Goal: Task Accomplishment & Management: Manage account settings

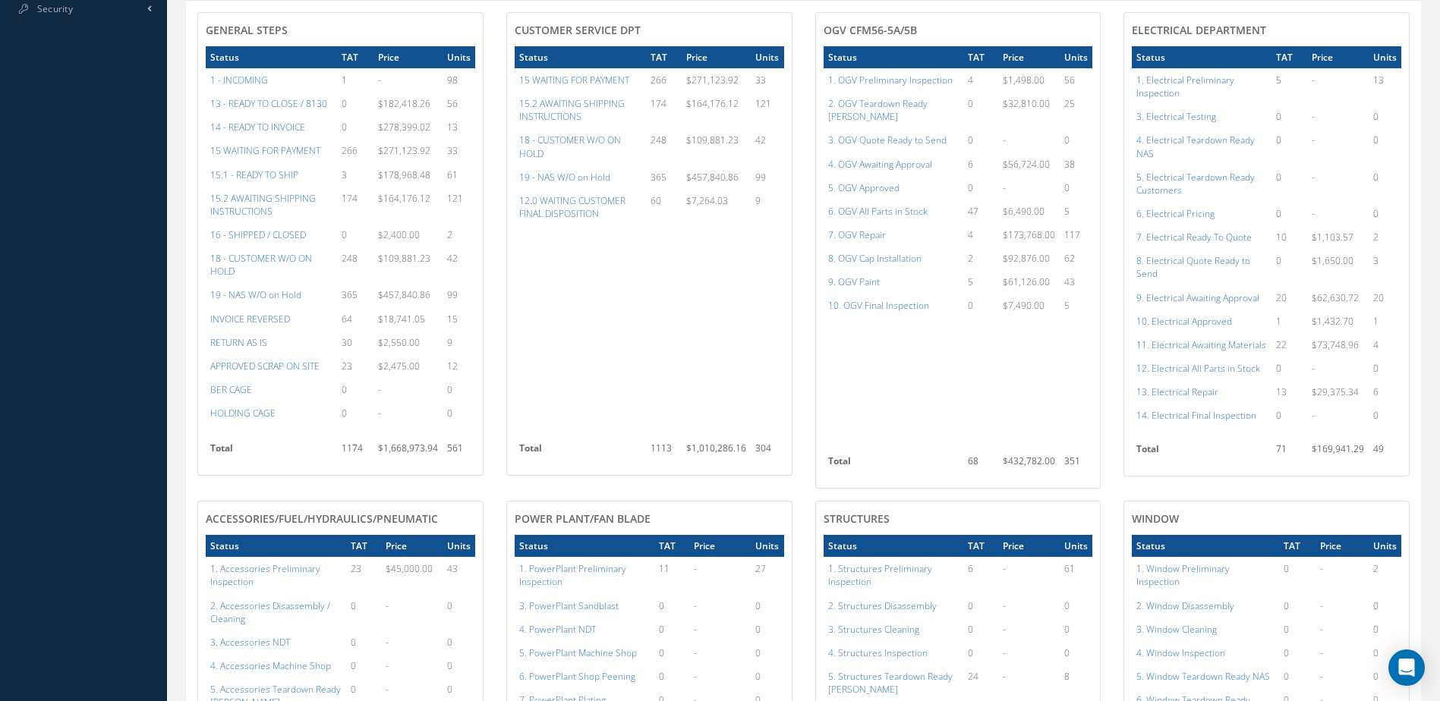
scroll to position [759, 0]
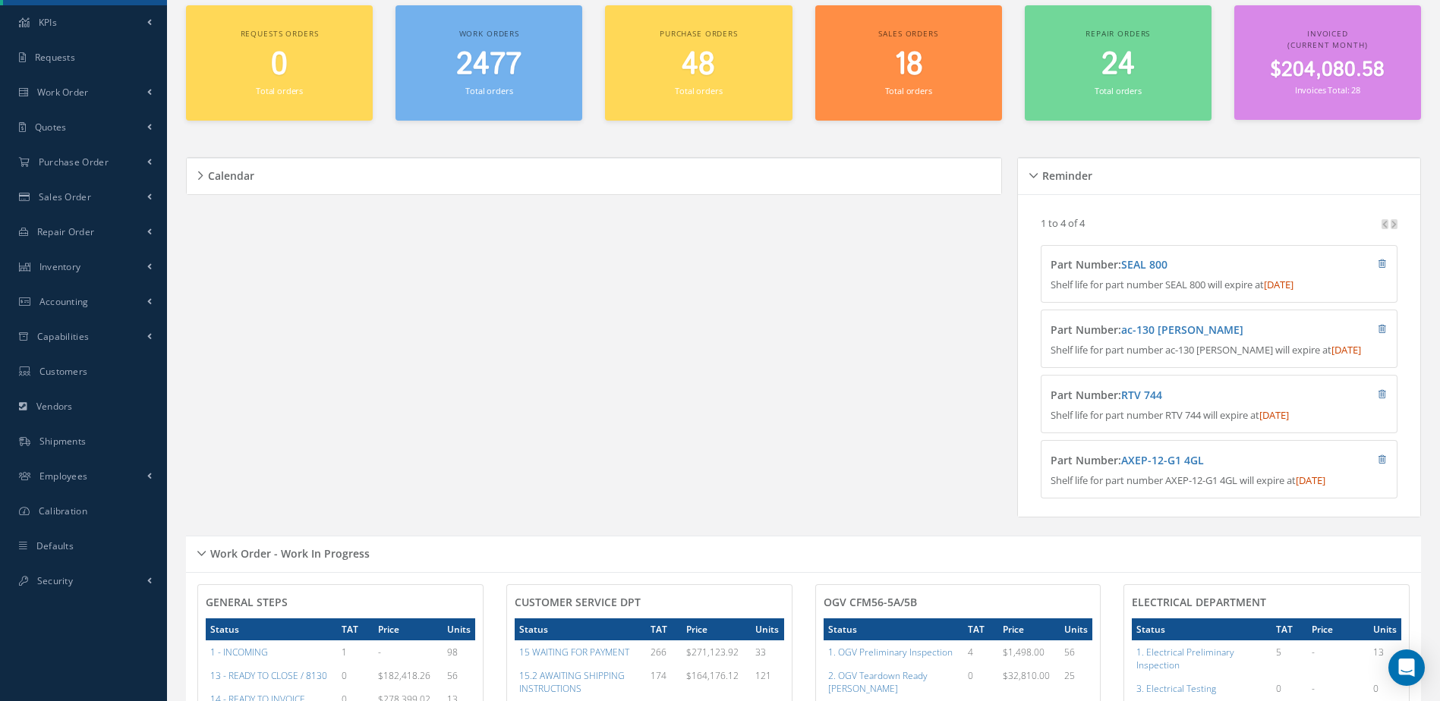
scroll to position [35, 0]
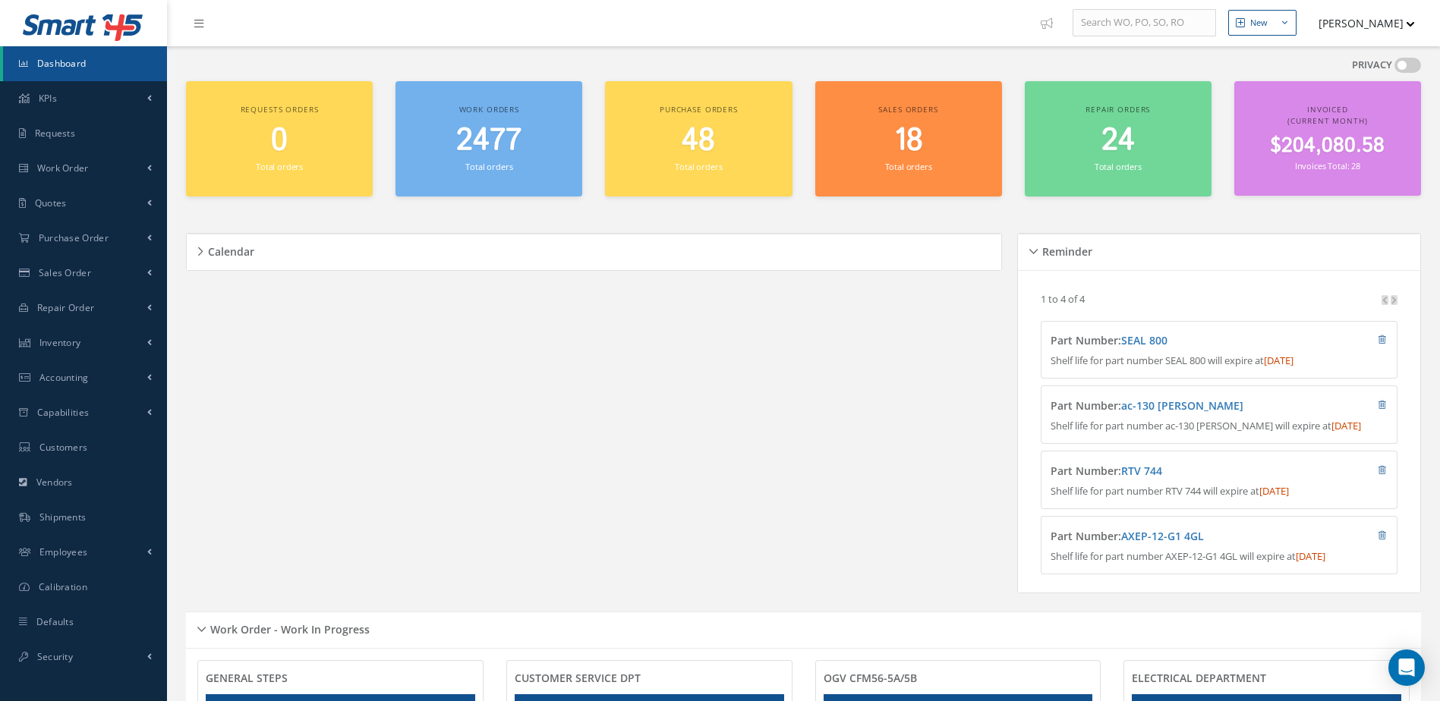
click at [1340, 145] on span "$204,080.58" at bounding box center [1327, 146] width 115 height 30
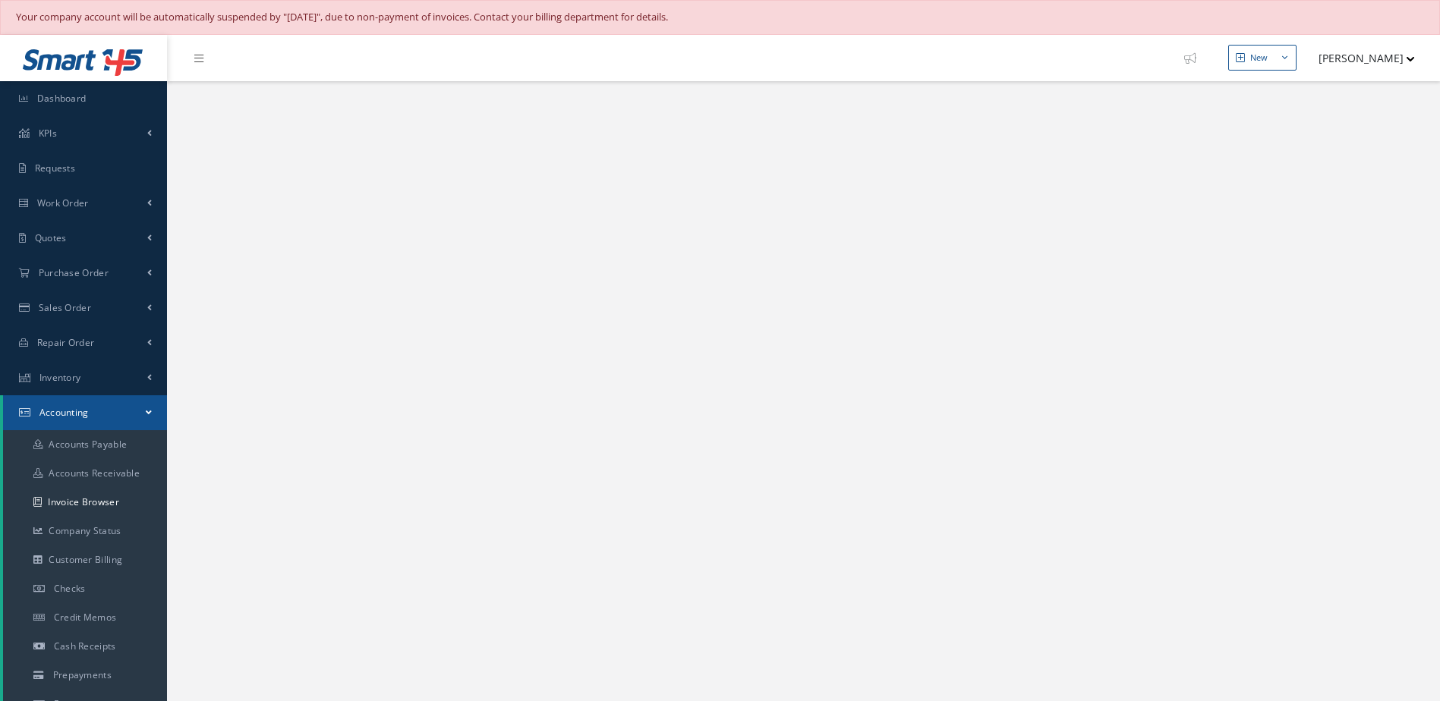
select select "25"
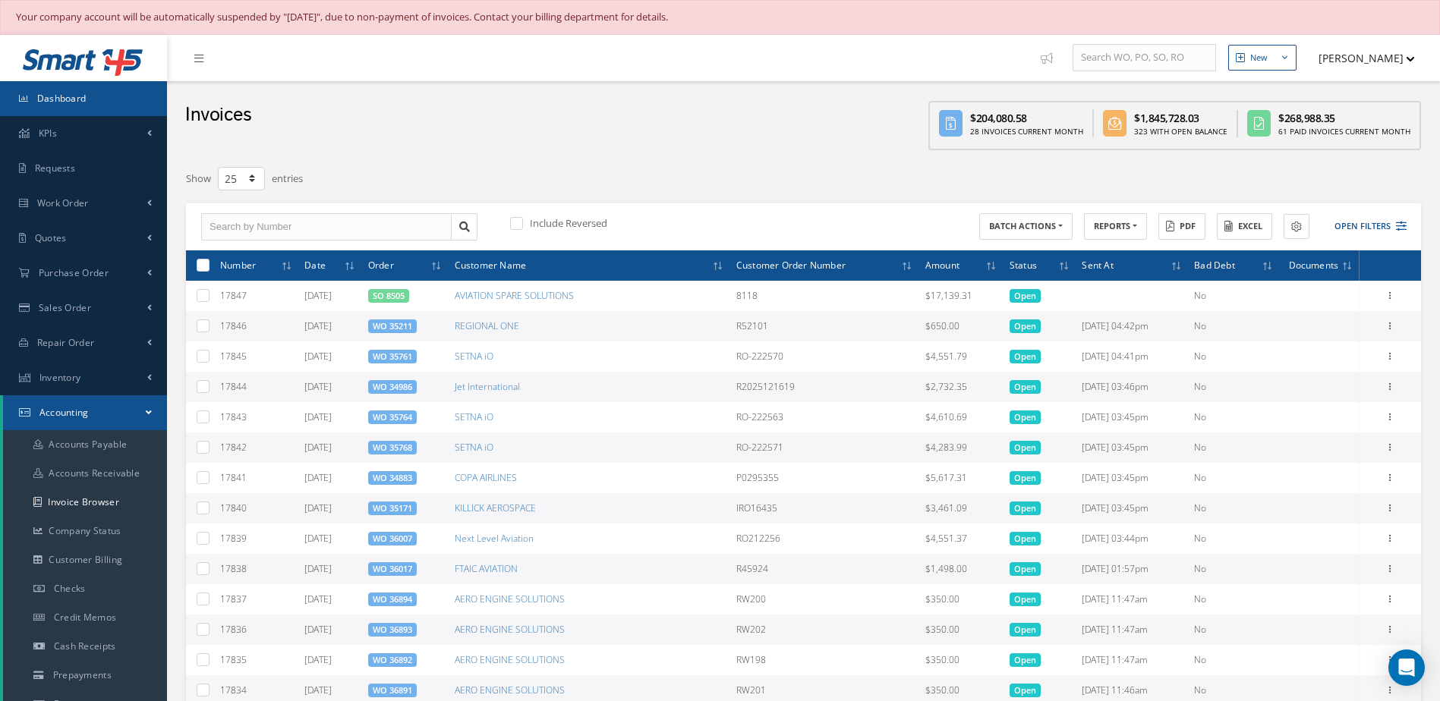
click at [124, 101] on link "Dashboard" at bounding box center [83, 98] width 167 height 35
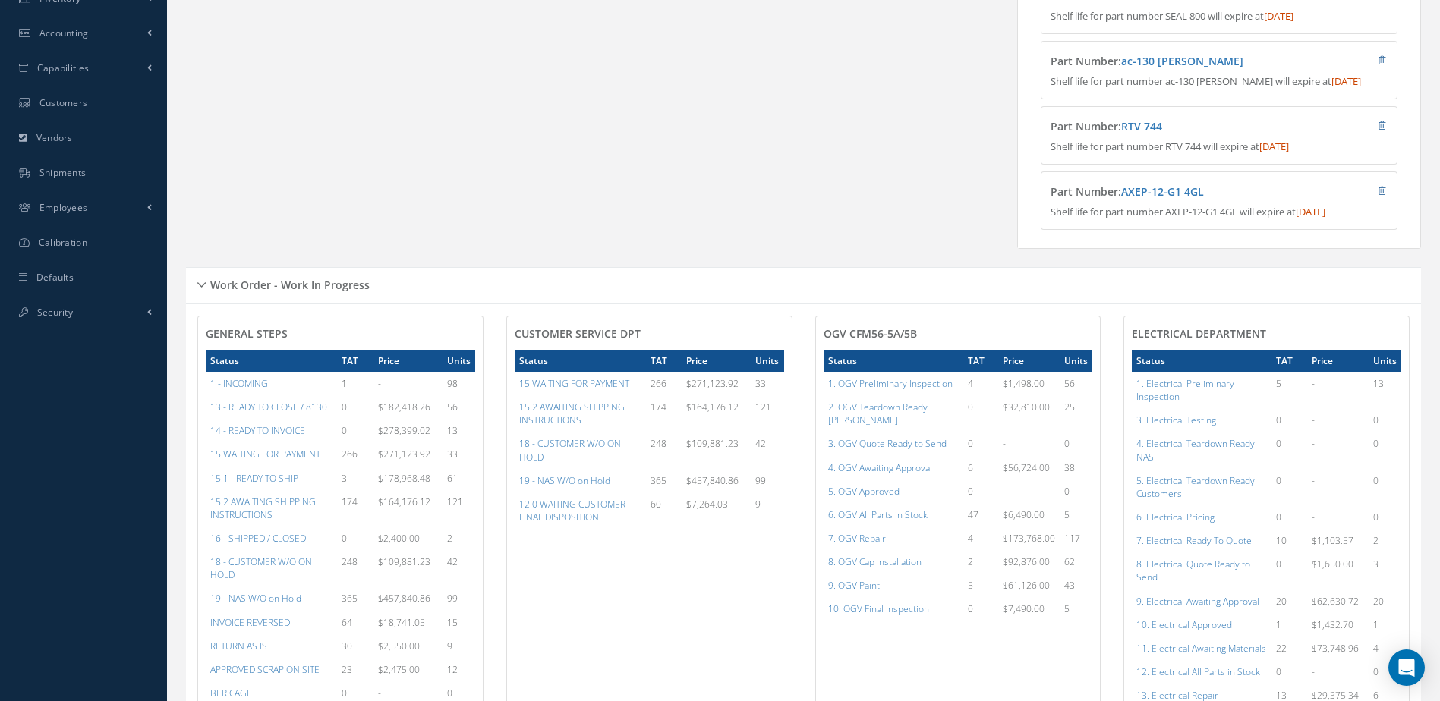
scroll to position [683, 0]
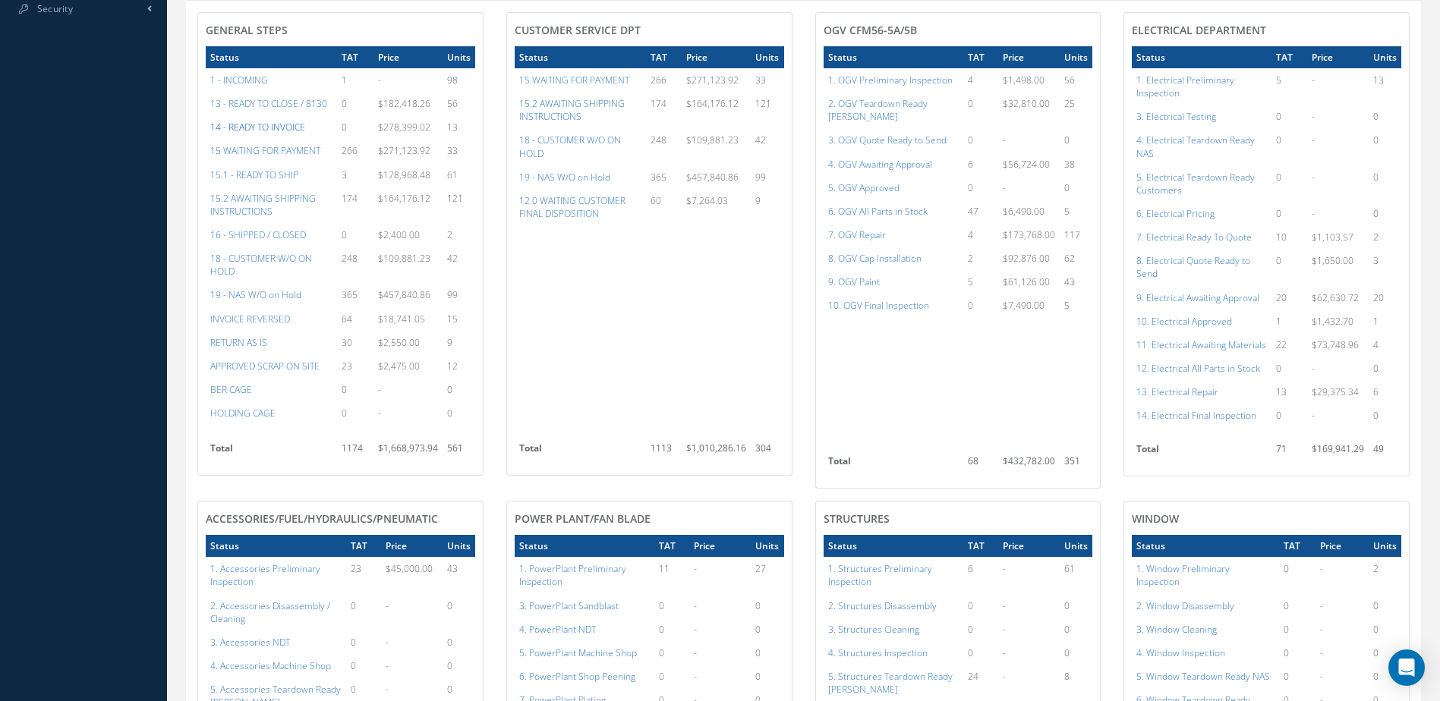
click at [283, 134] on a=21&excludeInternalCustomer=false&excludeInvoicedOrClosed=true&&filtersHidded"] "14 - READY TO INVOICE" at bounding box center [257, 127] width 95 height 13
click at [255, 134] on a=21&excludeInternalCustomer=false&excludeInvoicedOrClosed=true&&filtersHidded"] "14 - READY TO INVOICE" at bounding box center [257, 127] width 95 height 13
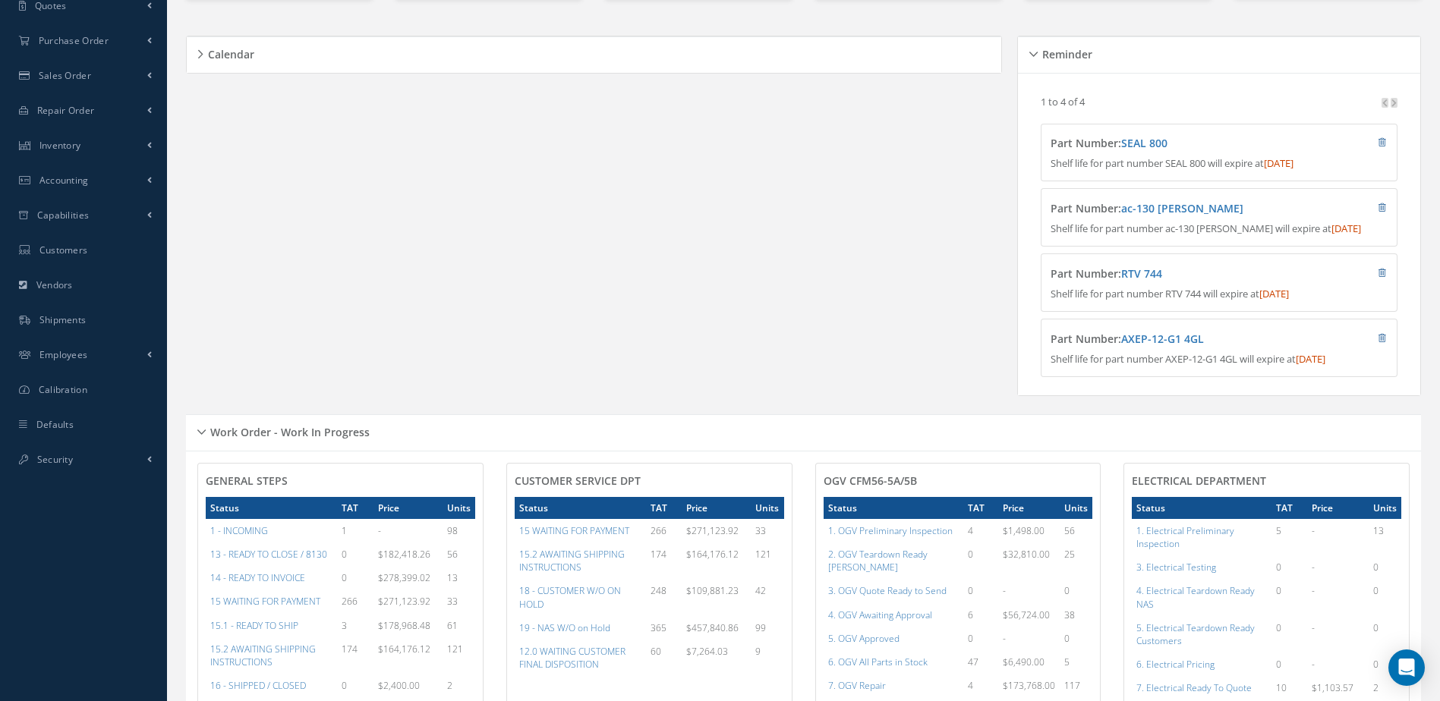
scroll to position [0, 0]
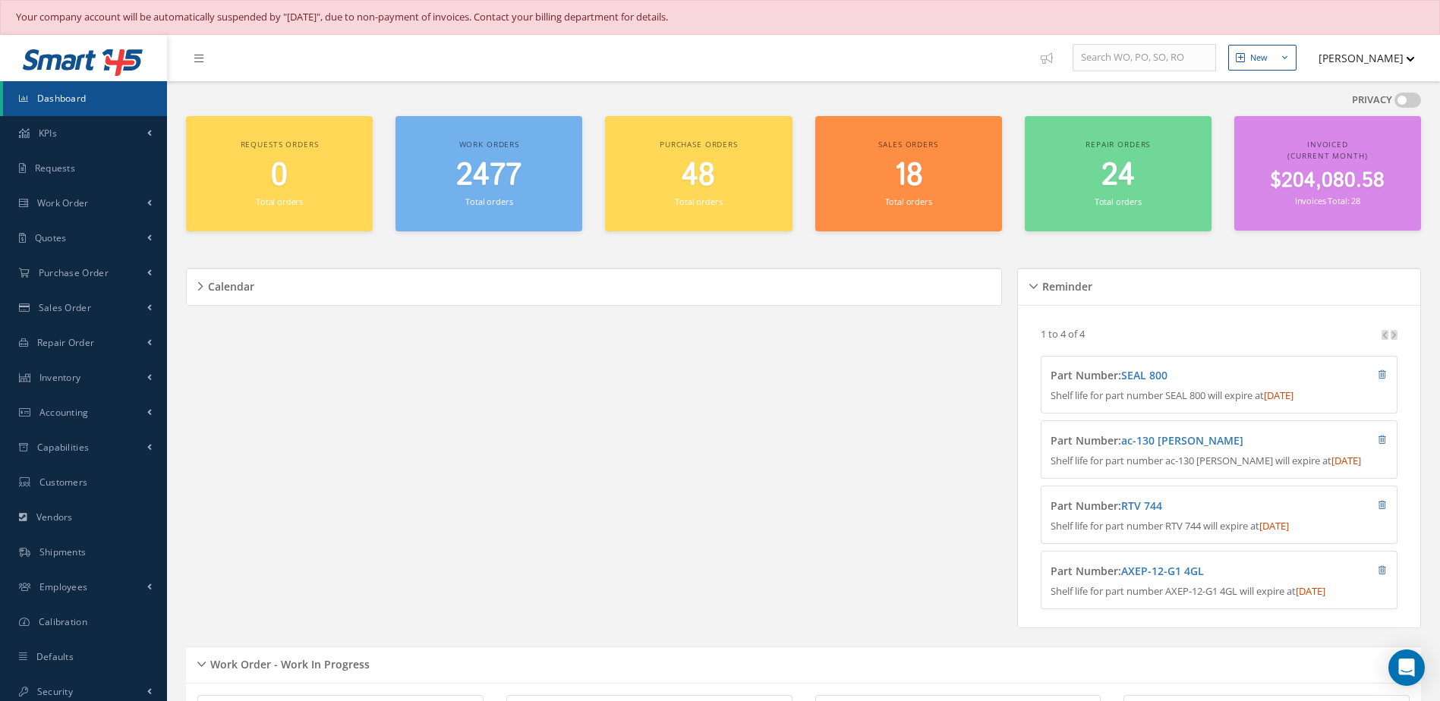
click at [474, 166] on span "2477" at bounding box center [488, 175] width 65 height 43
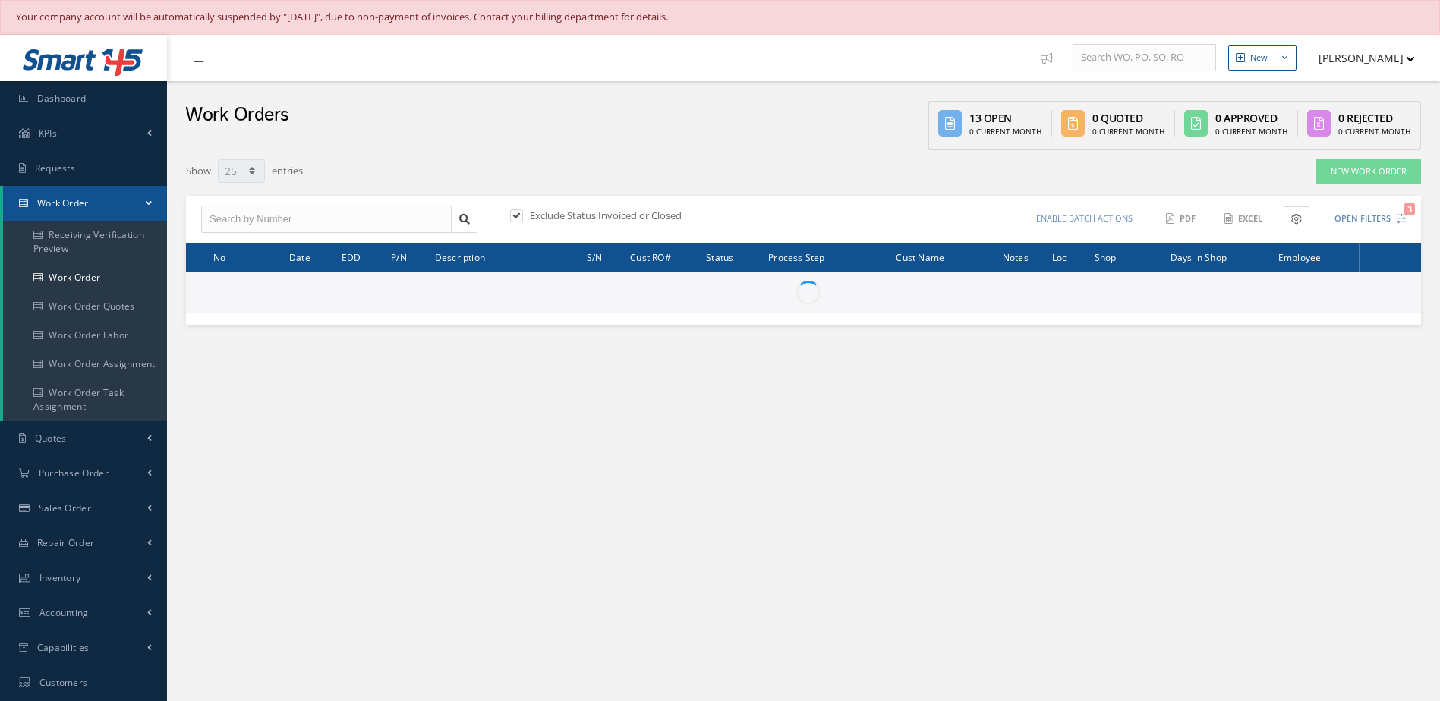
select select "25"
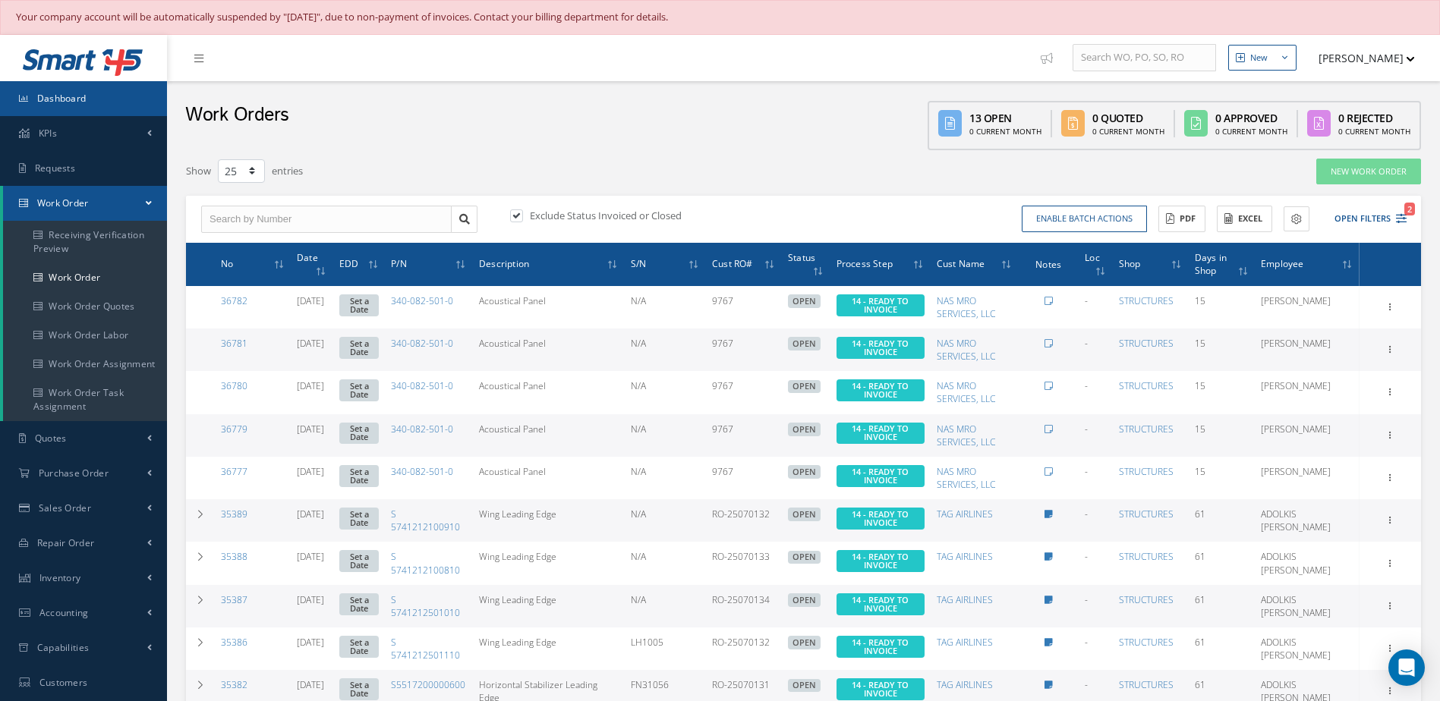
click at [113, 99] on link "Dashboard" at bounding box center [83, 98] width 167 height 35
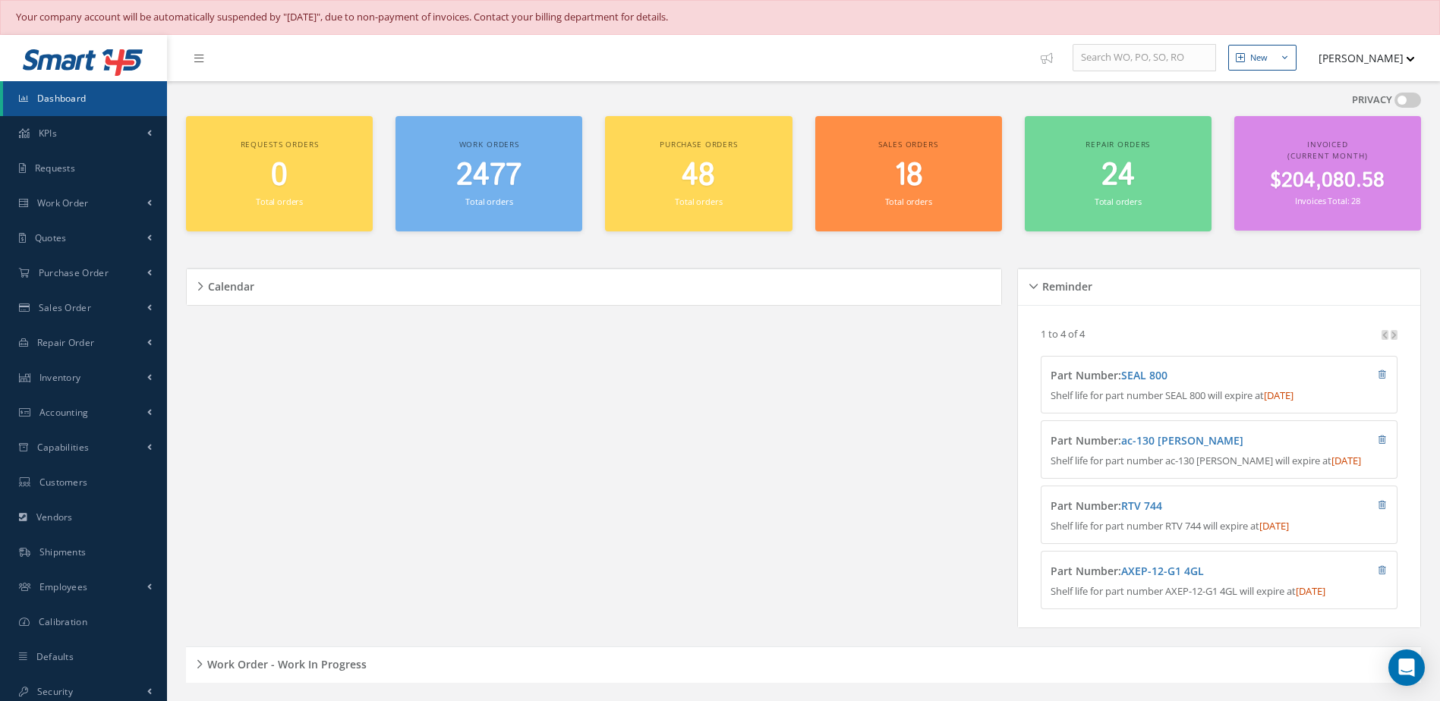
scroll to position [379, 0]
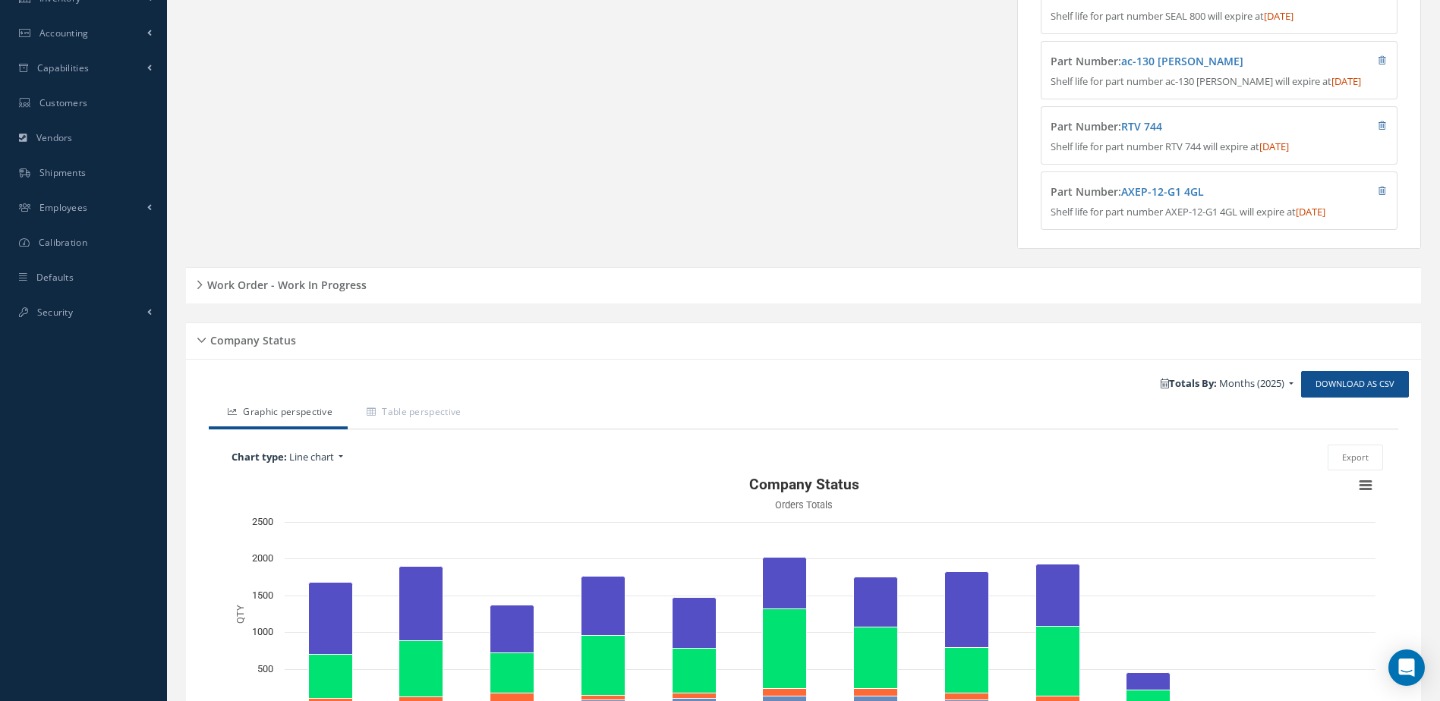
click at [332, 292] on h5 "Work Order - Work In Progress" at bounding box center [285, 283] width 164 height 18
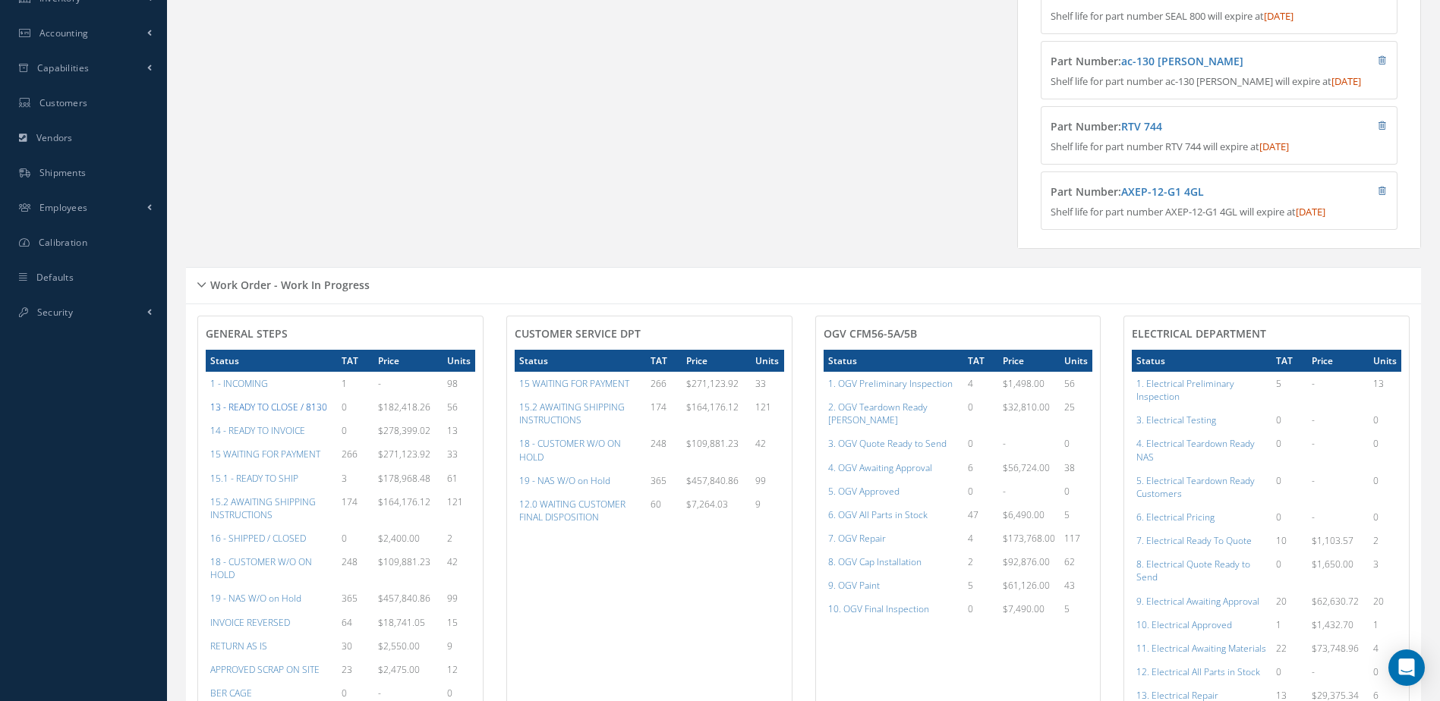
click at [289, 414] on a=20&excludeInternalCustomer=false&excludeInvoicedOrClosed=true&&filtersHidded"] "13 - READY TO CLOSE / 8130" at bounding box center [268, 407] width 117 height 13
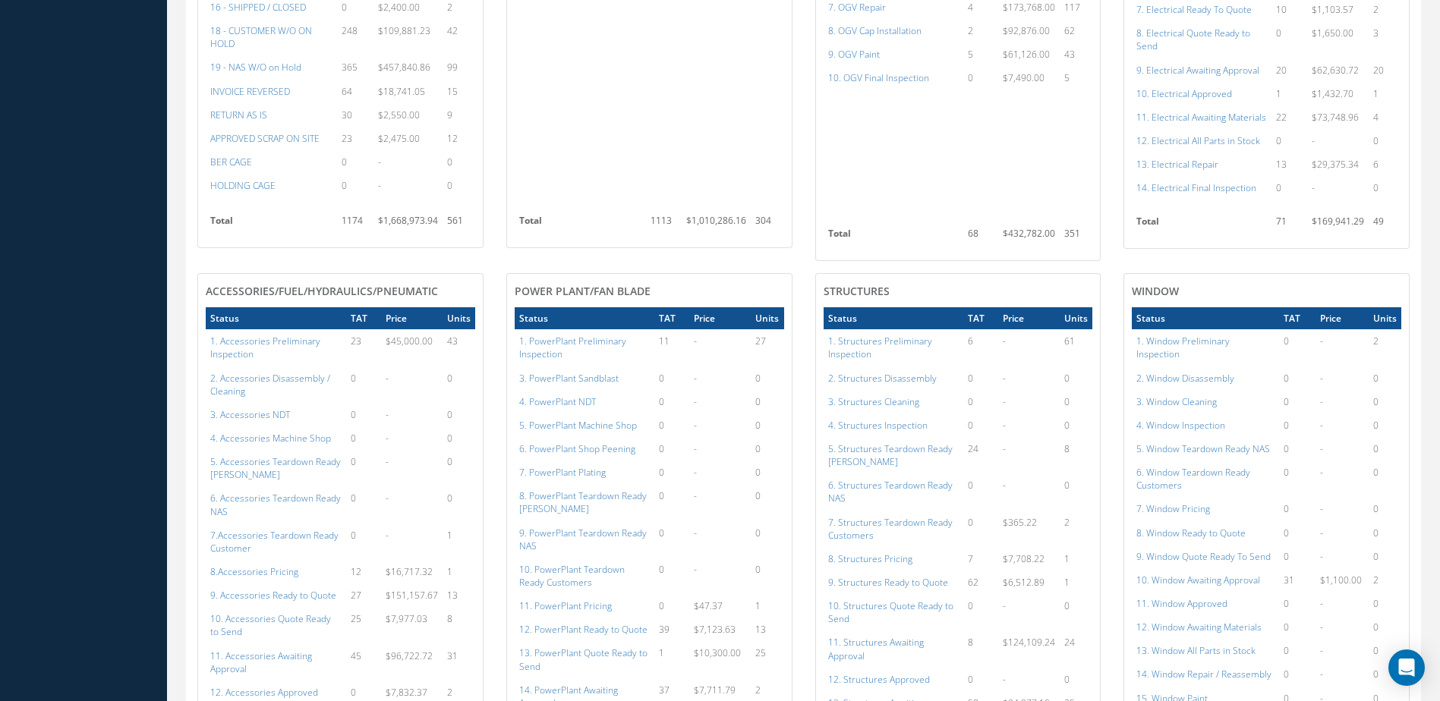
scroll to position [683, 0]
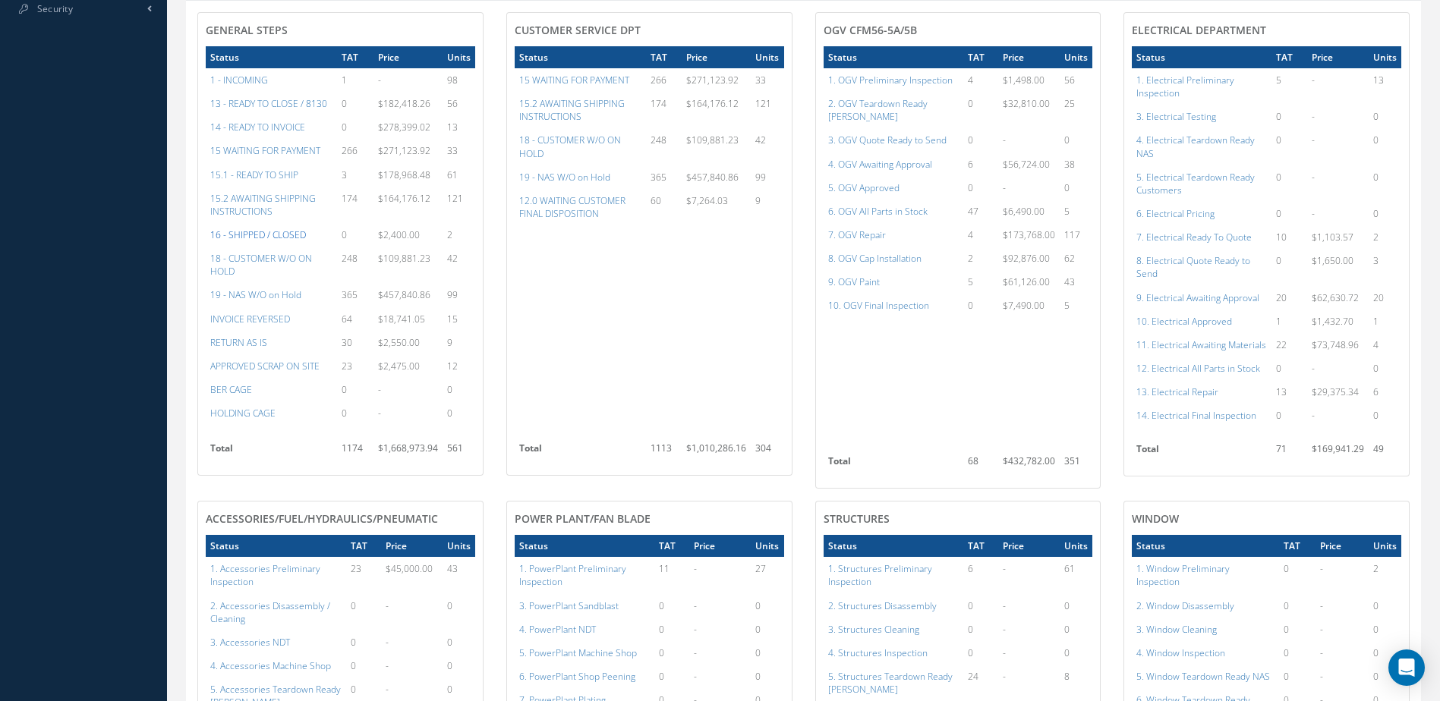
click at [283, 241] on a=22&excludeInternalCustomer=false&excludeInvoicedOrClosed=true&&filtersHidded"] "16 - SHIPPED / CLOSED" at bounding box center [258, 234] width 96 height 13
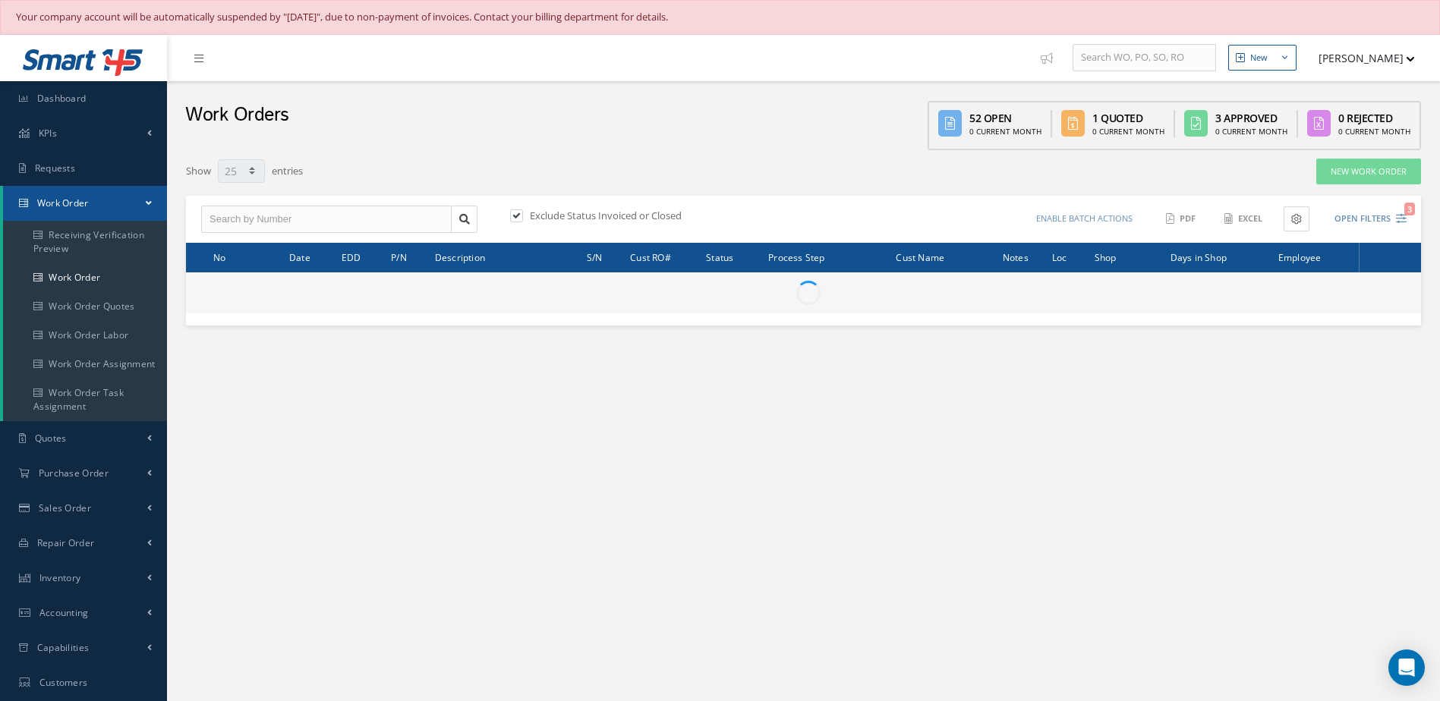
select select "25"
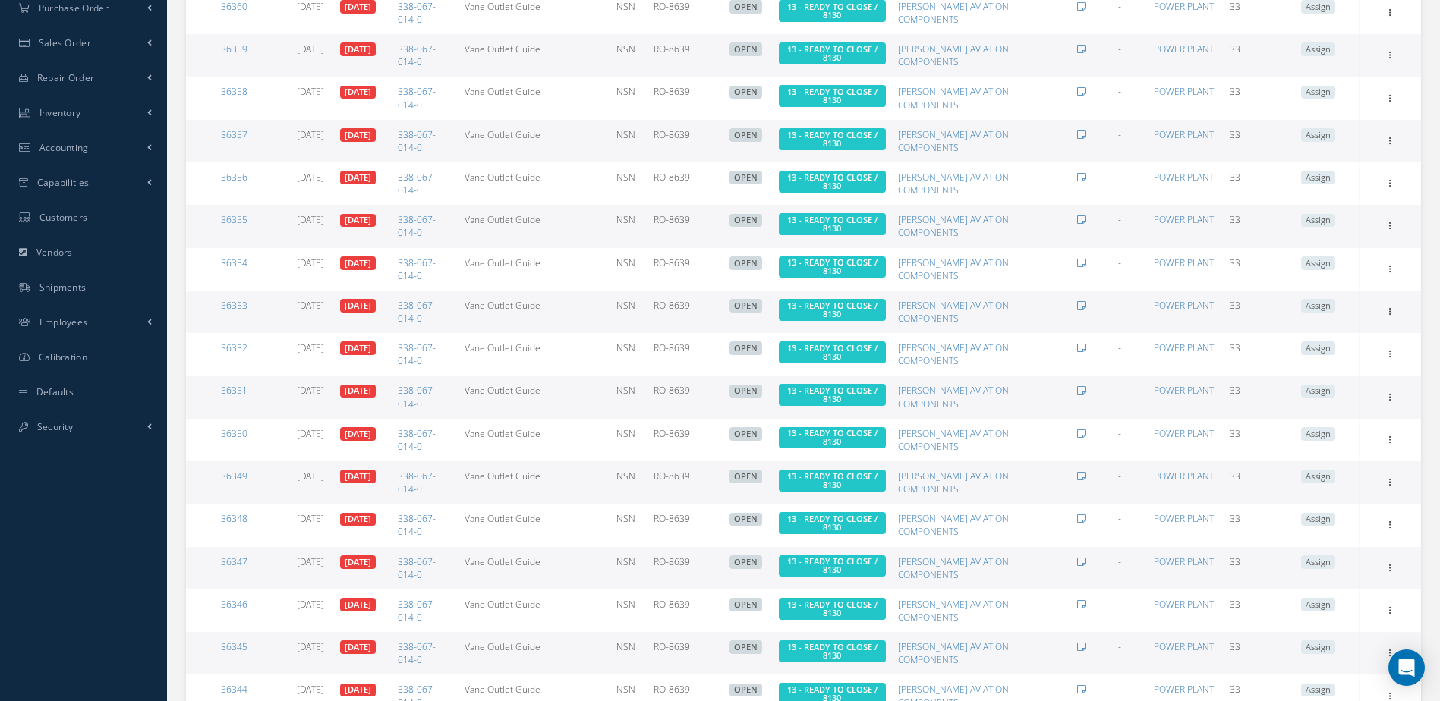
scroll to position [769, 0]
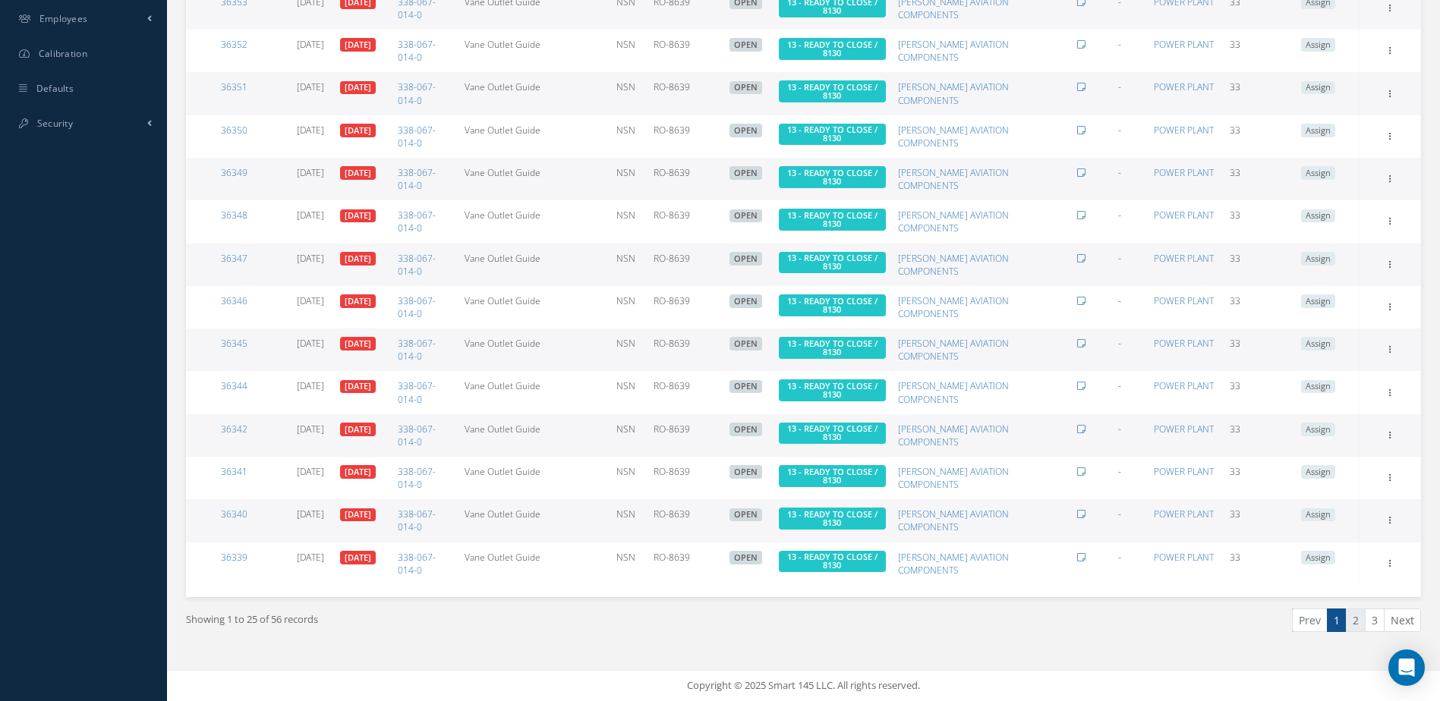
click at [1353, 620] on link "2" at bounding box center [1356, 621] width 20 height 24
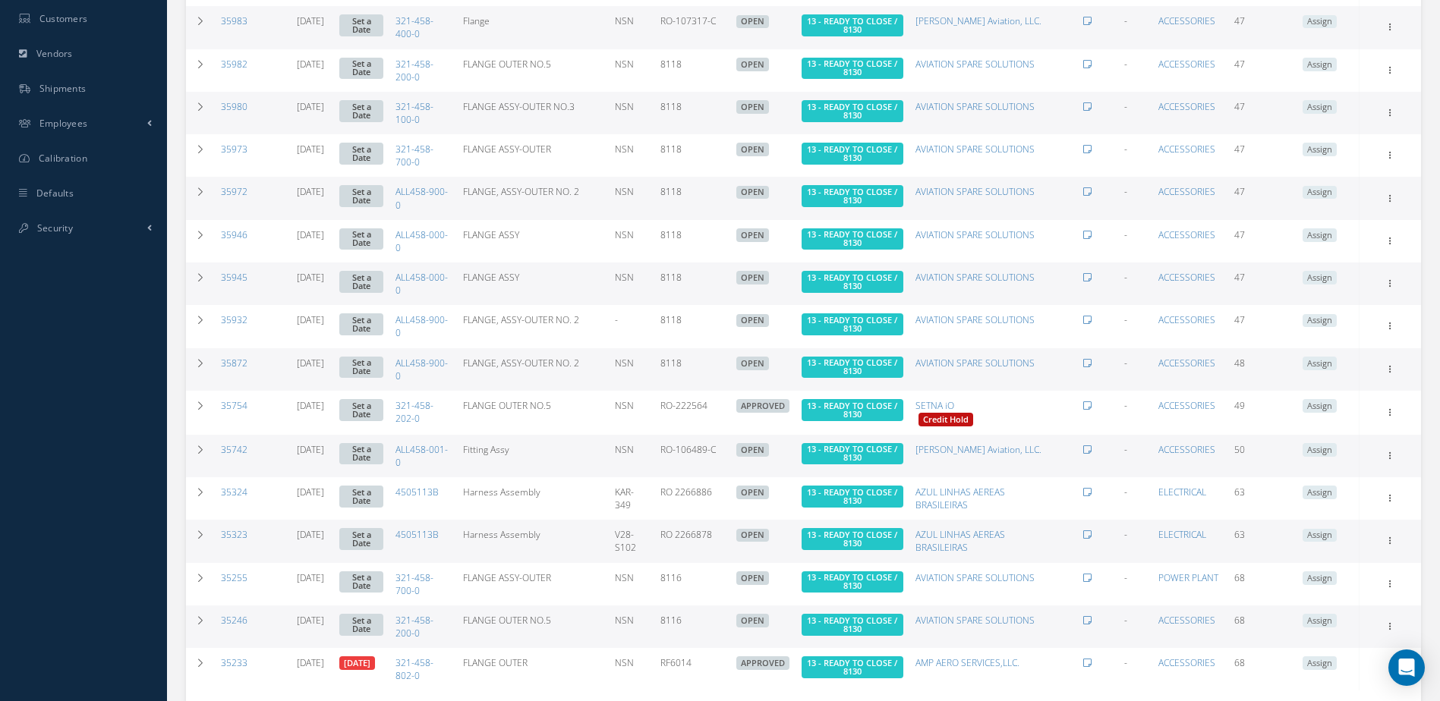
scroll to position [770, 0]
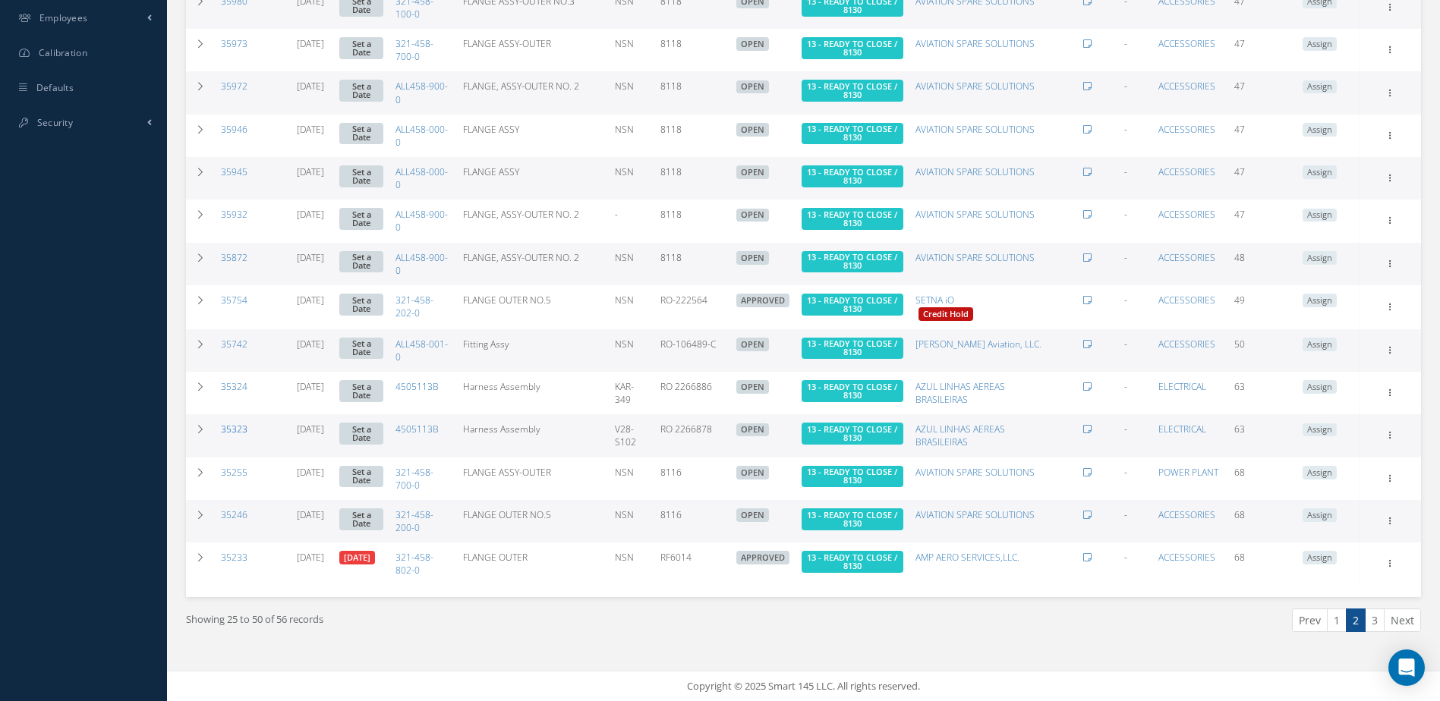
click at [230, 424] on link "35323" at bounding box center [234, 429] width 27 height 13
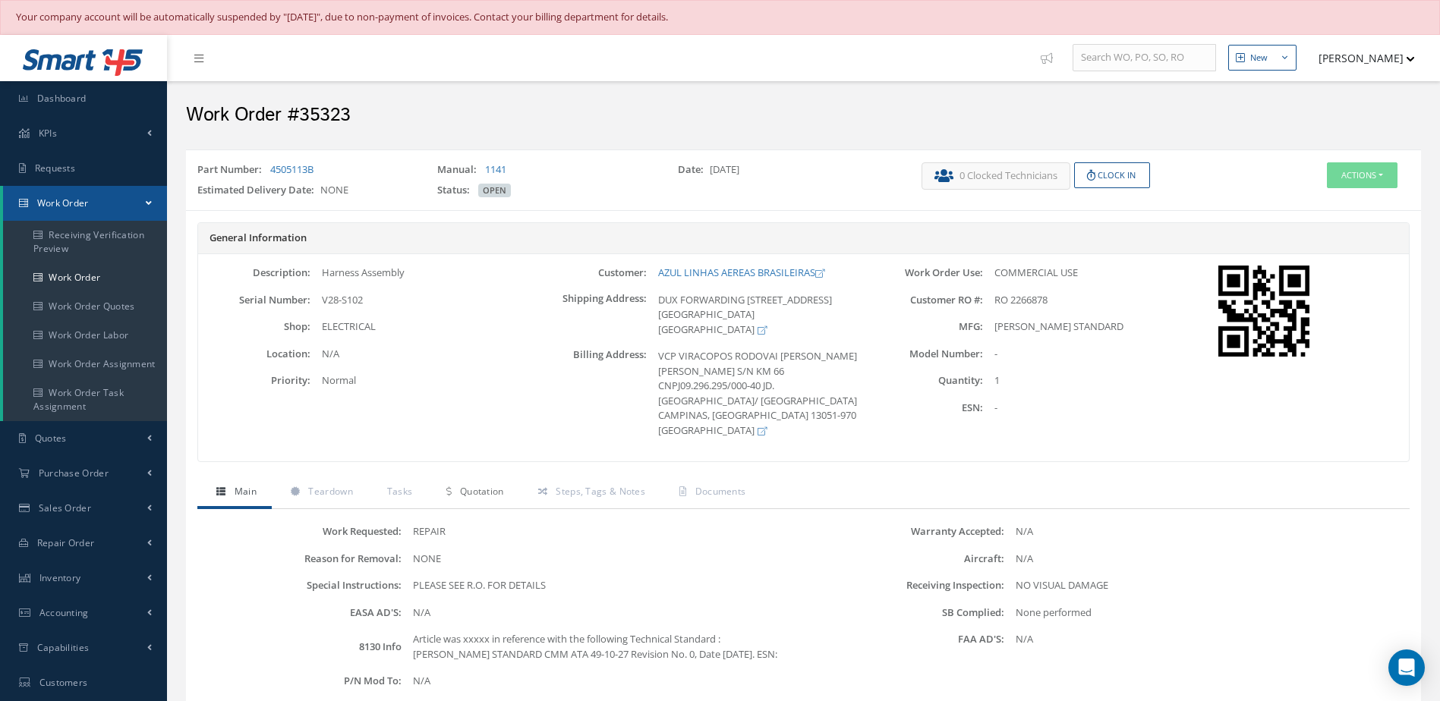
click at [486, 497] on span "Quotation" at bounding box center [482, 491] width 44 height 13
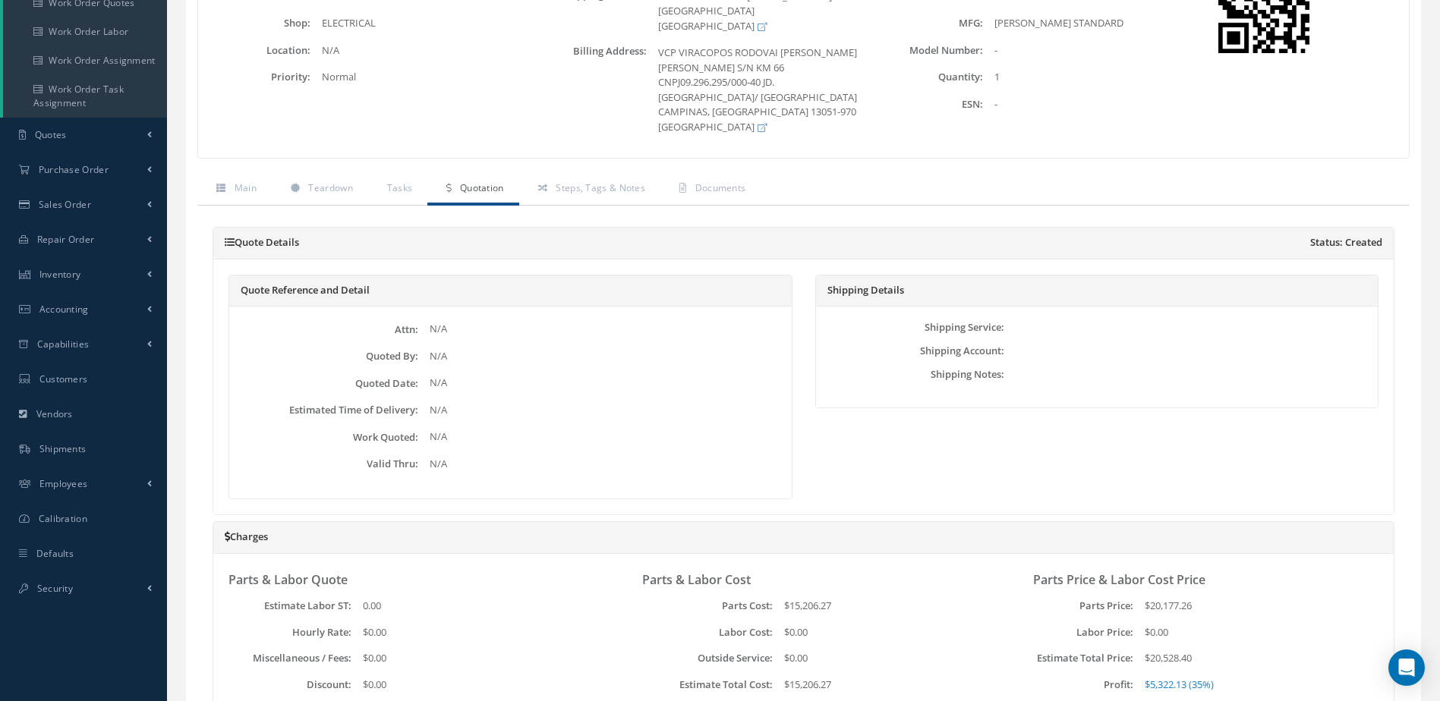
scroll to position [76, 0]
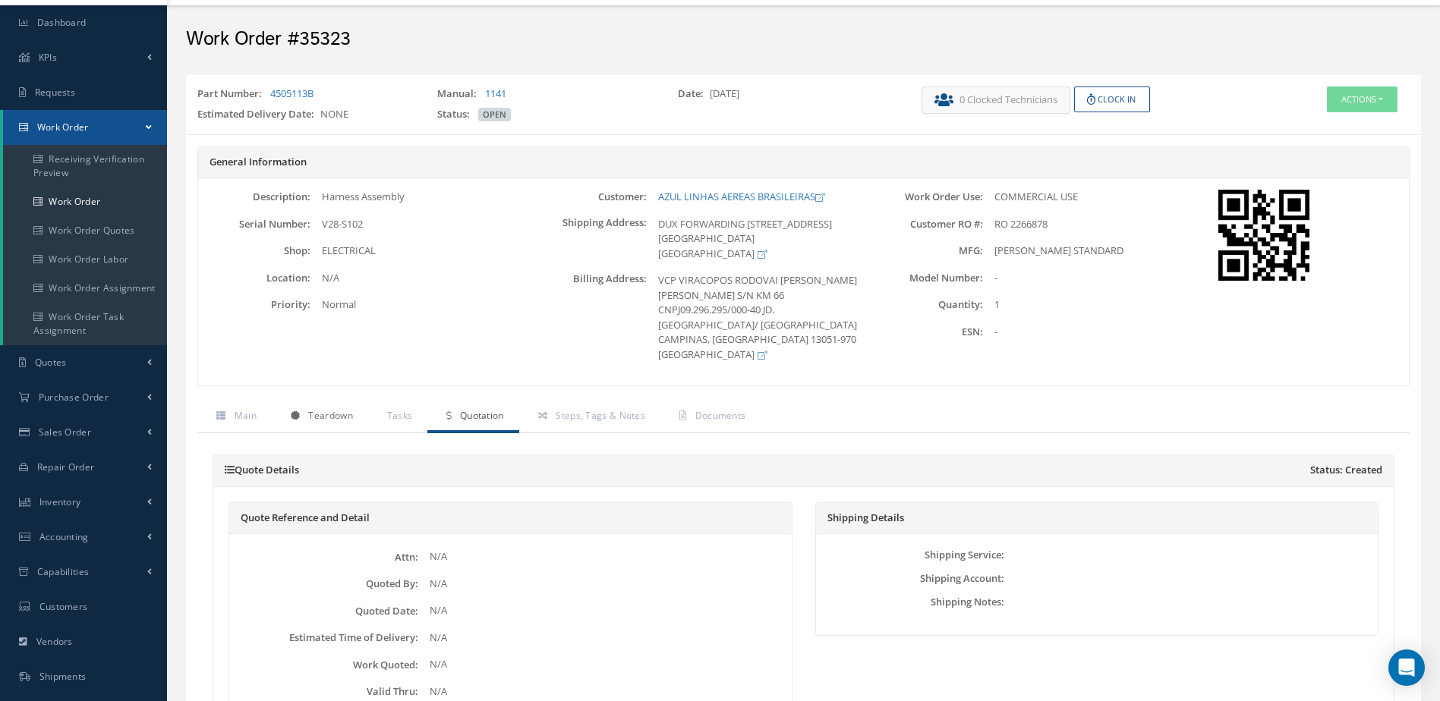
click at [342, 420] on span "Teardown" at bounding box center [330, 415] width 44 height 13
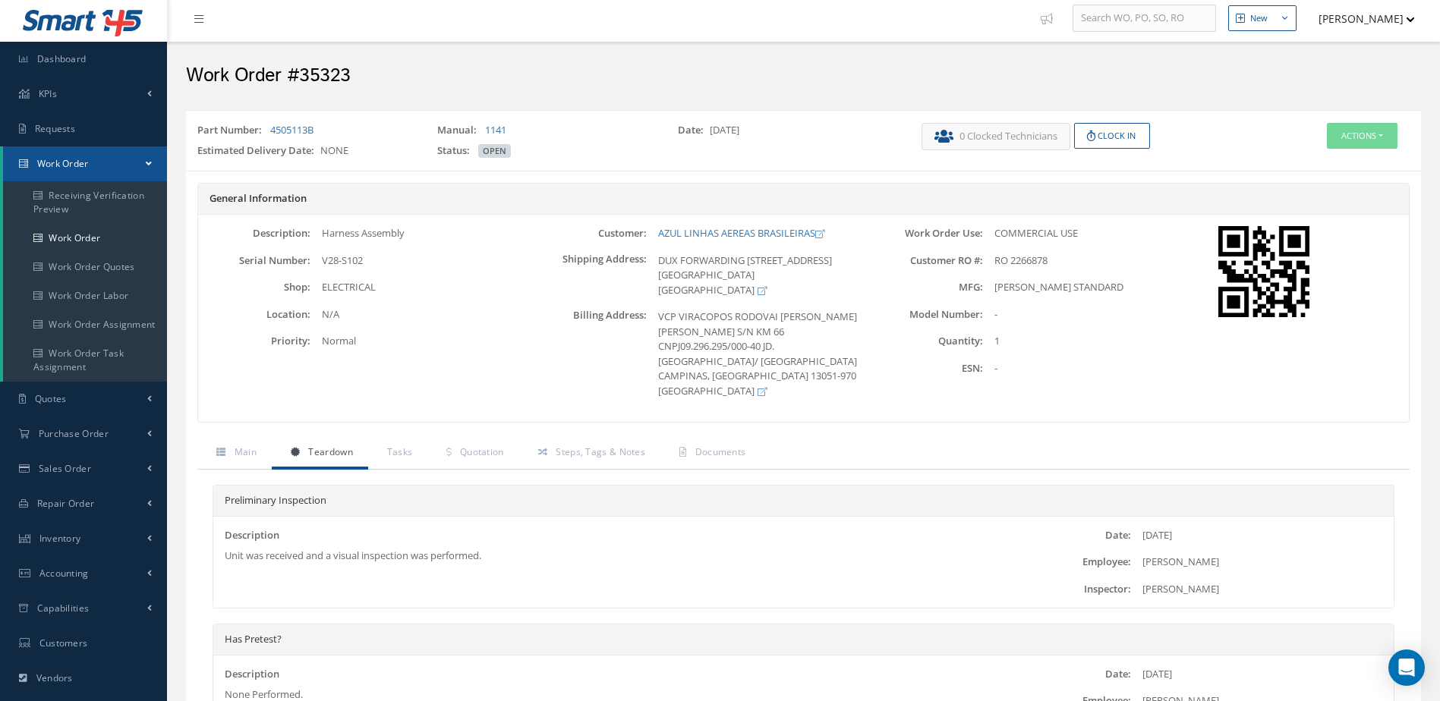
scroll to position [0, 0]
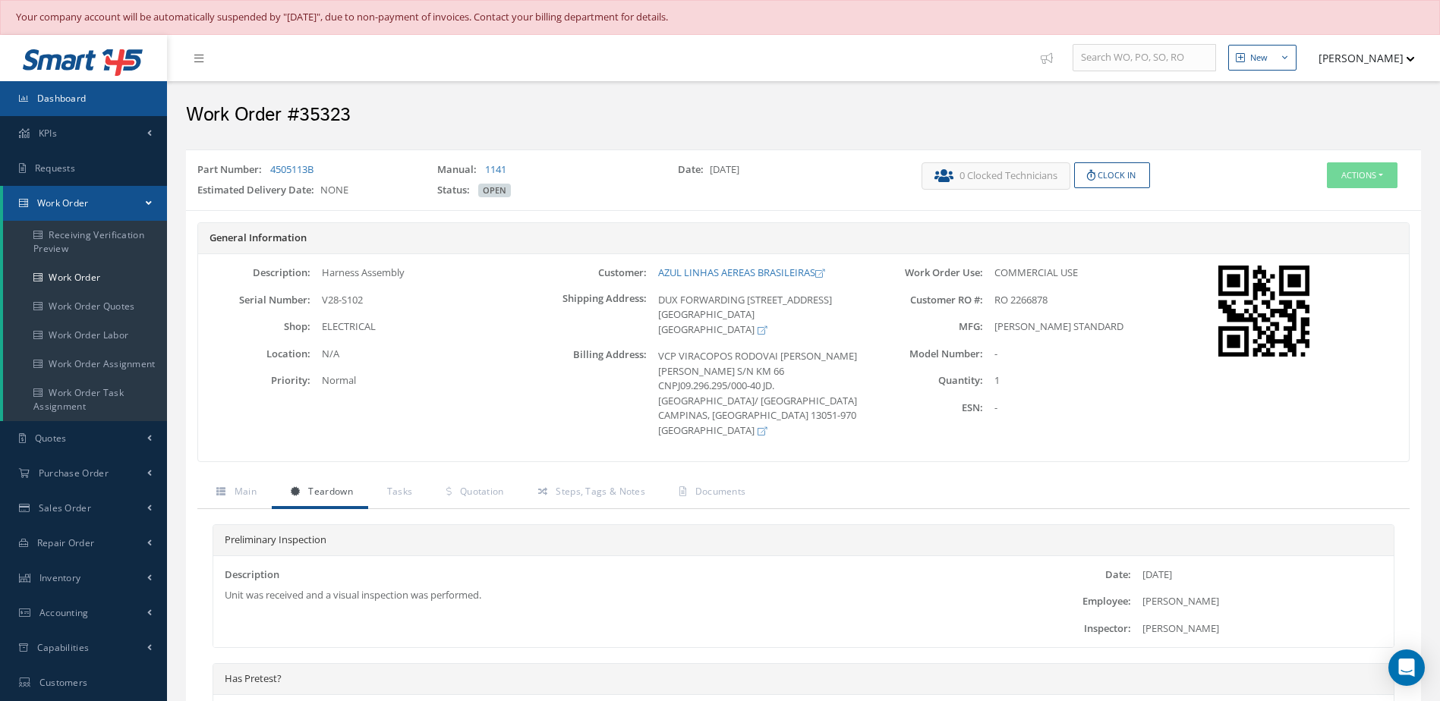
click at [109, 105] on link "Dashboard" at bounding box center [83, 98] width 167 height 35
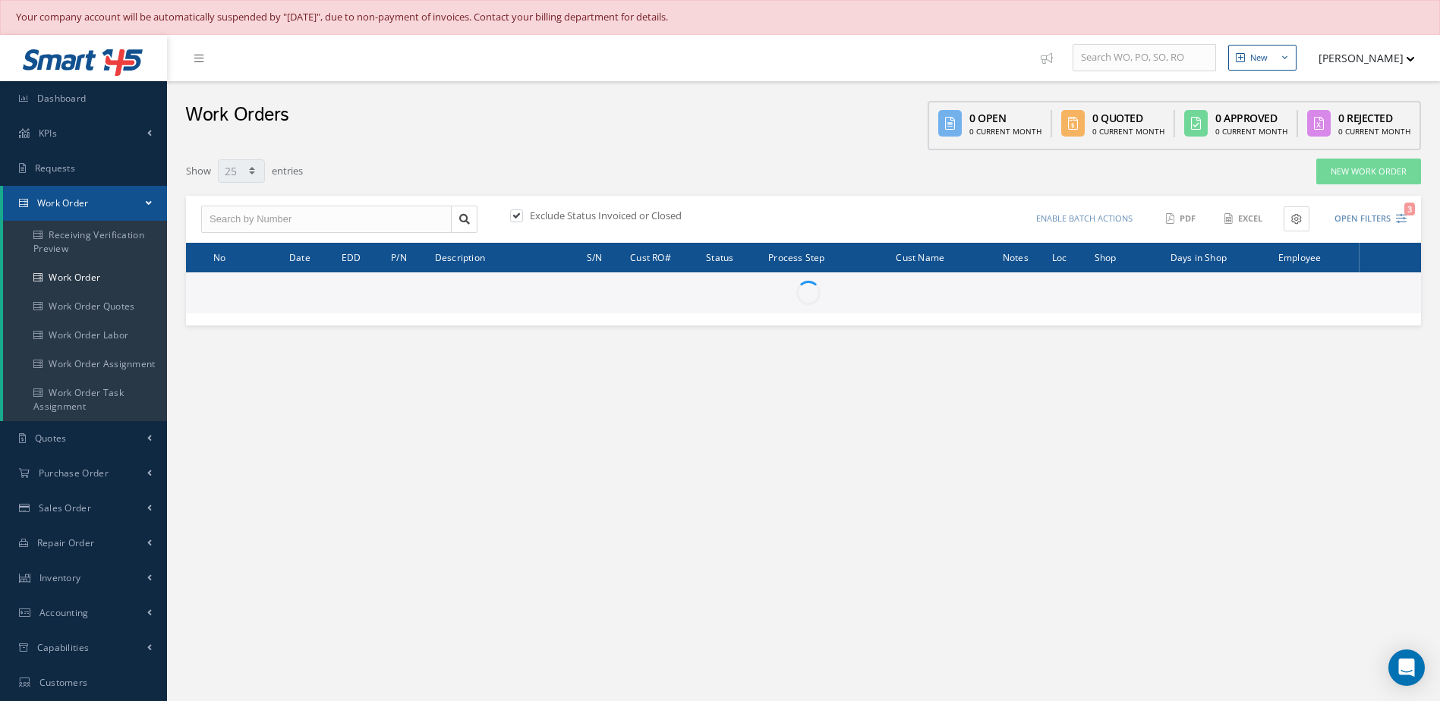
select select "25"
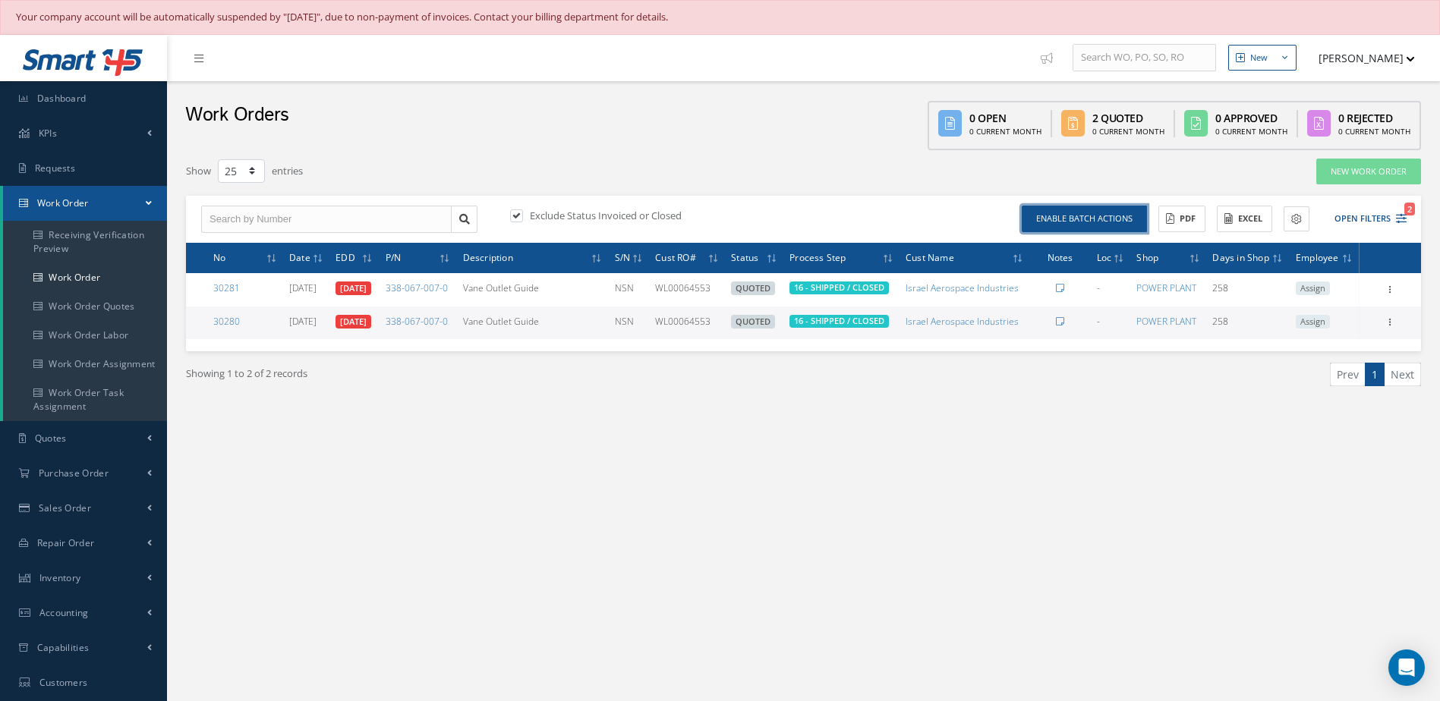
click at [1112, 217] on button "Enable batch actions" at bounding box center [1084, 219] width 125 height 27
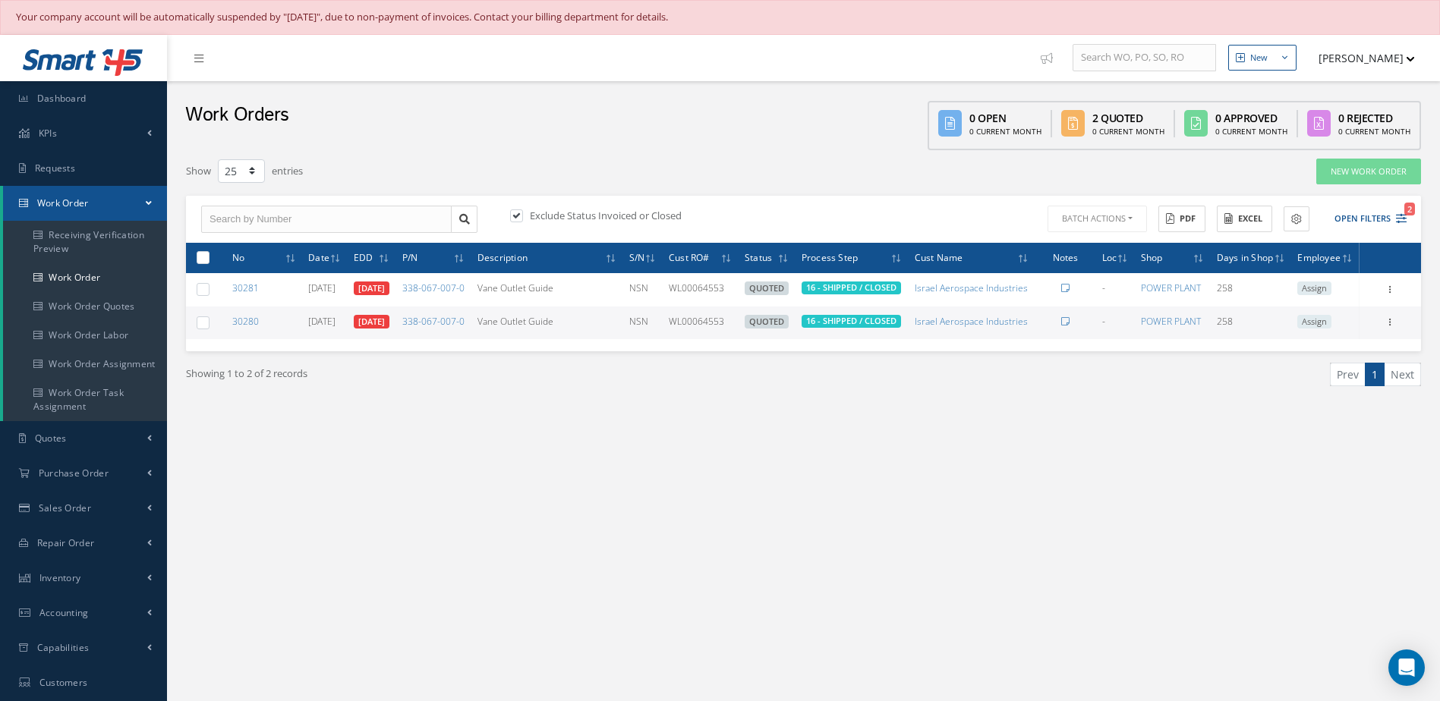
drag, startPoint x: 201, startPoint y: 266, endPoint x: 291, endPoint y: 266, distance: 89.6
click at [209, 263] on label at bounding box center [209, 256] width 0 height 13
click at [200, 264] on input "checkbox" at bounding box center [204, 259] width 10 height 10
checkbox input "true"
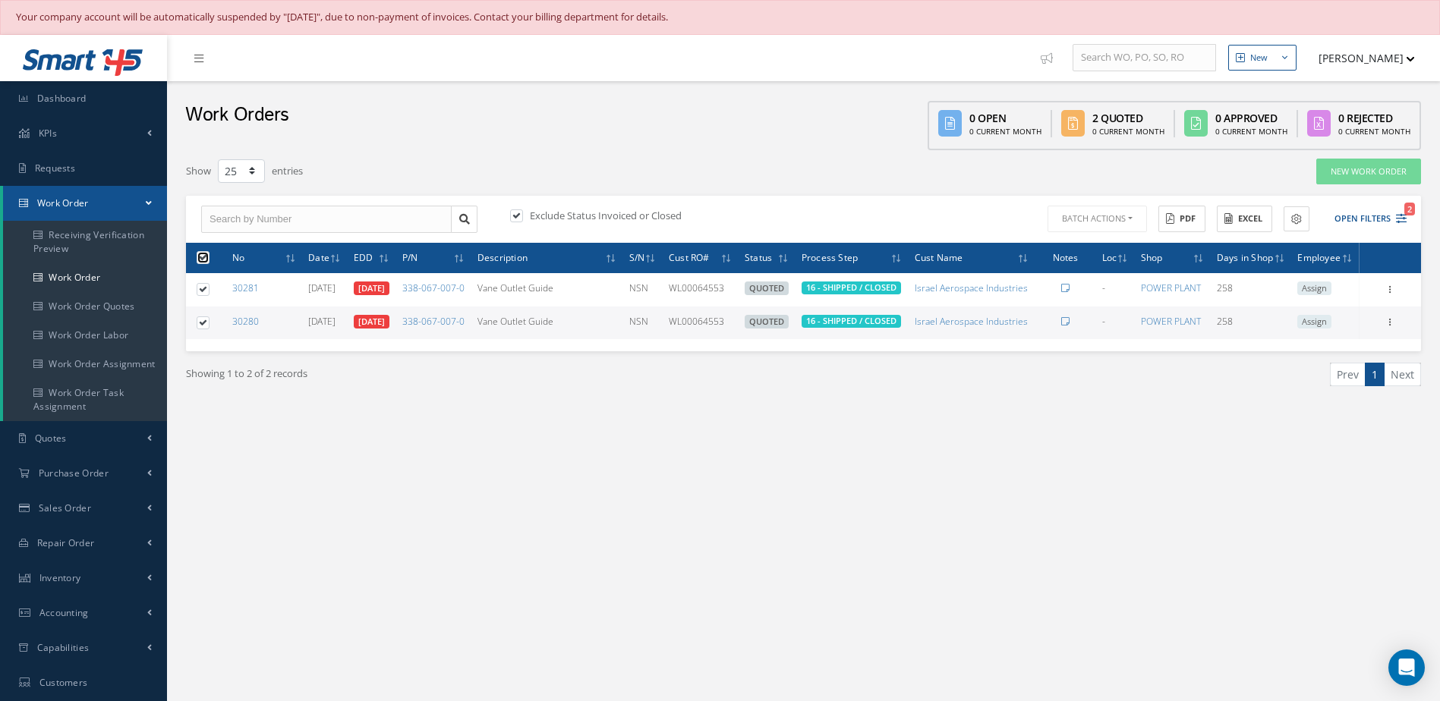
checkbox input "true"
click at [1110, 213] on button "Batch Actions" at bounding box center [1095, 219] width 102 height 27
click at [1084, 247] on link "Update Work Orders" at bounding box center [1104, 244] width 121 height 20
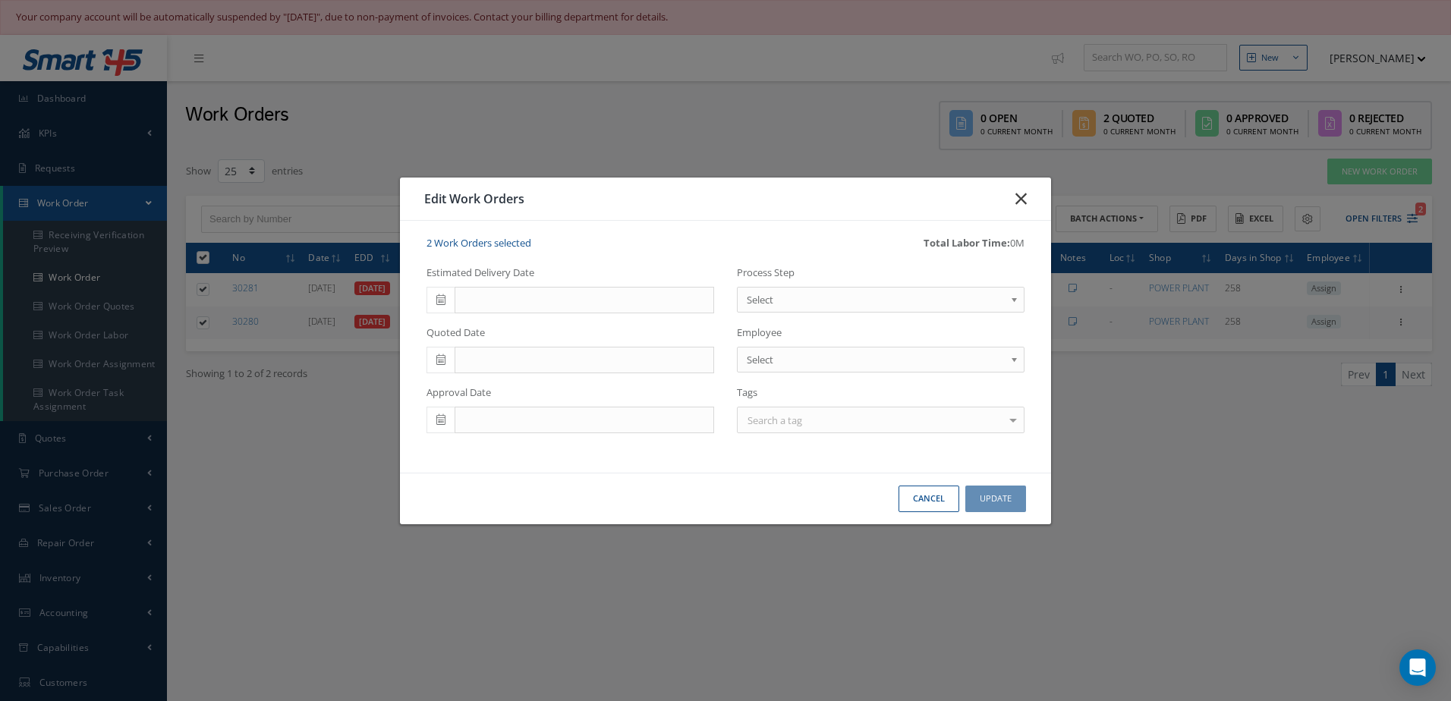
click at [1013, 201] on button "button" at bounding box center [1021, 199] width 36 height 43
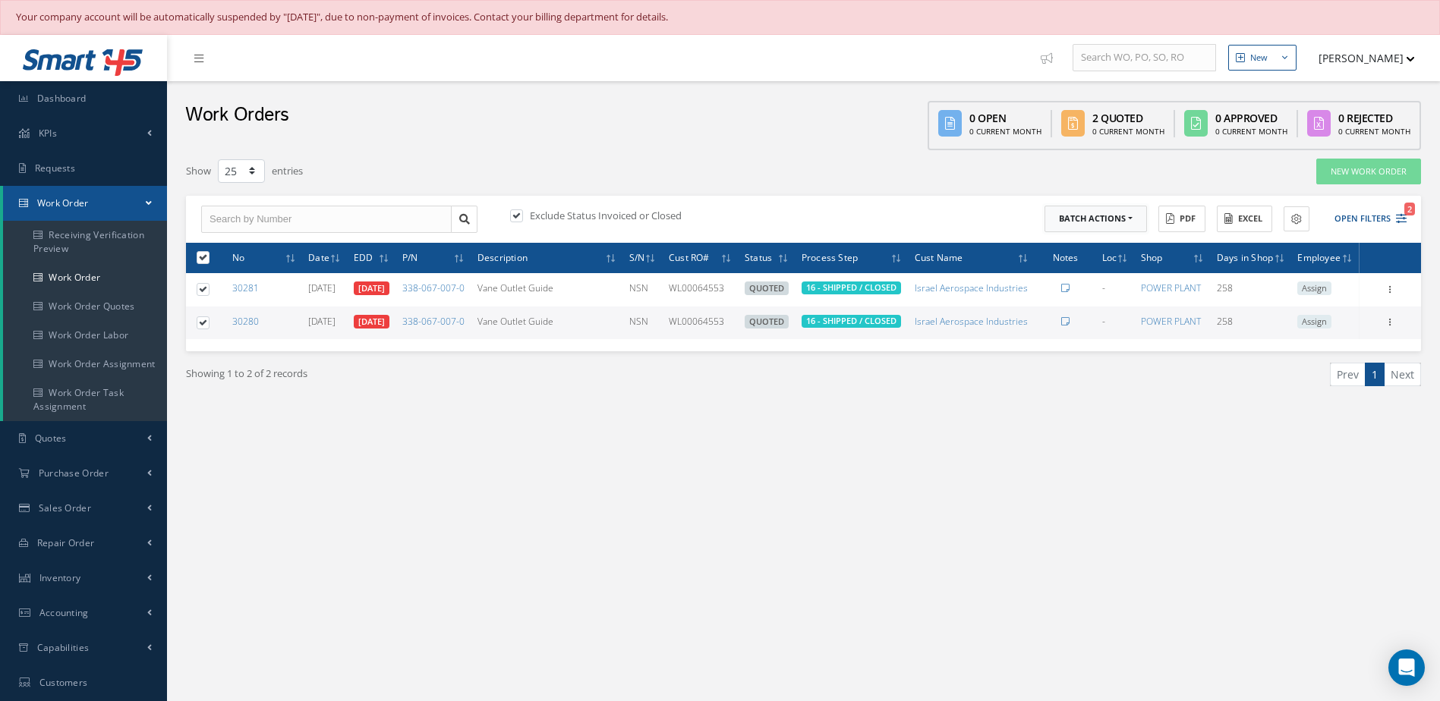
click at [1118, 224] on button "Batch Actions" at bounding box center [1095, 219] width 102 height 27
click at [1088, 267] on link "Close Work Orders" at bounding box center [1104, 264] width 121 height 20
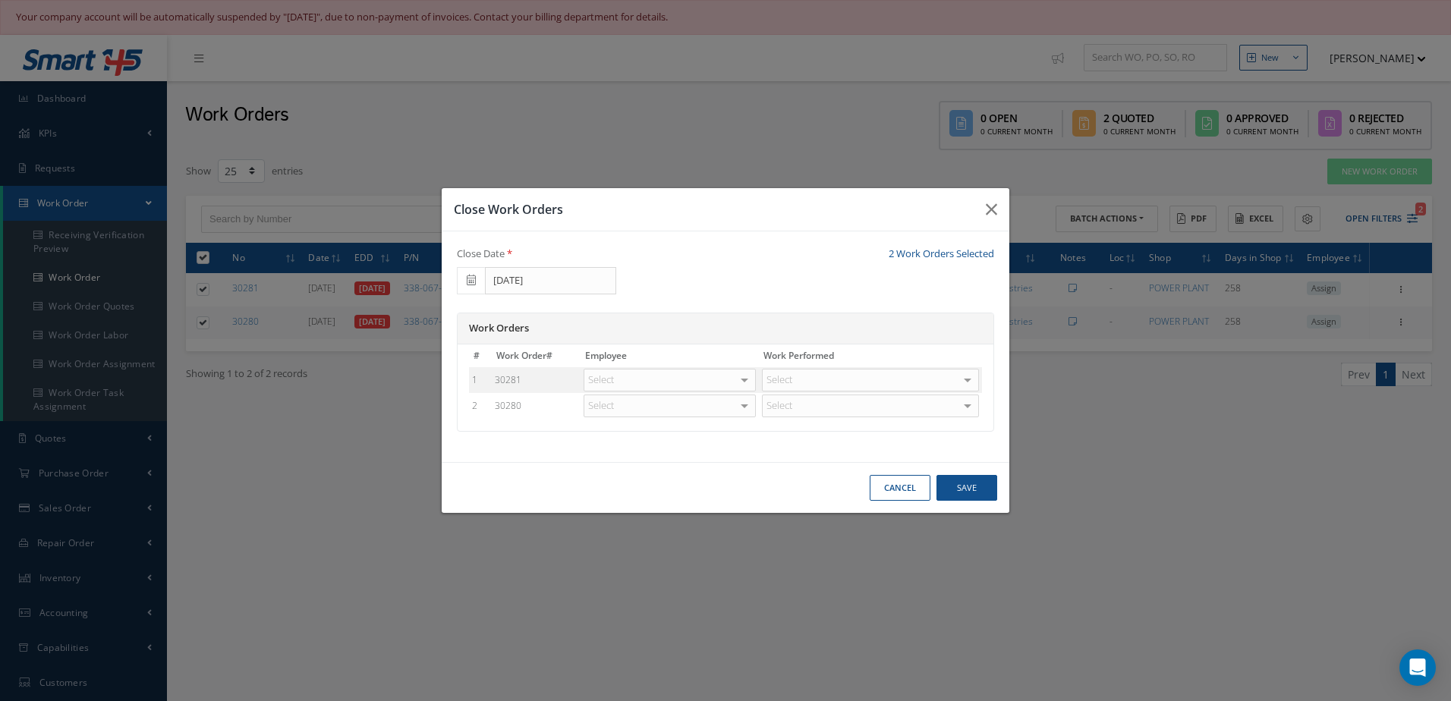
click at [742, 383] on div at bounding box center [744, 381] width 21 height 22
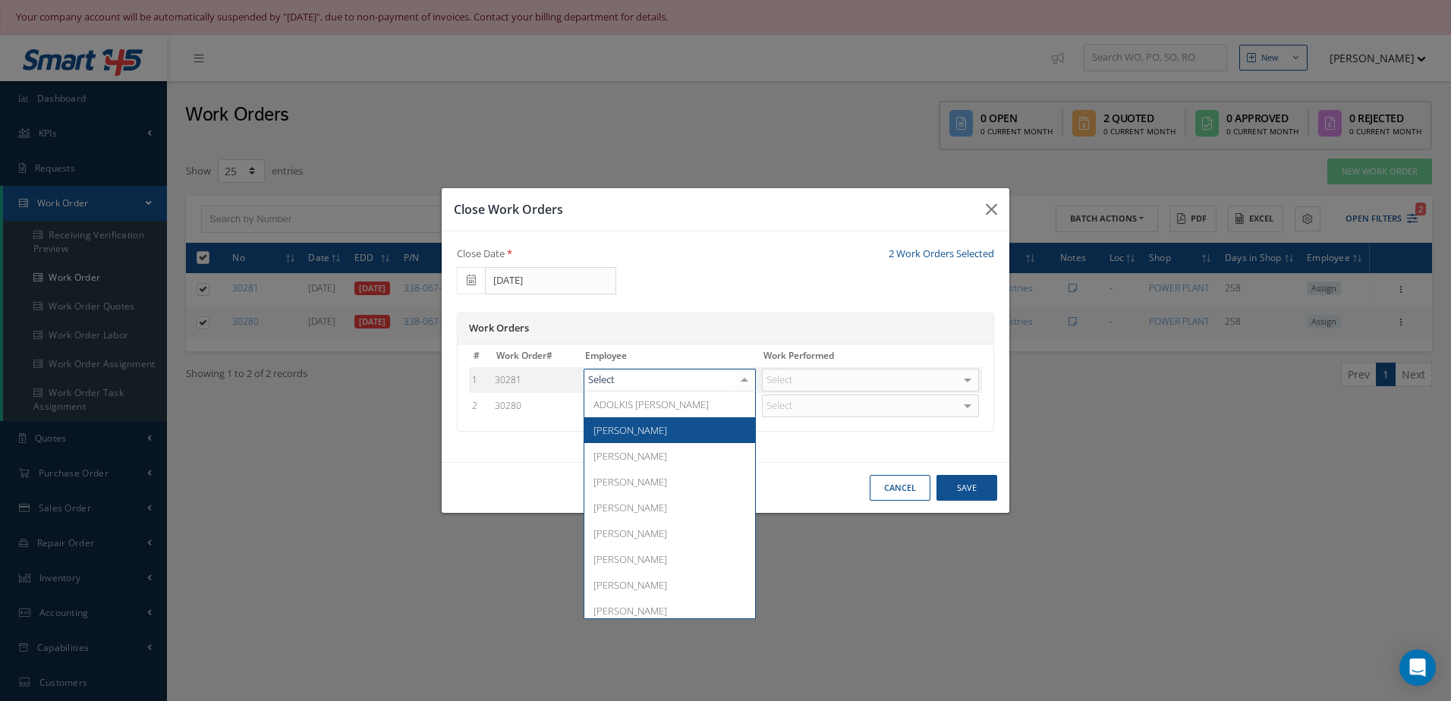
click at [647, 436] on span "Adoni Felipe" at bounding box center [631, 431] width 74 height 14
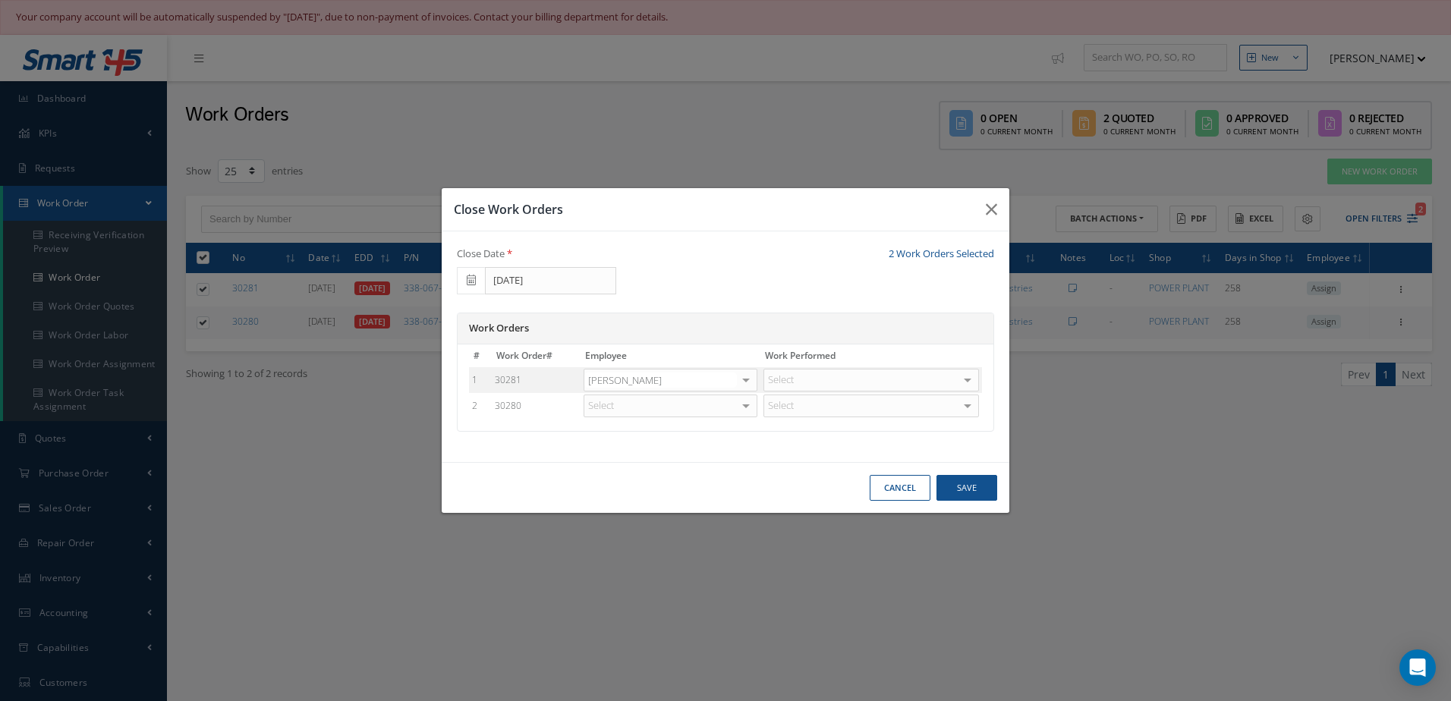
click at [740, 408] on div at bounding box center [745, 406] width 21 height 22
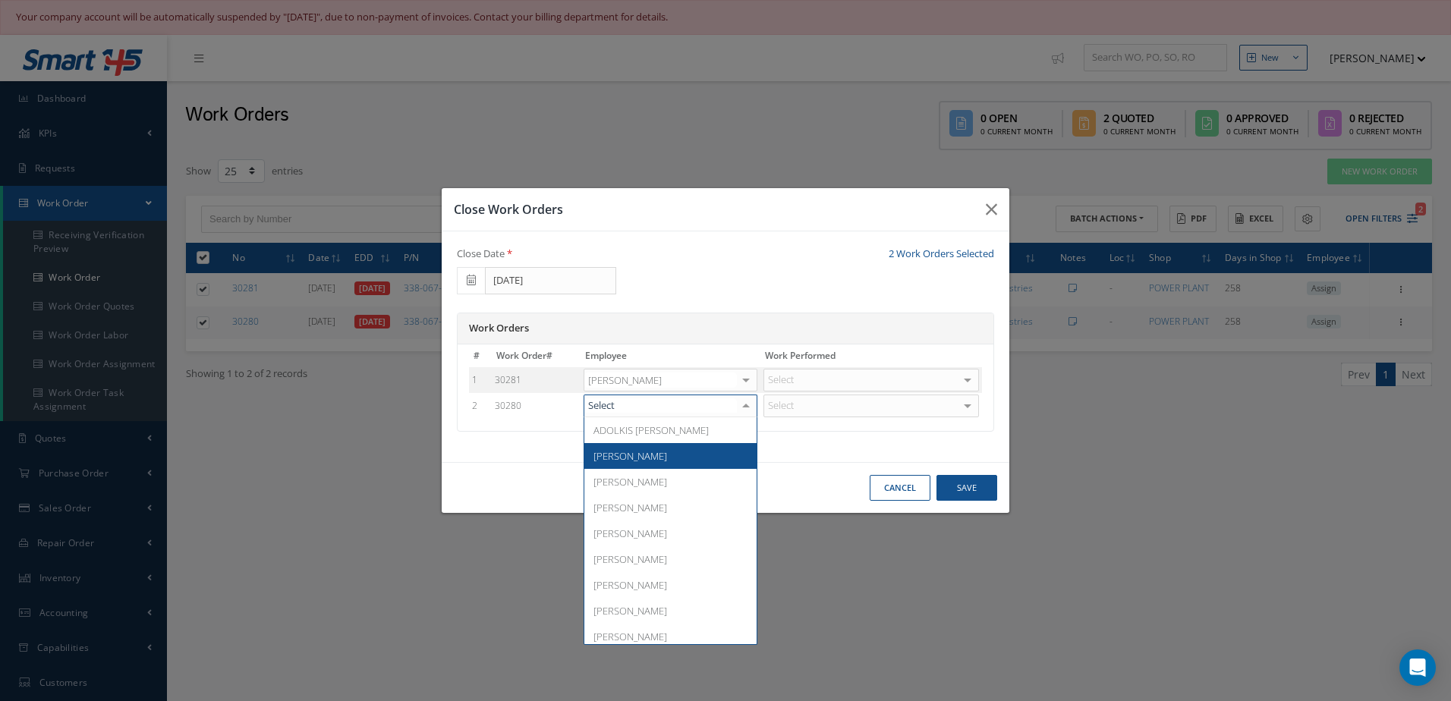
click at [646, 452] on span "[PERSON_NAME]" at bounding box center [631, 456] width 74 height 14
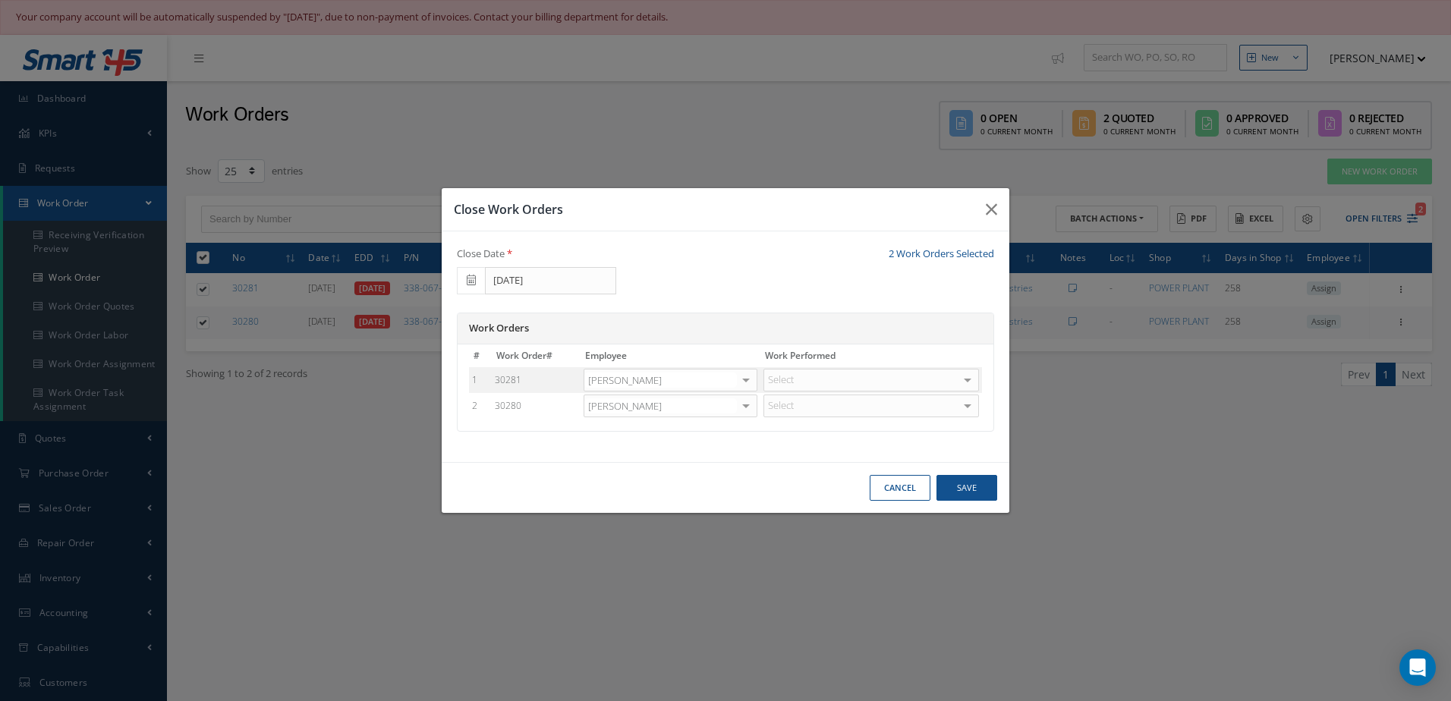
click at [899, 381] on div "Select" at bounding box center [872, 380] width 216 height 23
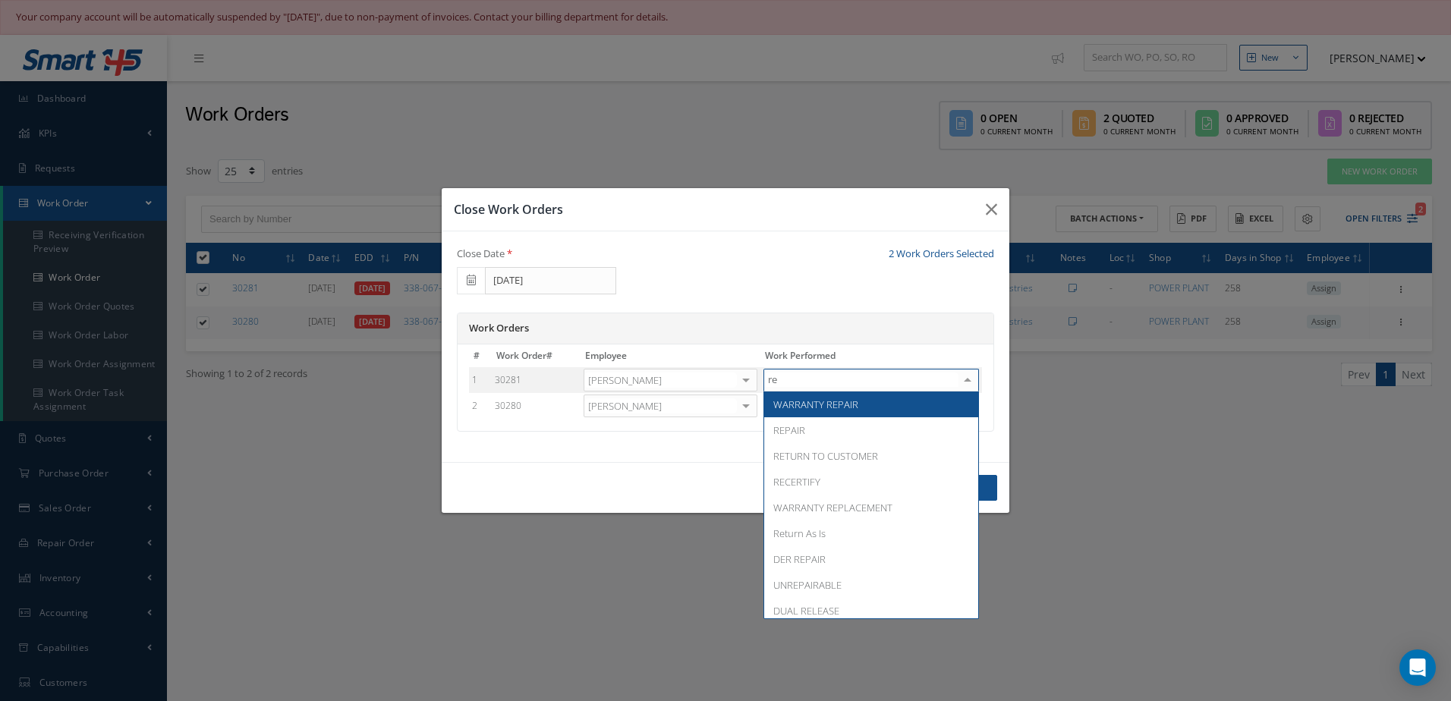
type input "ret"
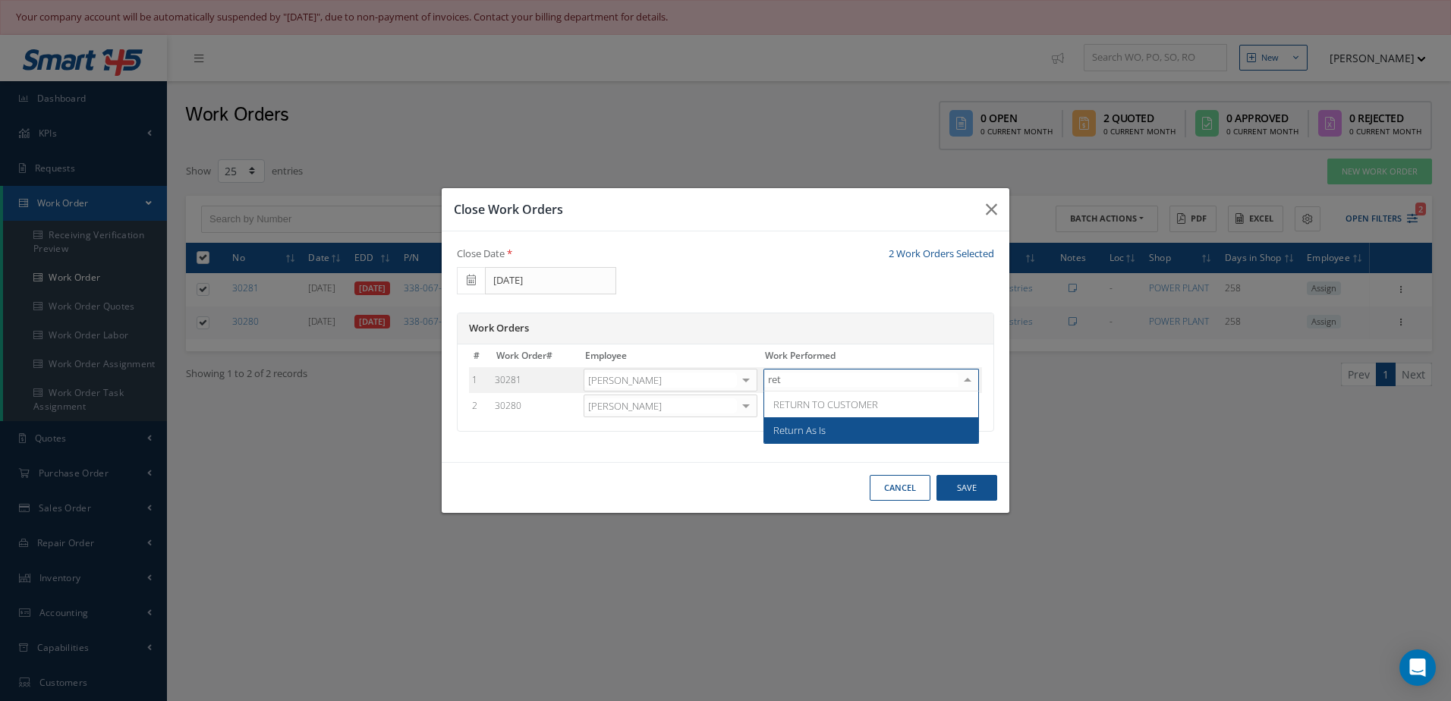
click at [848, 434] on span "Return As Is" at bounding box center [871, 430] width 214 height 26
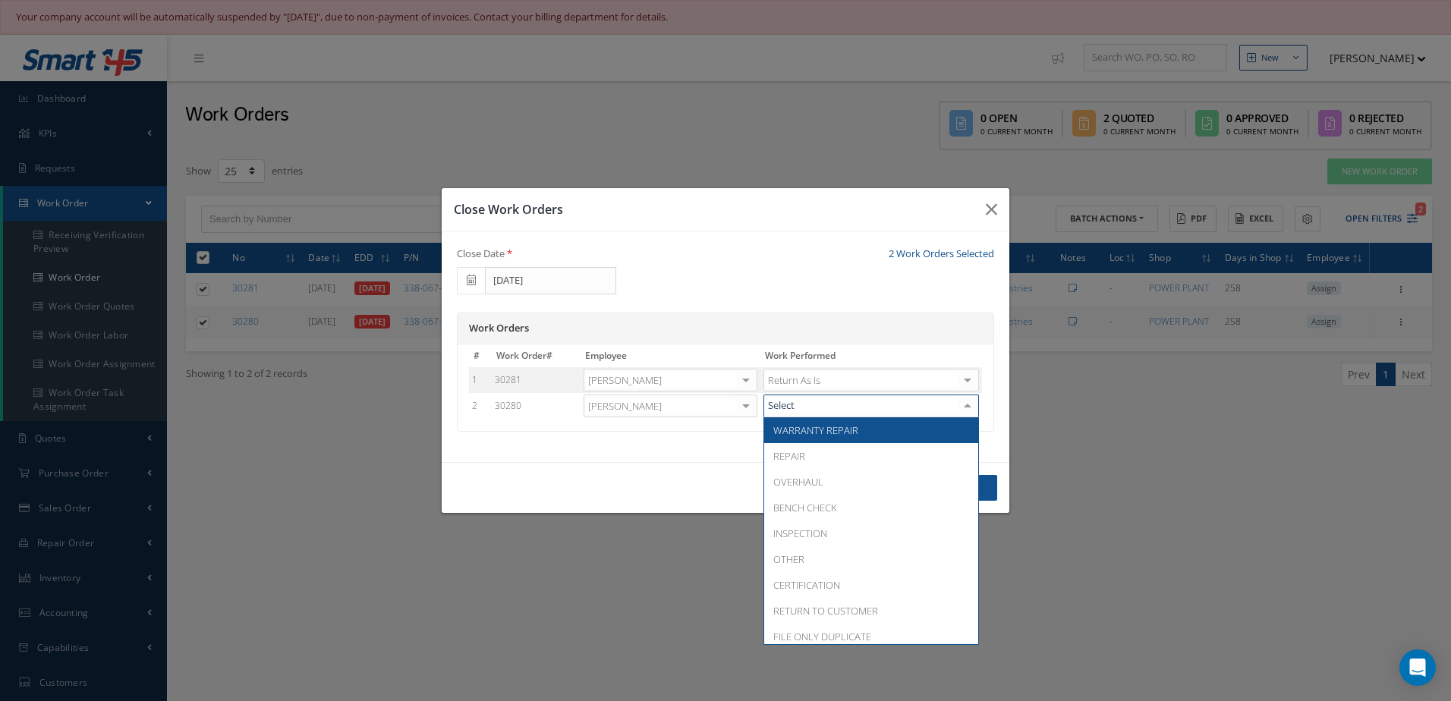
click at [847, 413] on div at bounding box center [872, 406] width 216 height 23
type input "ret"
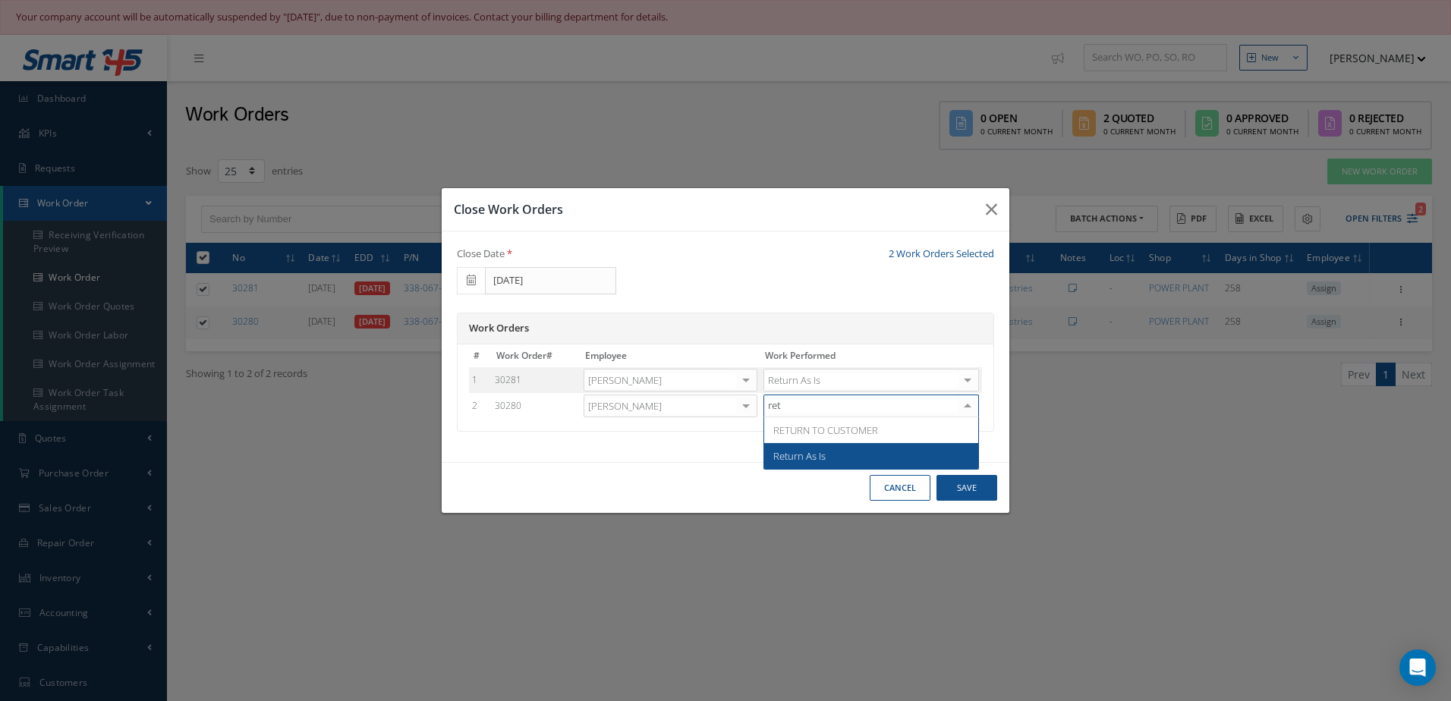
click at [807, 446] on span "Return As Is" at bounding box center [871, 456] width 214 height 26
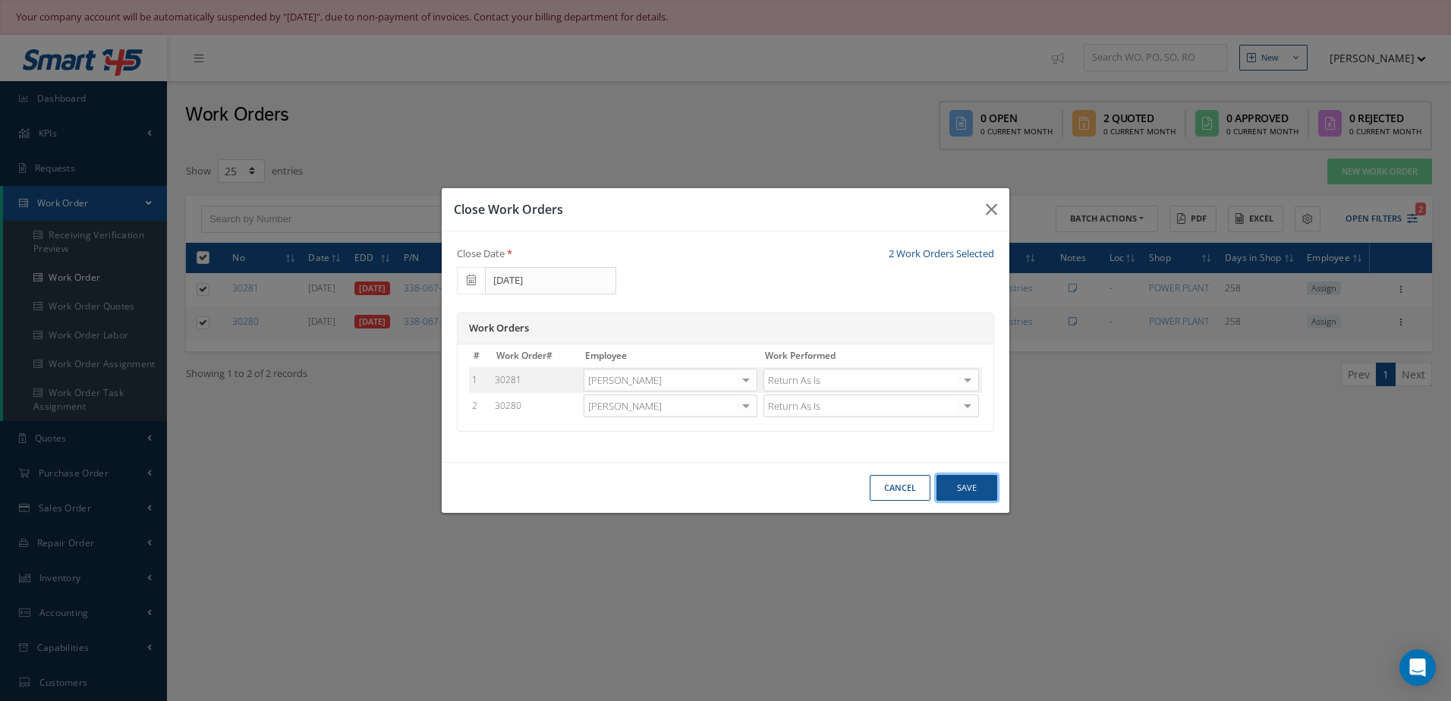
click at [968, 486] on button "Save" at bounding box center [967, 488] width 61 height 27
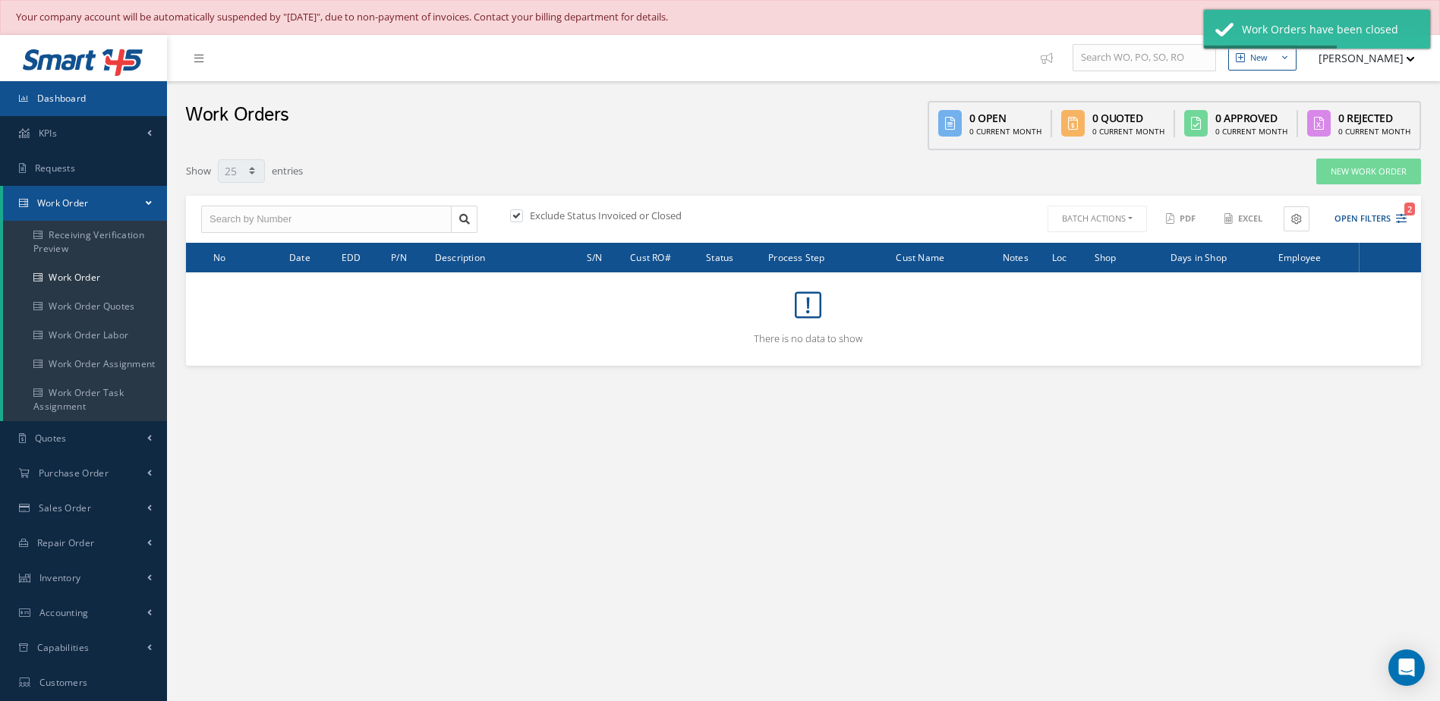
click at [68, 104] on span "Dashboard" at bounding box center [61, 98] width 49 height 13
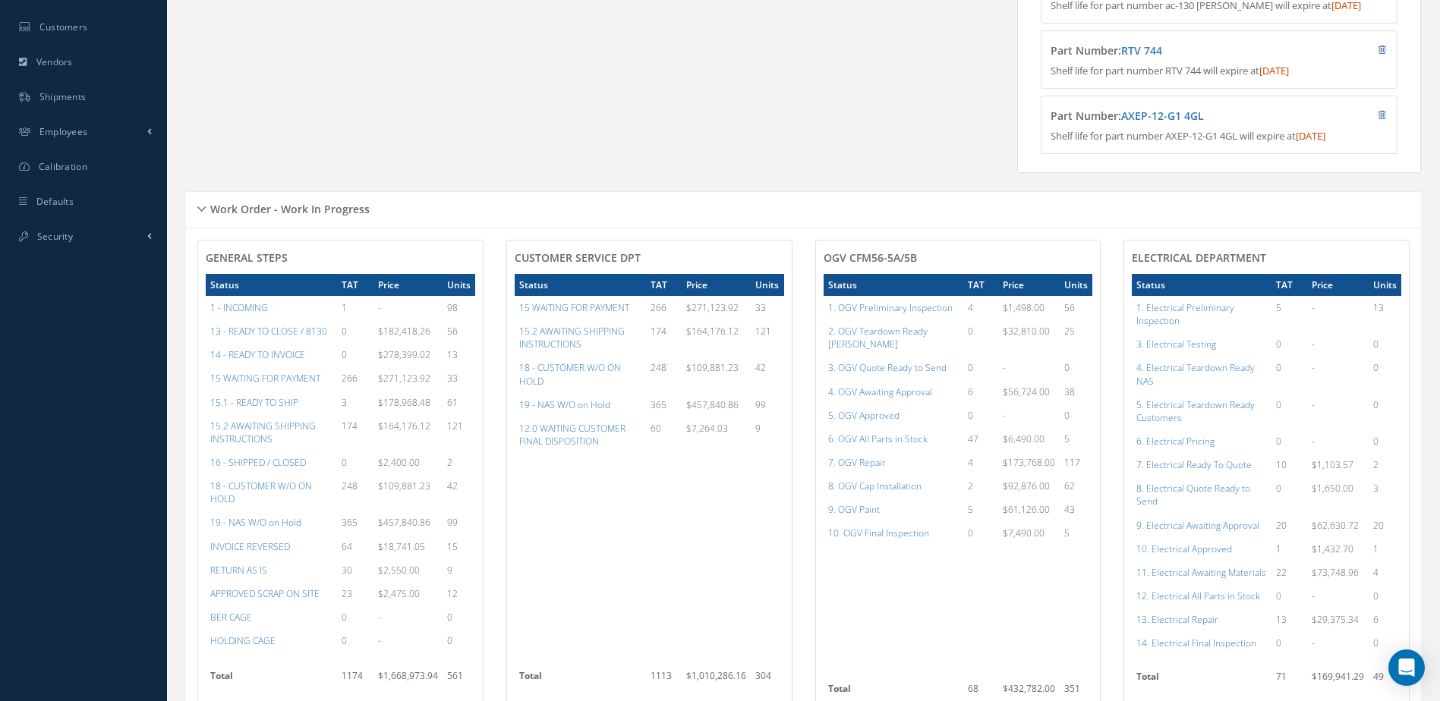
scroll to position [607, 0]
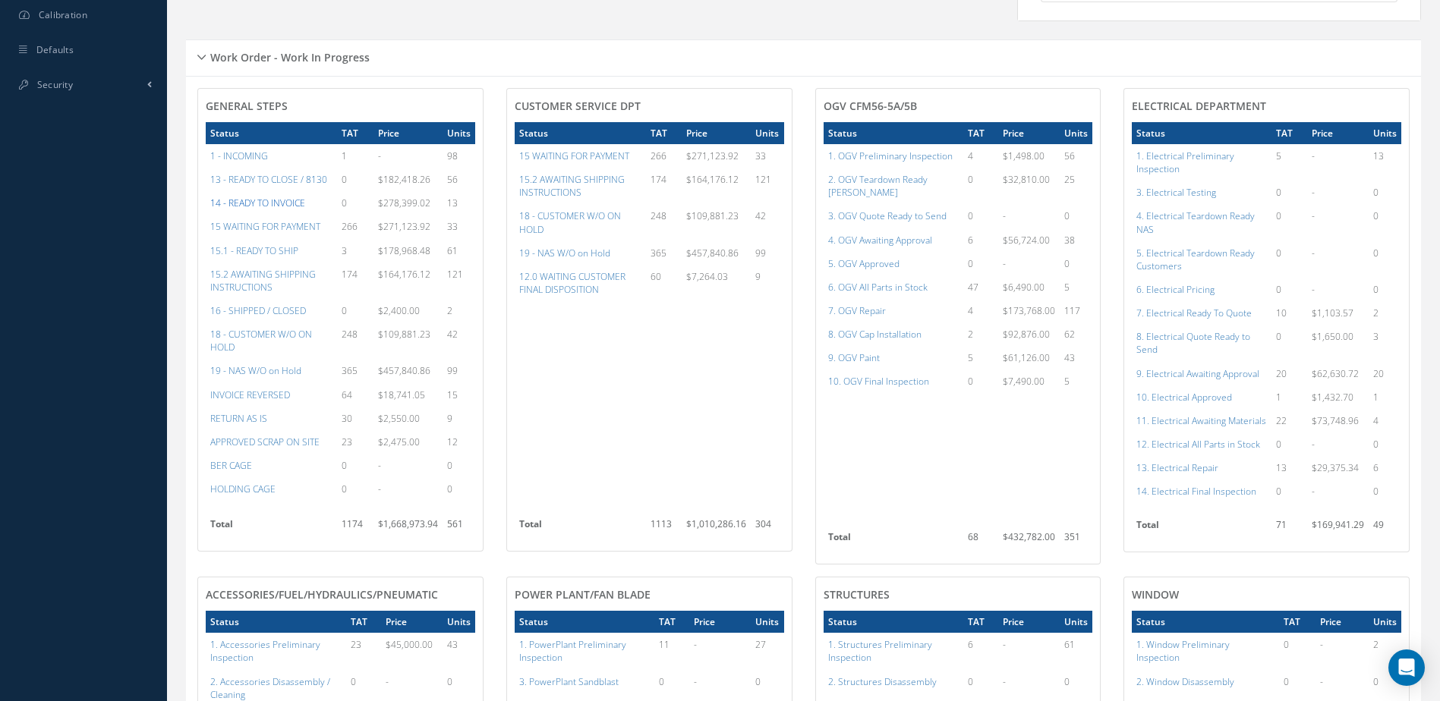
click at [270, 209] on a=21&excludeInternalCustomer=false&excludeInvoicedOrClosed=true&&filtersHidded"] "14 - READY TO INVOICE" at bounding box center [257, 203] width 95 height 13
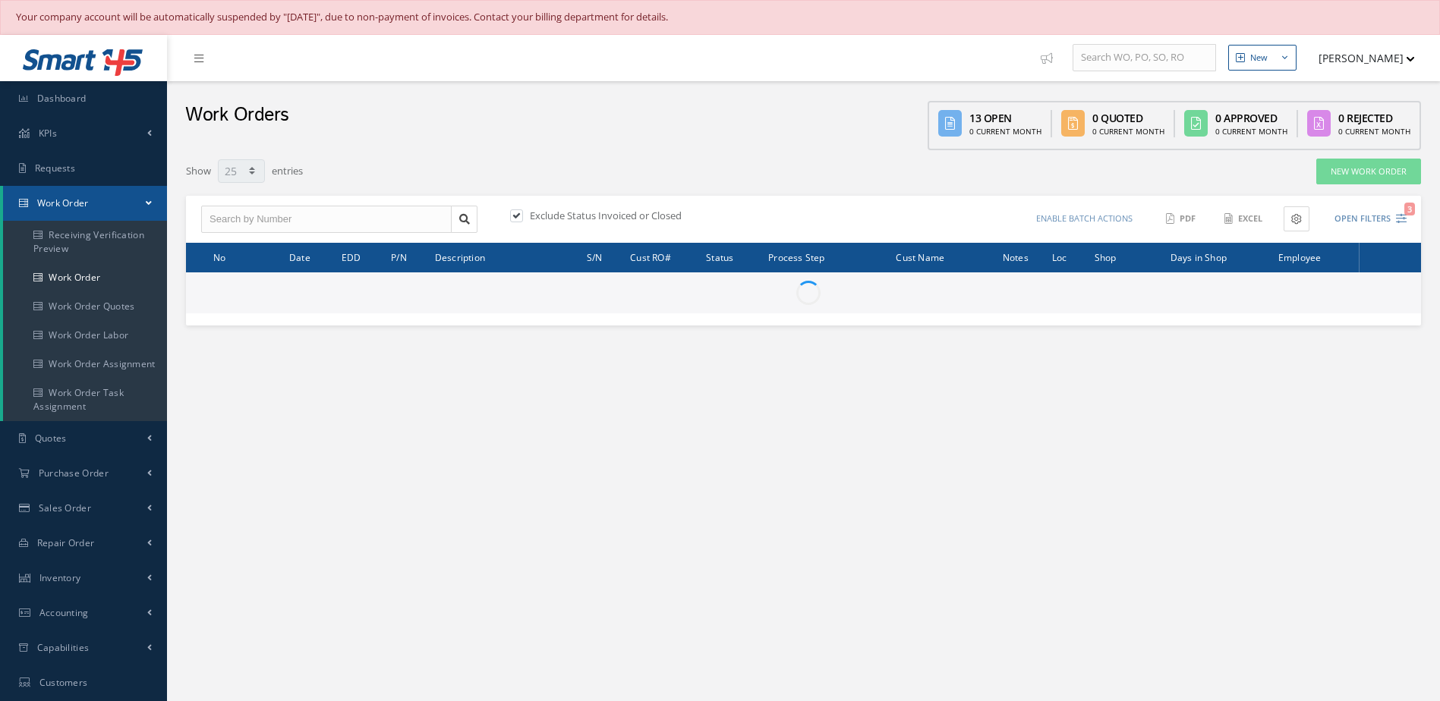
select select "25"
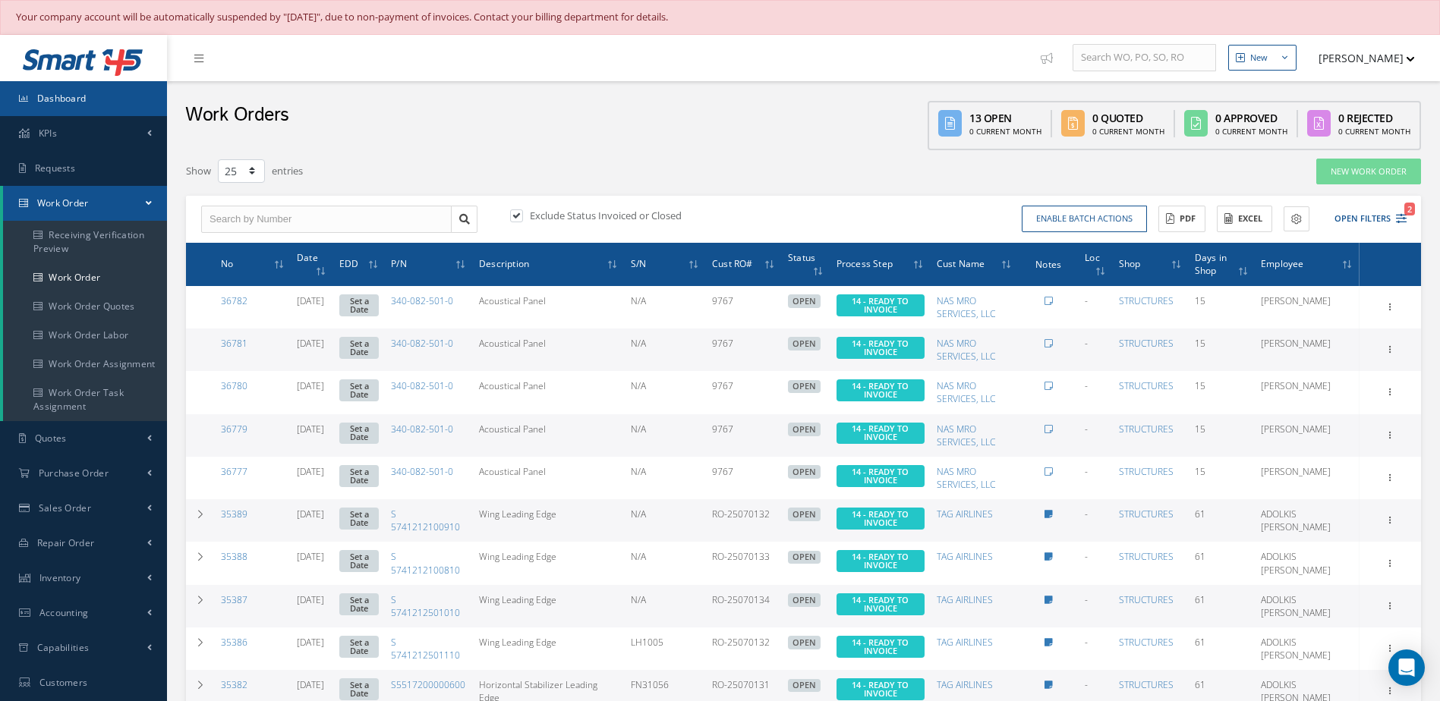
click at [87, 93] on link "Dashboard" at bounding box center [83, 98] width 167 height 35
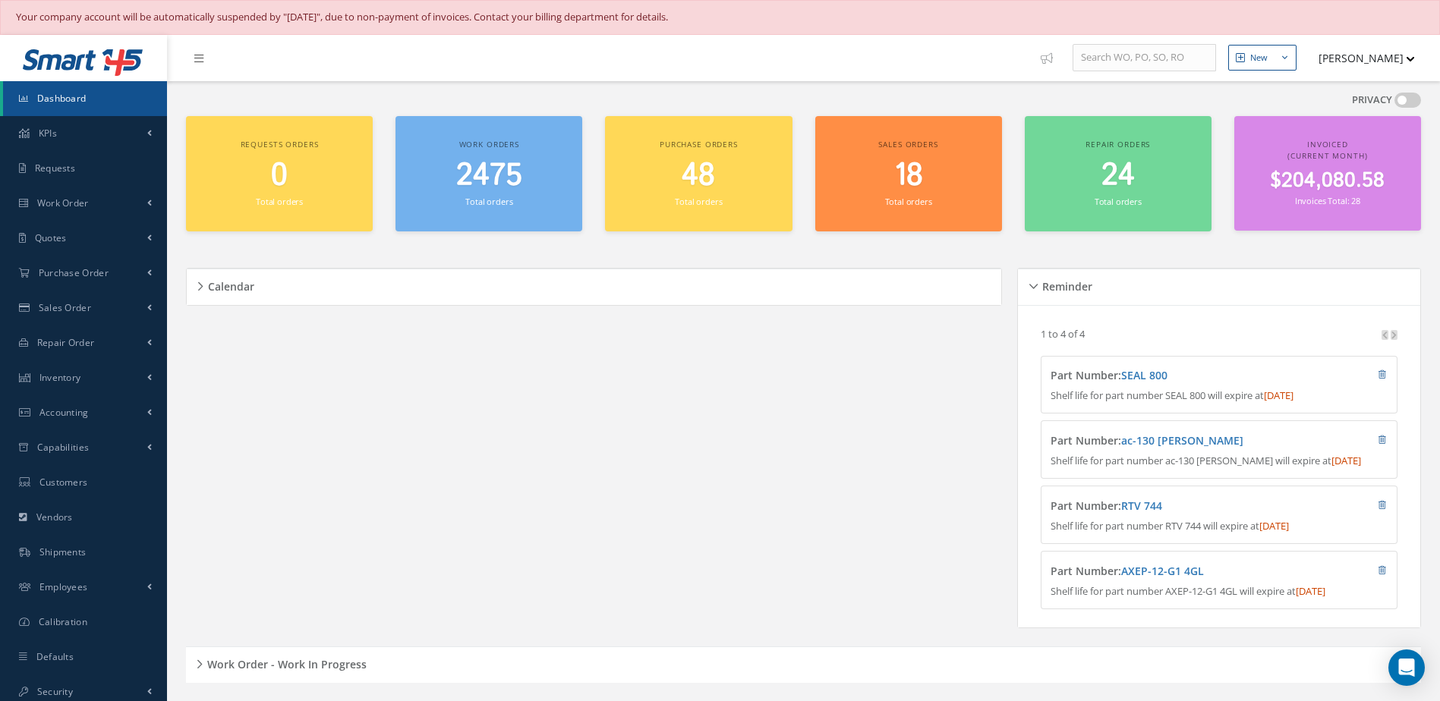
scroll to position [379, 0]
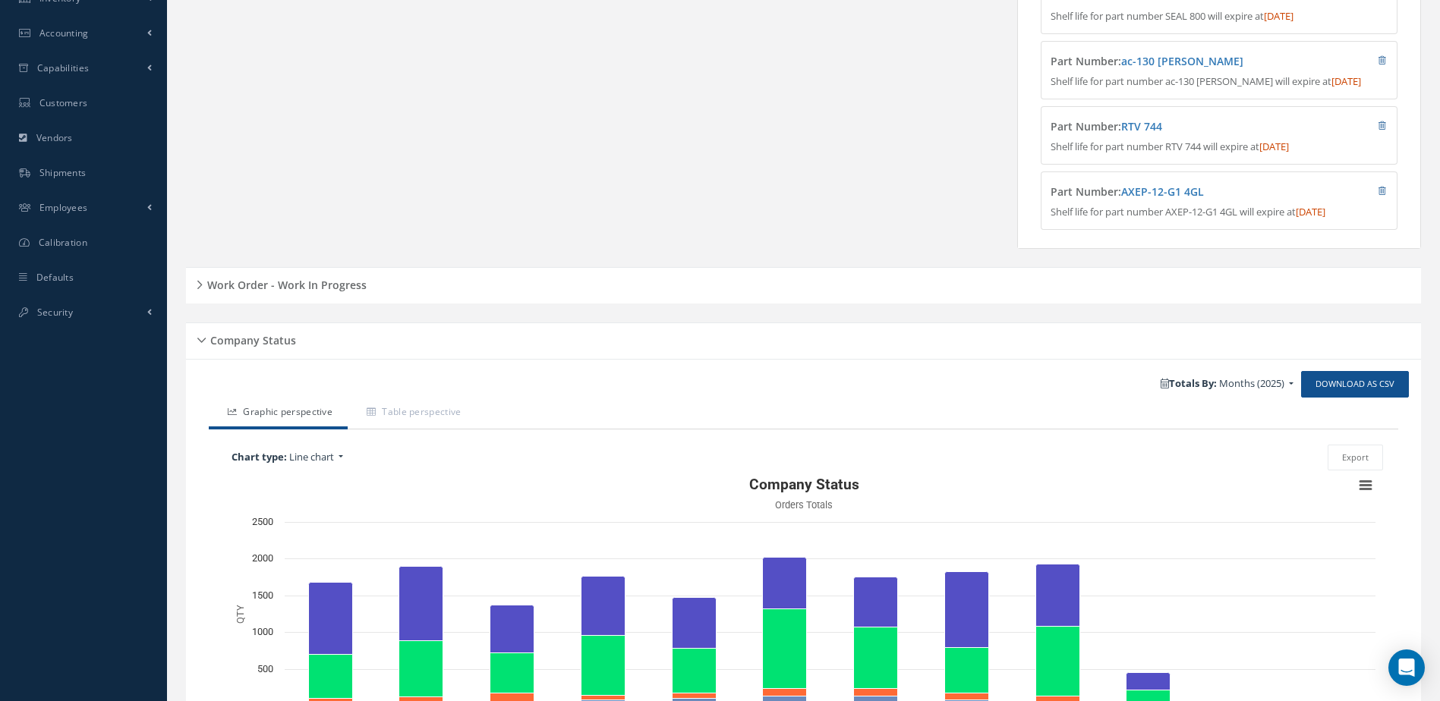
click at [323, 298] on div "Work Order - Work In Progress" at bounding box center [803, 286] width 1235 height 24
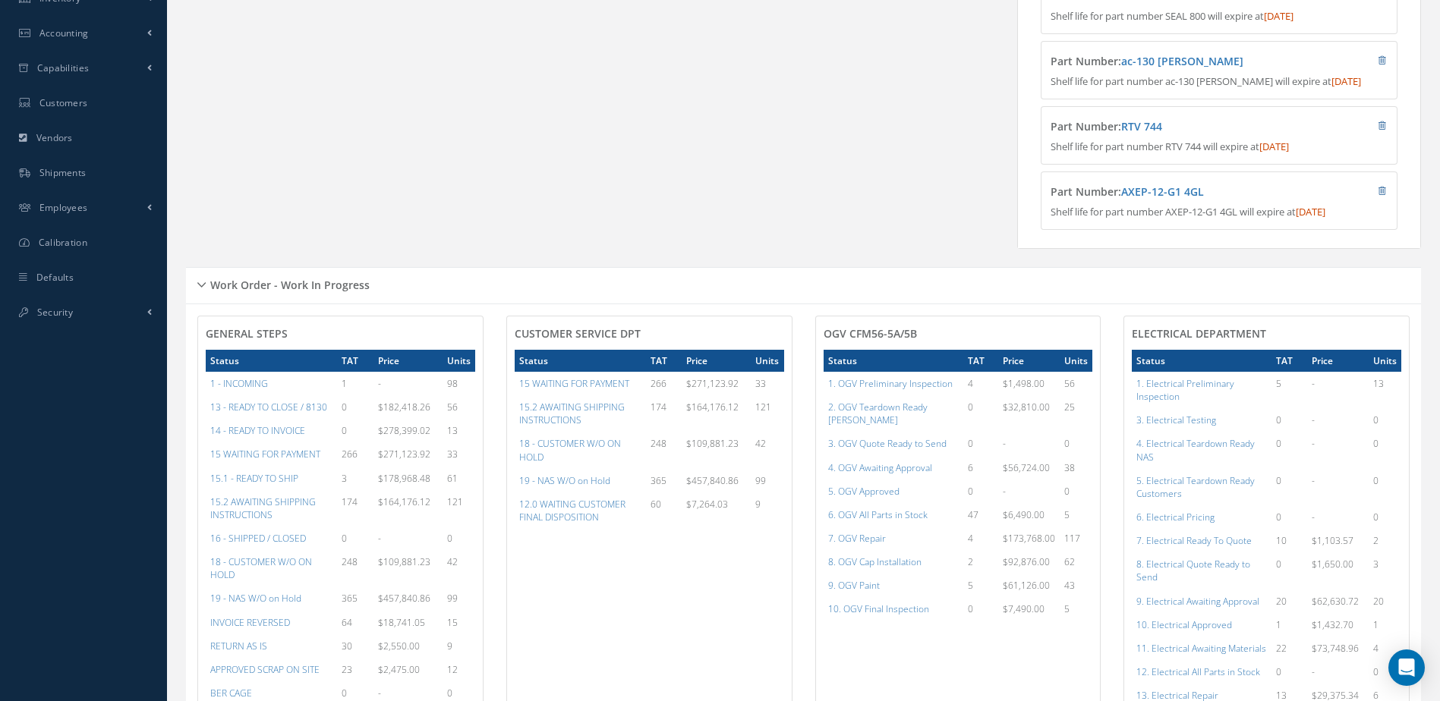
scroll to position [759, 0]
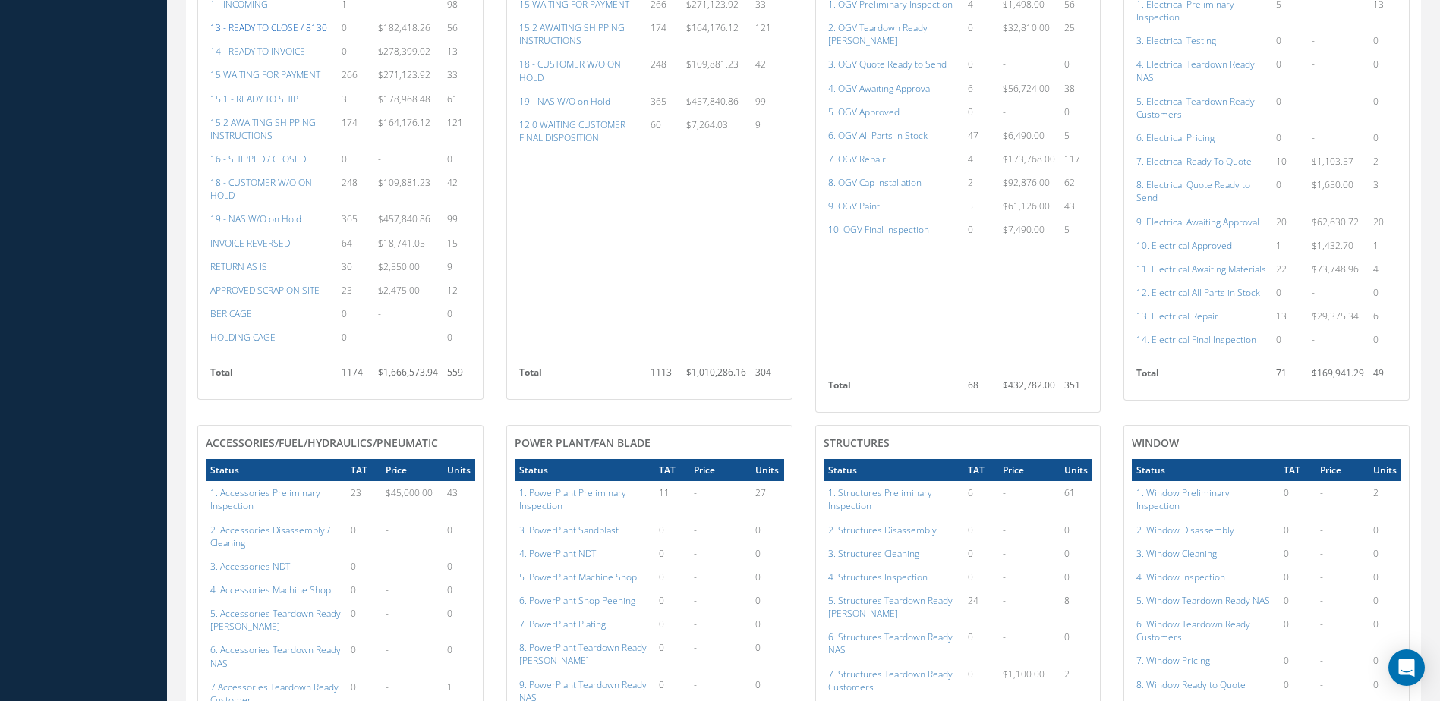
click at [271, 34] on a=20&excludeInternalCustomer=false&excludeInvoicedOrClosed=true&&filtersHidded"] "13 - READY TO CLOSE / 8130" at bounding box center [268, 27] width 117 height 13
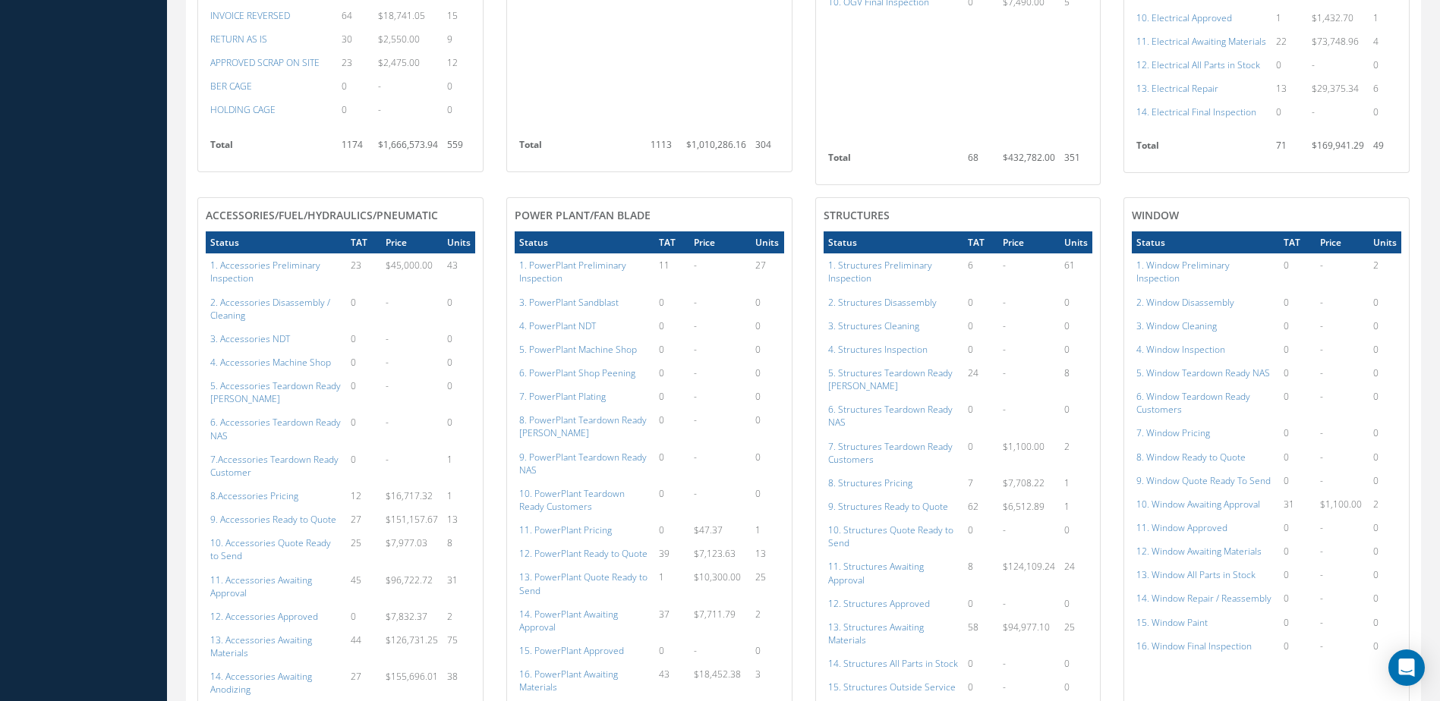
scroll to position [1214, 0]
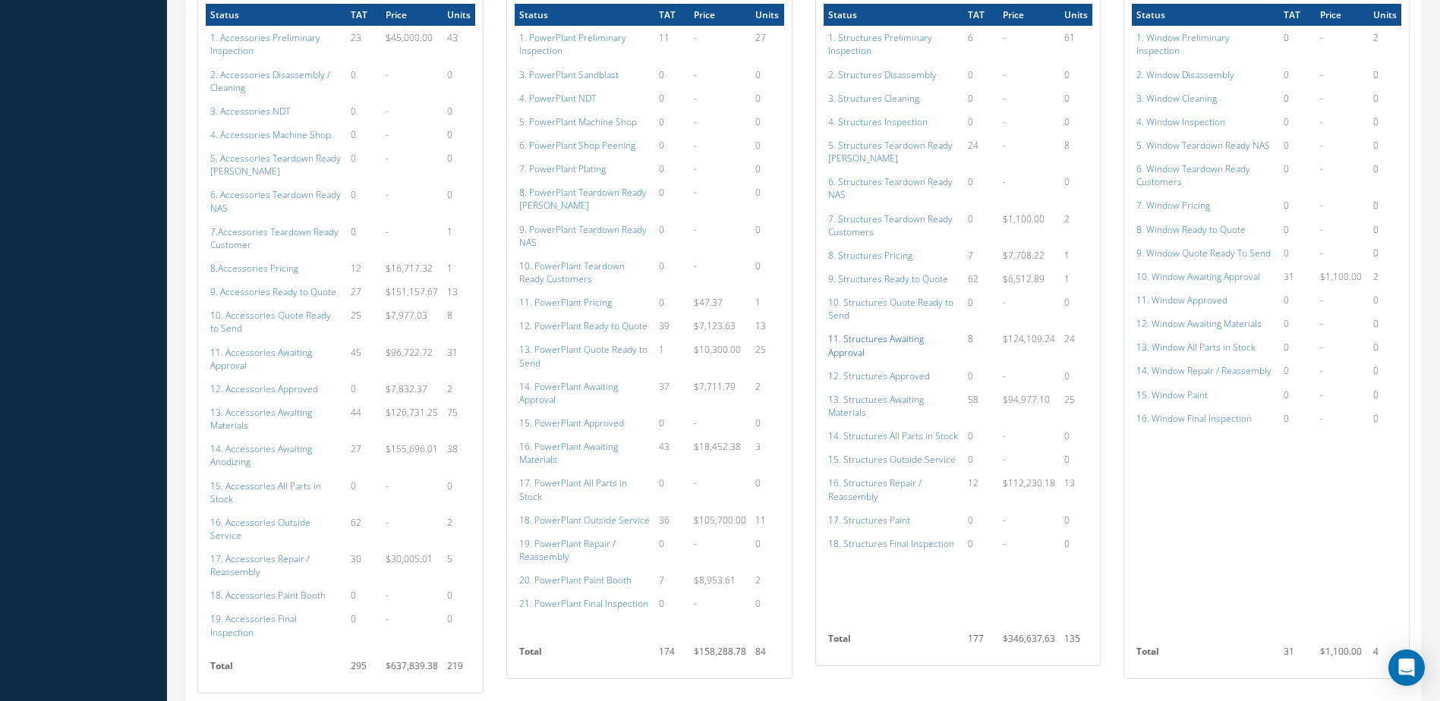
click at [866, 339] on a=151&excludeInternalCustomer=false&excludeInvoicedOrClosed=true&shop_id=3&filtersHidded"] "11. Structures Awaiting Approval" at bounding box center [876, 345] width 96 height 26
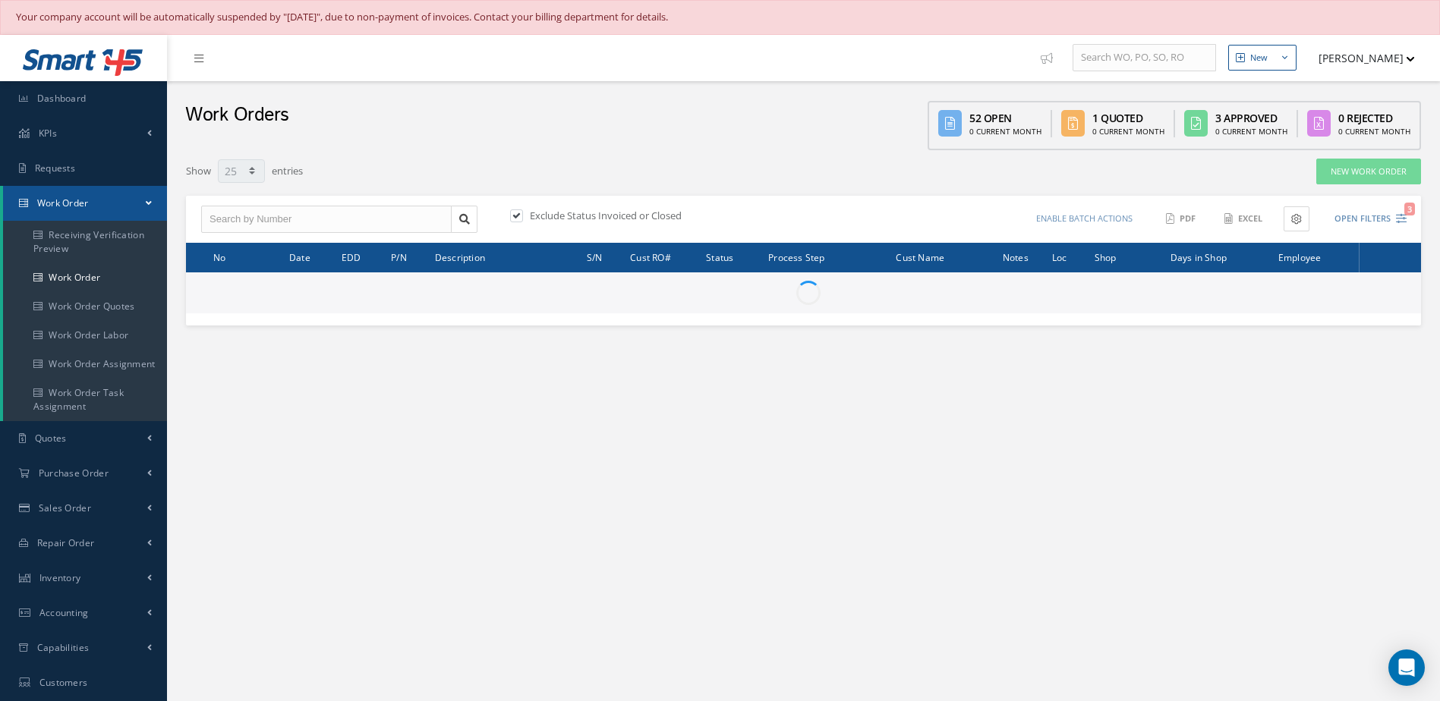
select select "25"
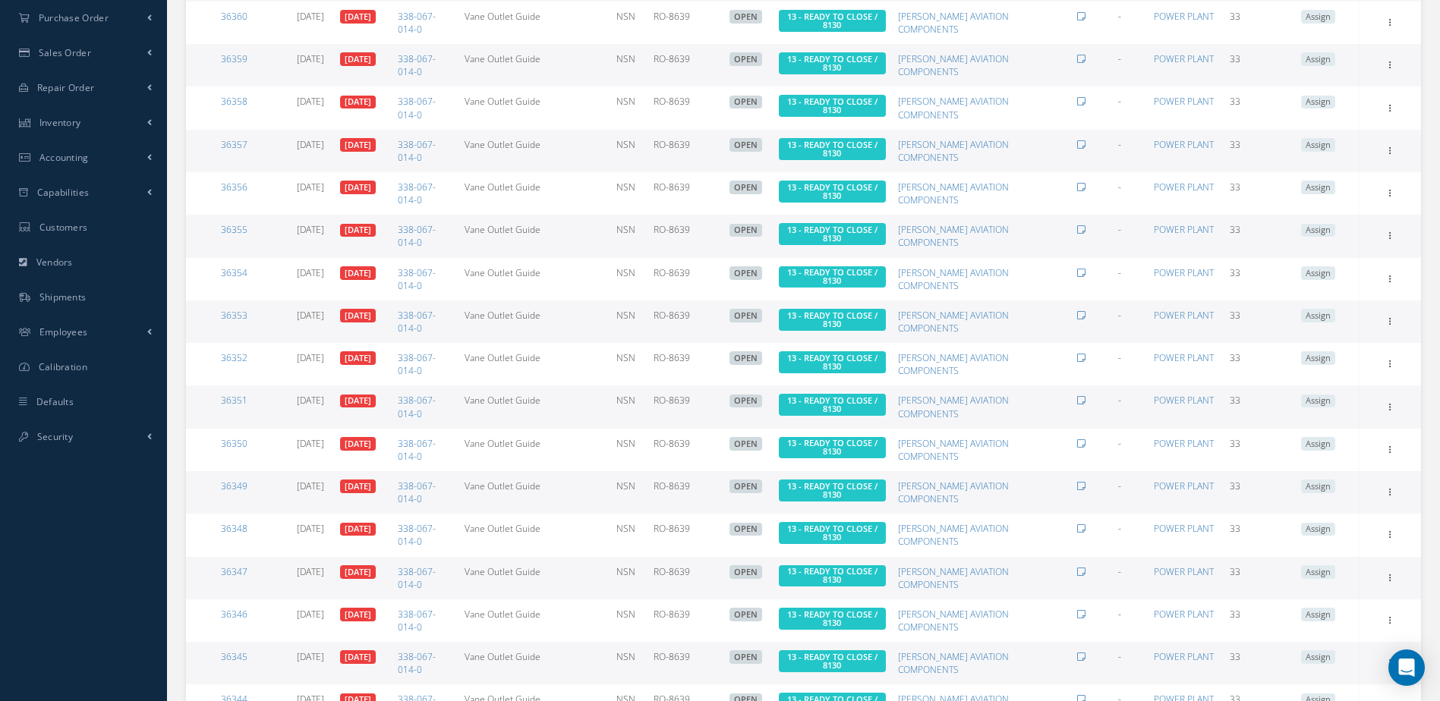
scroll to position [769, 0]
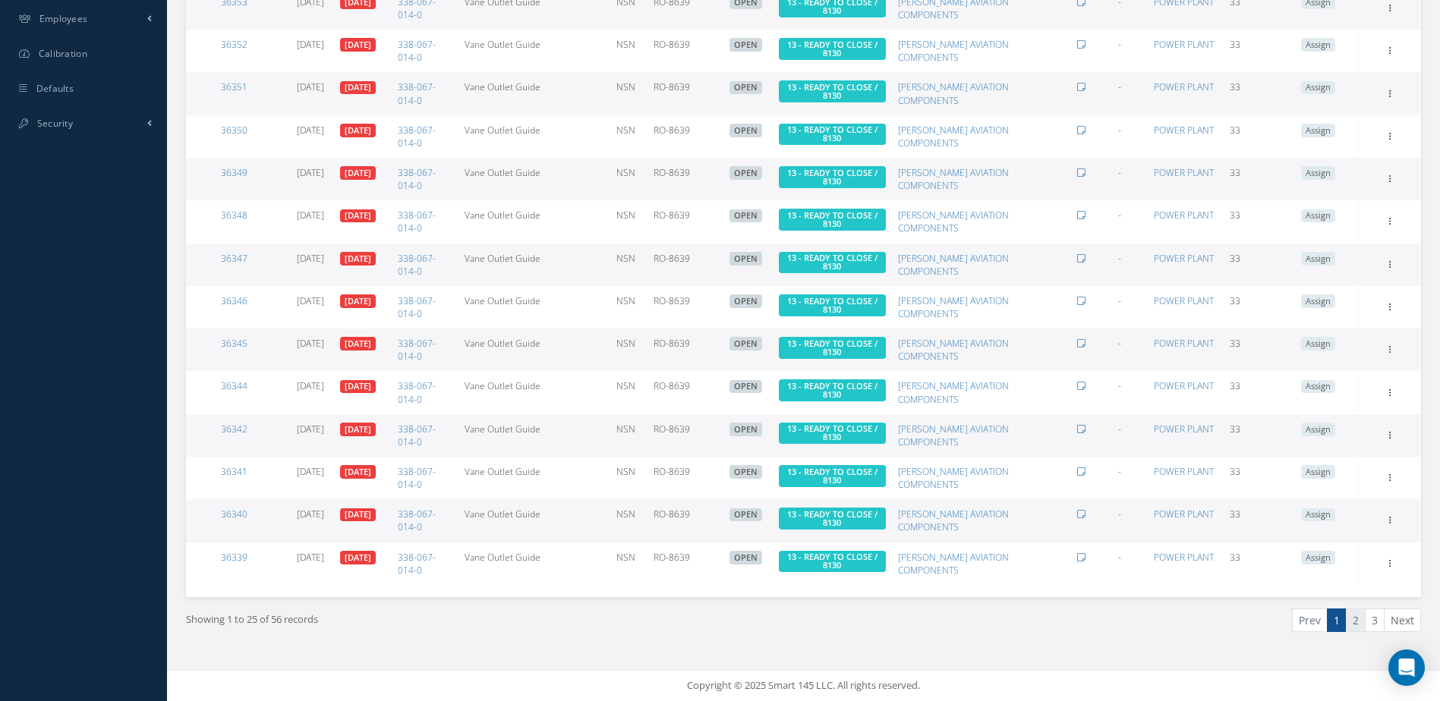
click at [1350, 628] on link "2" at bounding box center [1356, 621] width 20 height 24
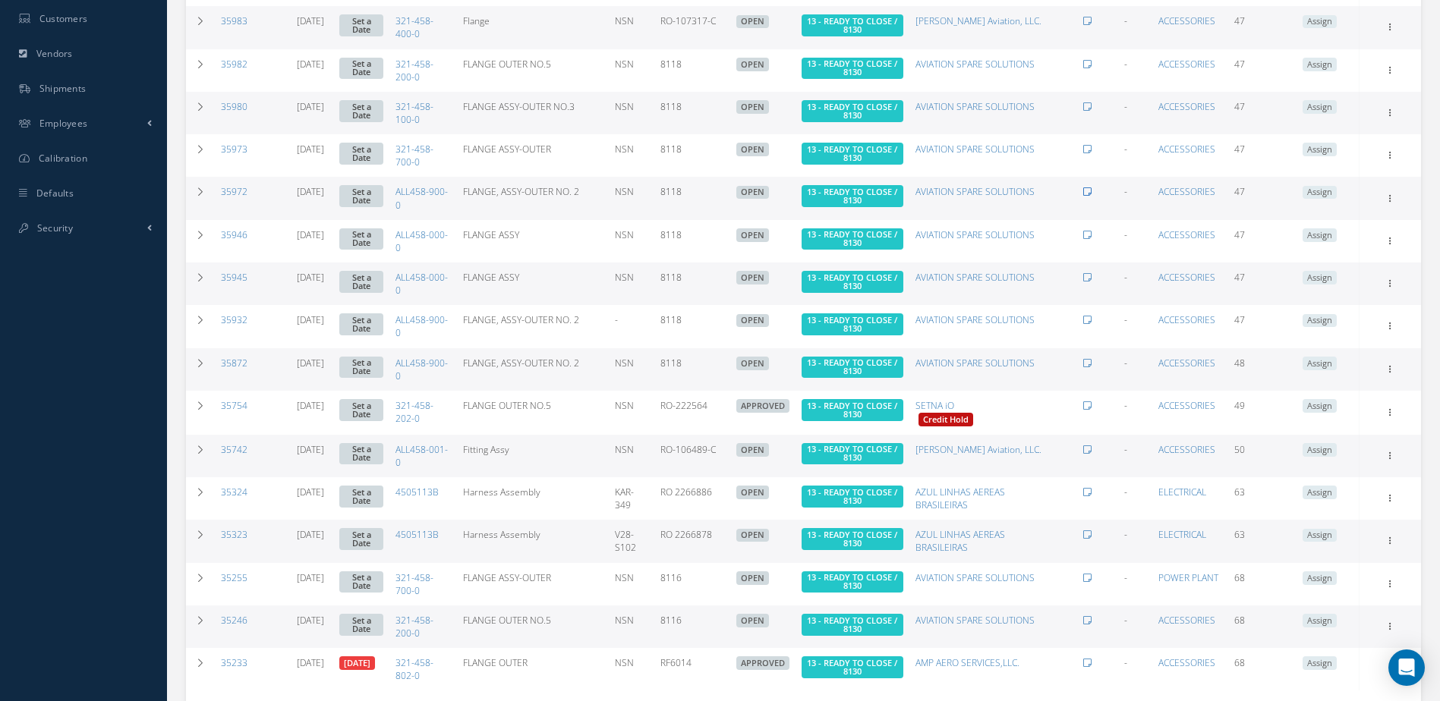
scroll to position [770, 0]
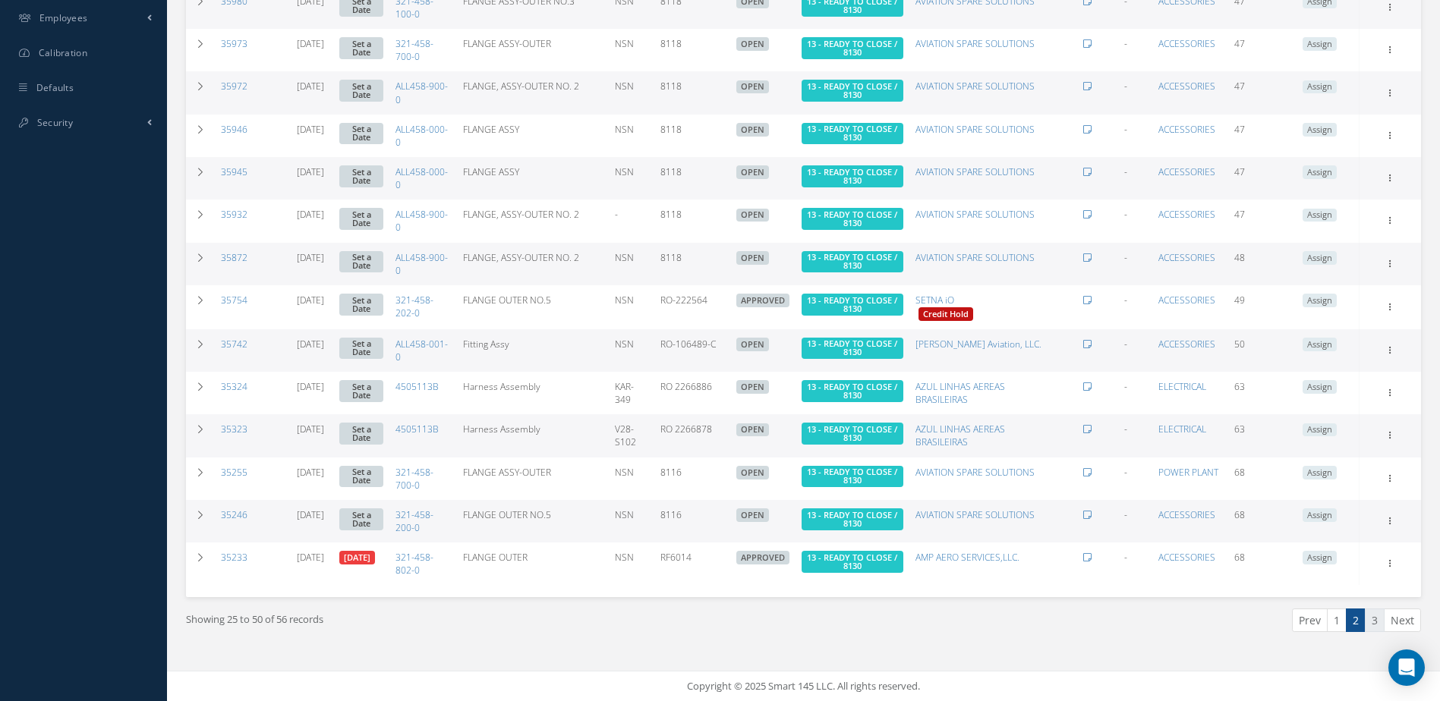
click at [1370, 622] on link "3" at bounding box center [1375, 621] width 20 height 24
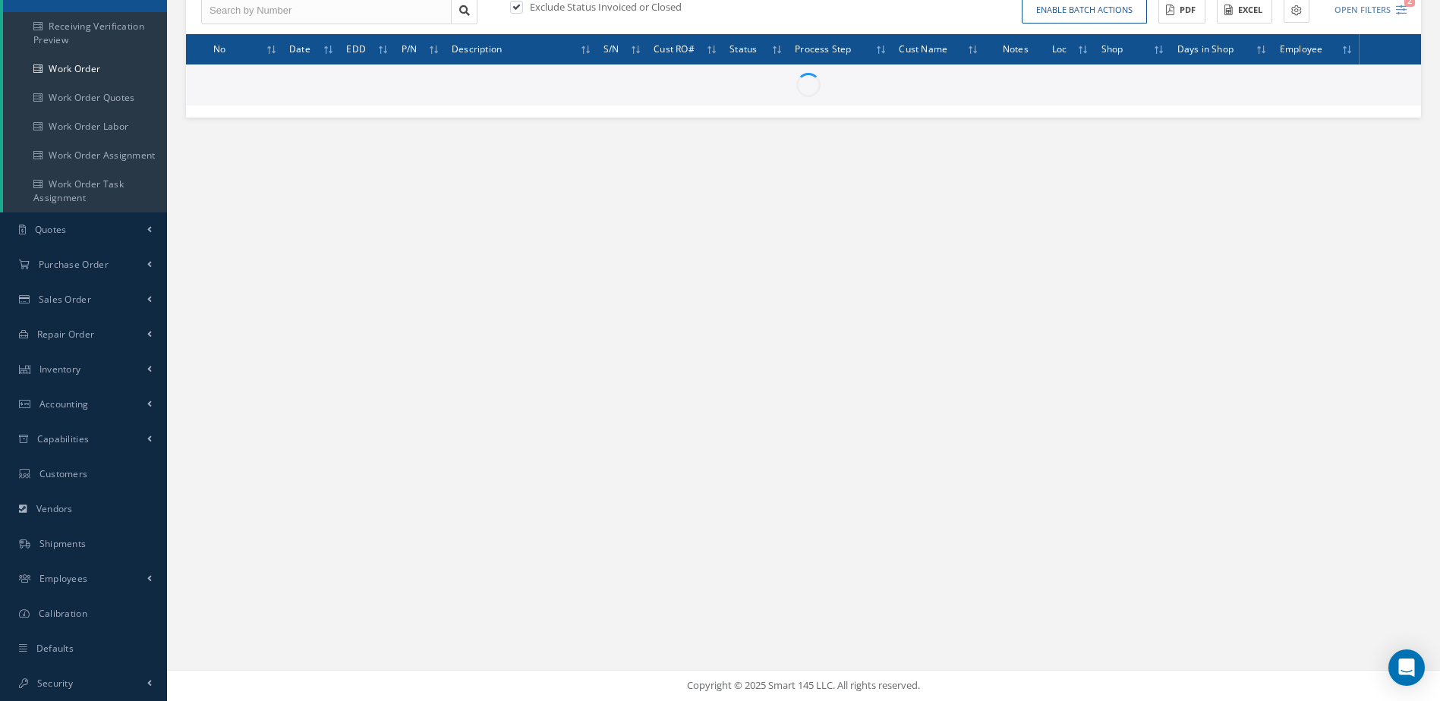
scroll to position [209, 0]
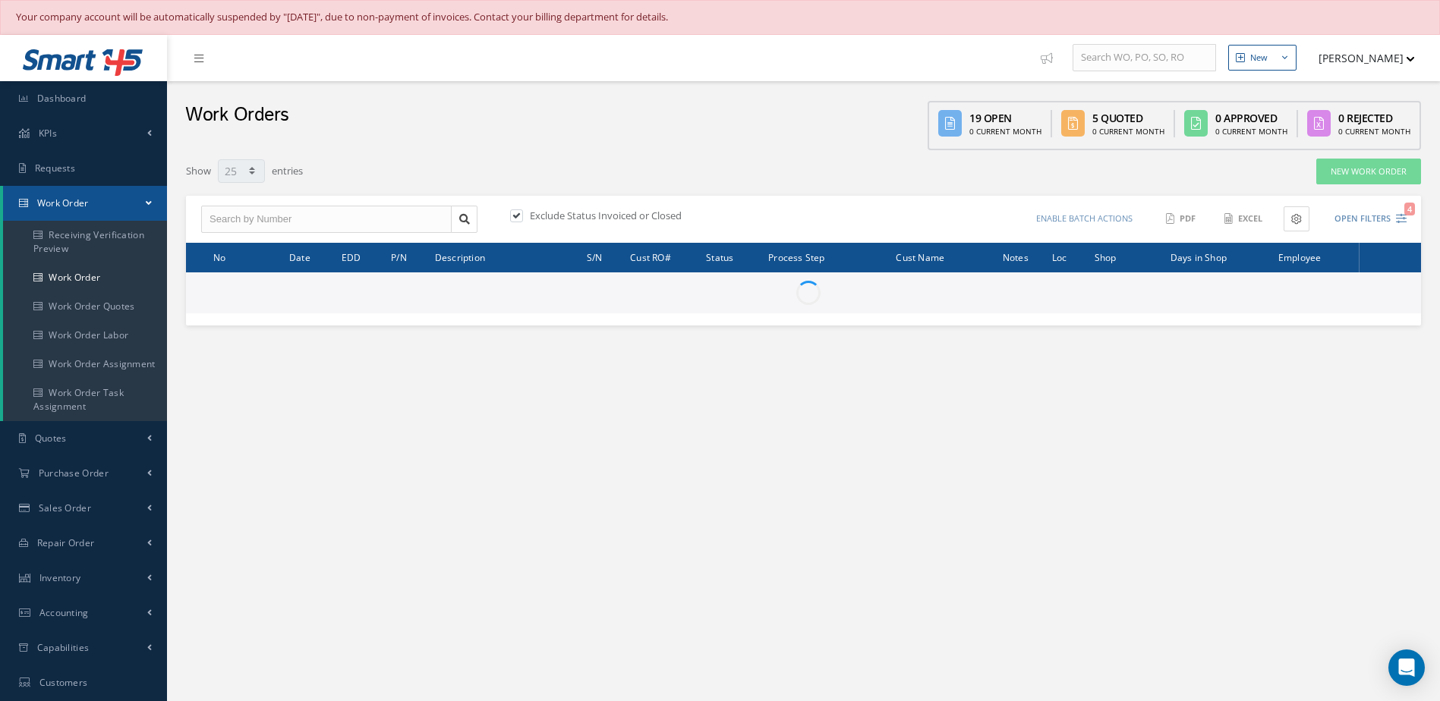
select select "25"
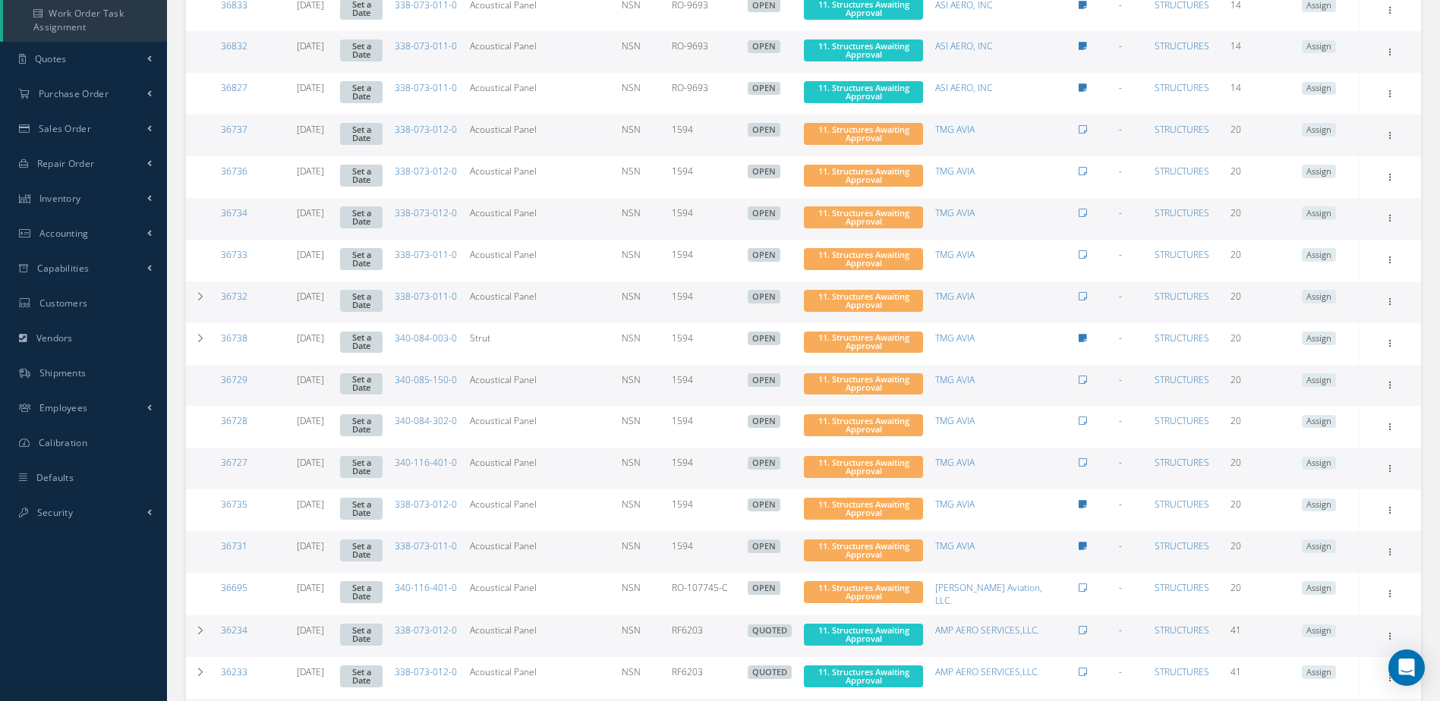
scroll to position [710, 0]
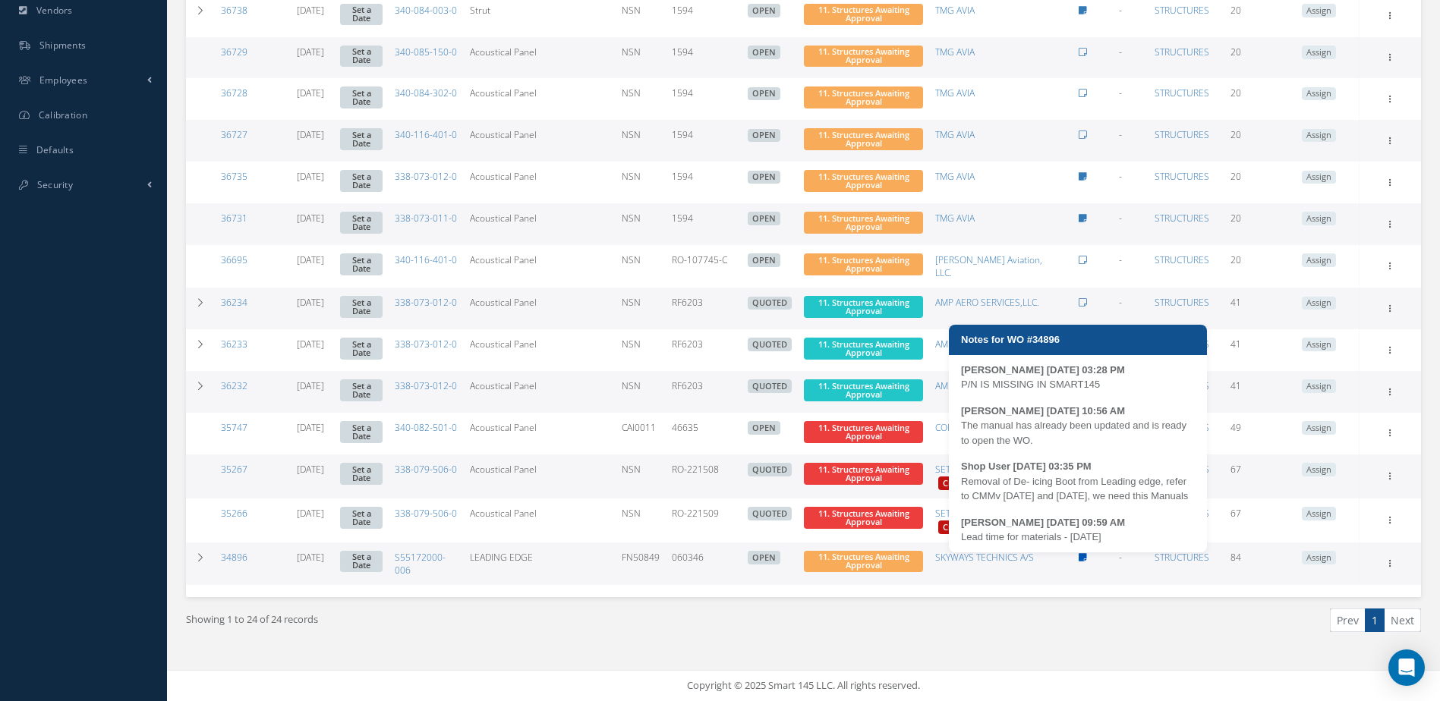
click at [1082, 554] on icon at bounding box center [1083, 557] width 8 height 9
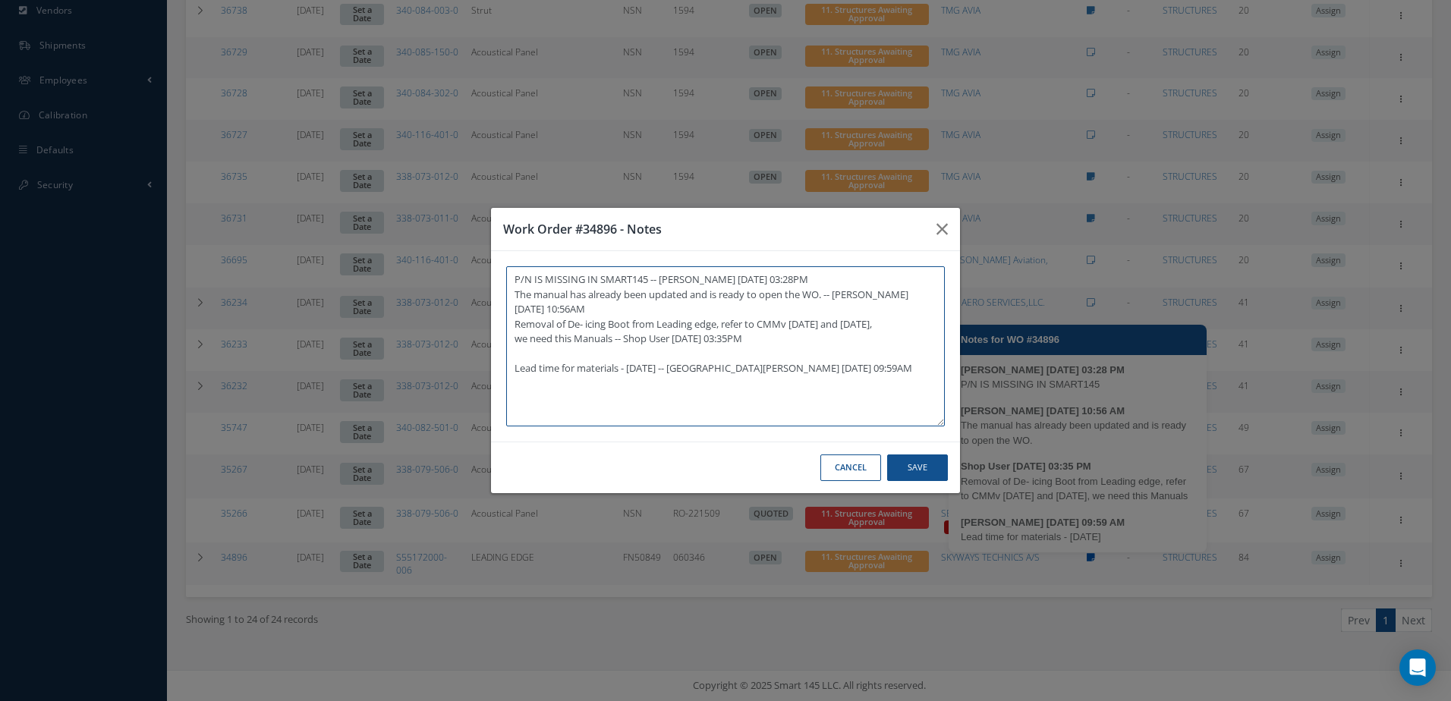
type textarea "P/N IS MISSING IN SMART145 -- [PERSON_NAME] [DATE] 03:28PM The manual has alrea…"
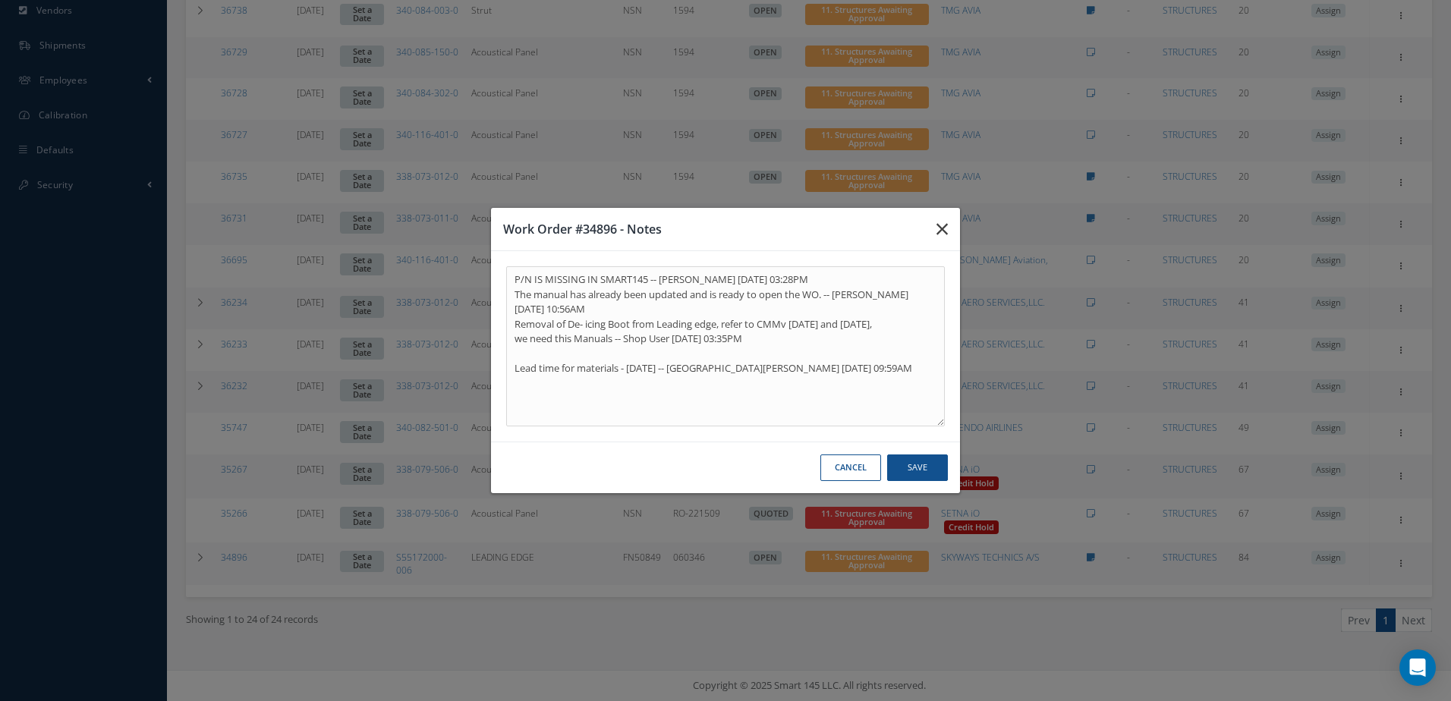
click at [942, 232] on icon "button" at bounding box center [942, 229] width 11 height 18
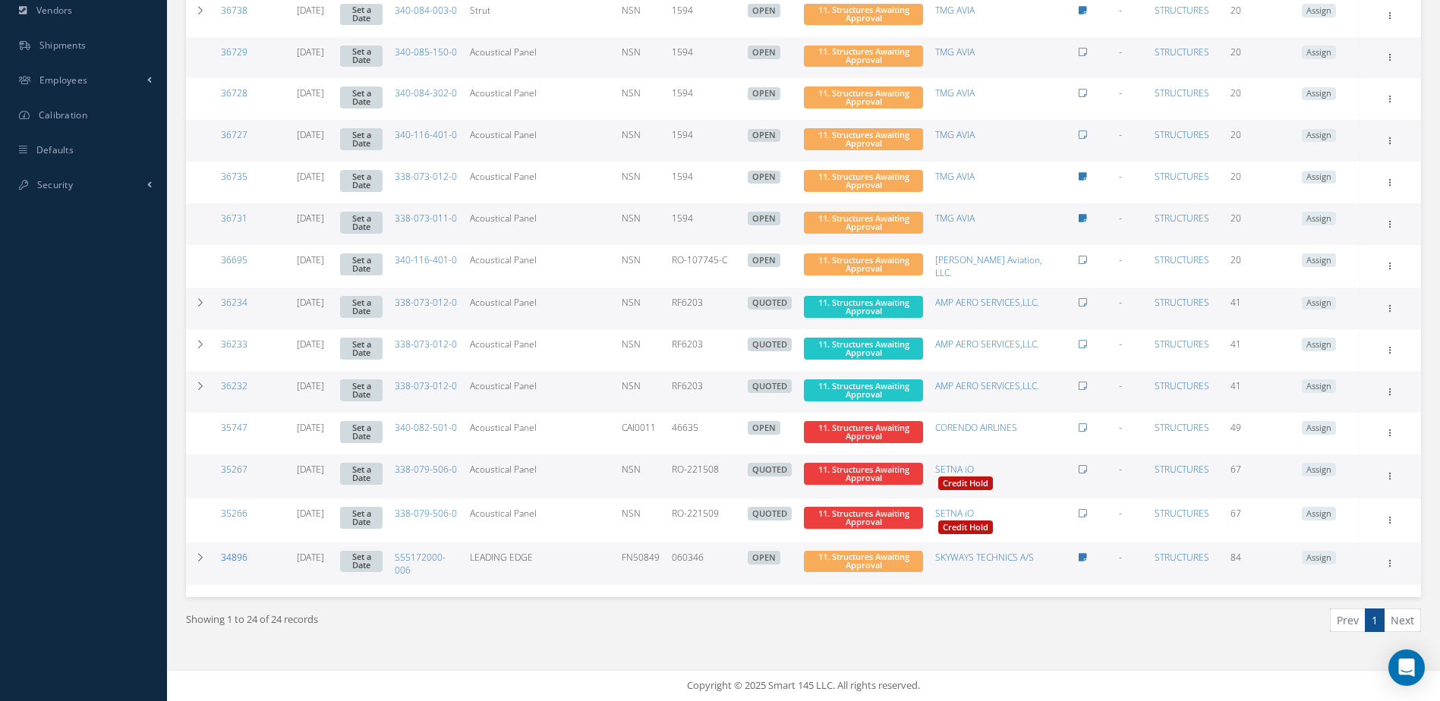
click at [233, 553] on link "34896" at bounding box center [234, 557] width 27 height 13
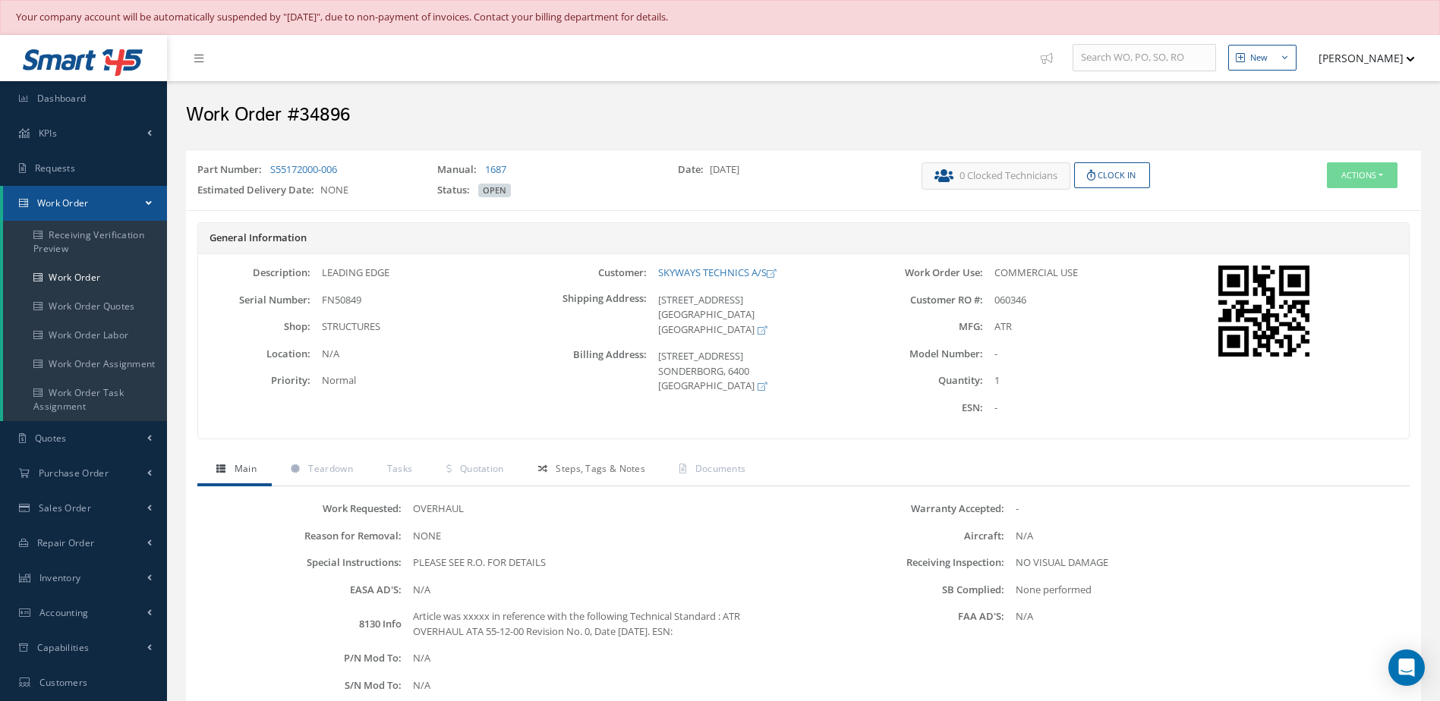
click at [591, 471] on span "Steps, Tags & Notes" at bounding box center [601, 468] width 90 height 13
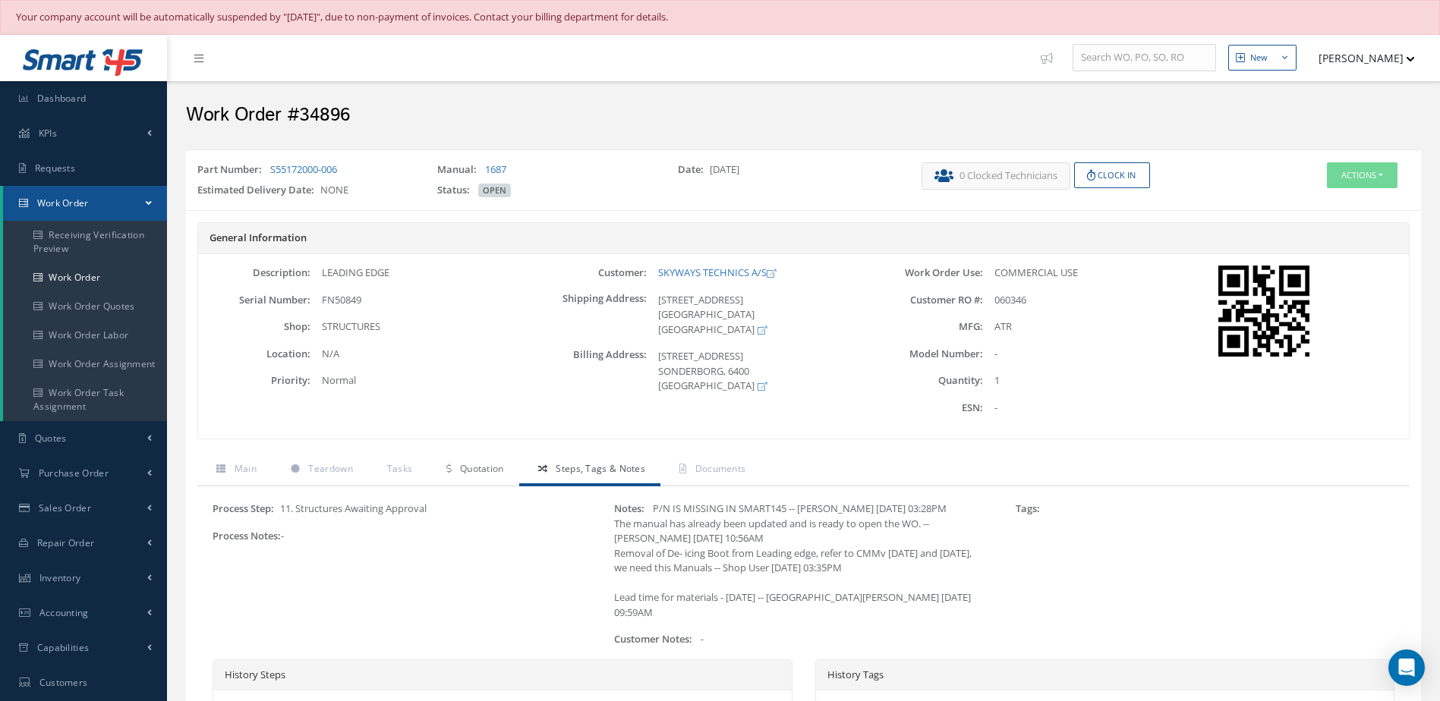
click at [483, 471] on span "Quotation" at bounding box center [482, 468] width 44 height 13
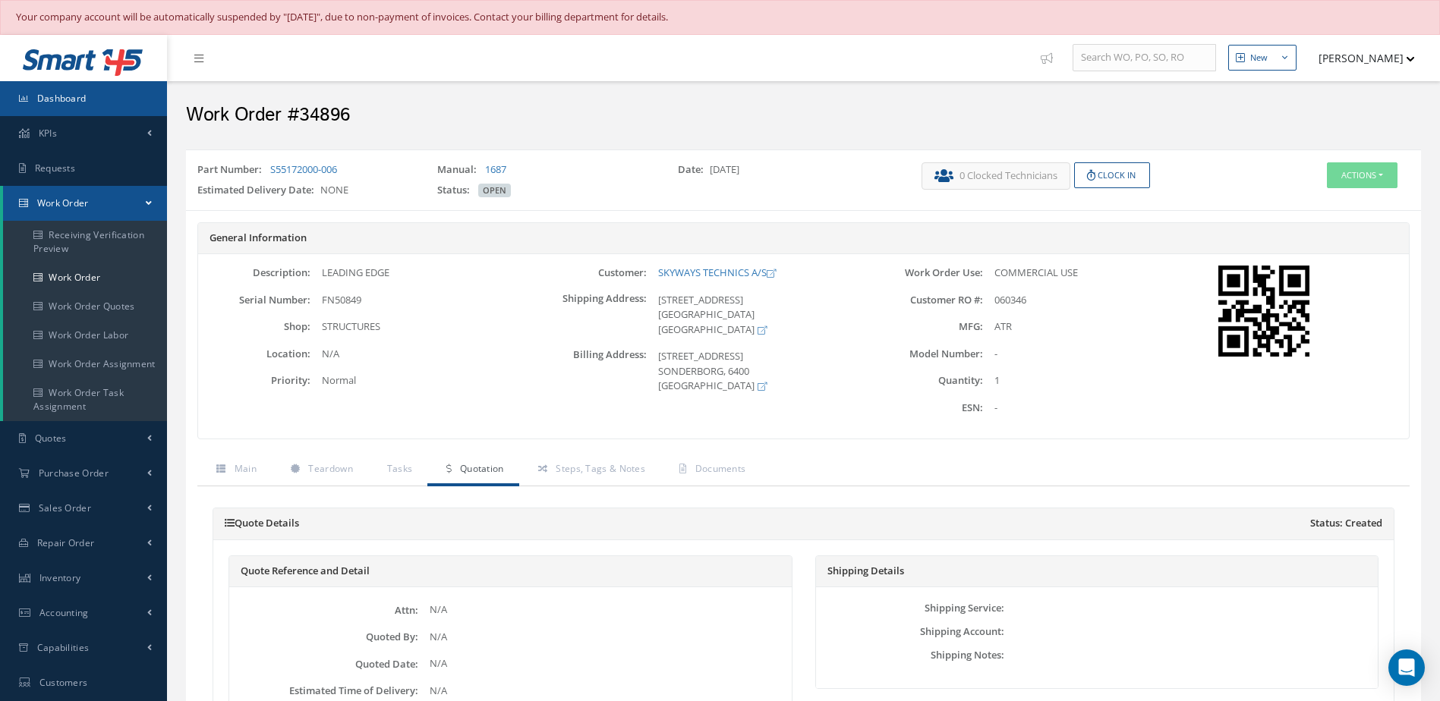
click at [43, 101] on span "Dashboard" at bounding box center [61, 98] width 49 height 13
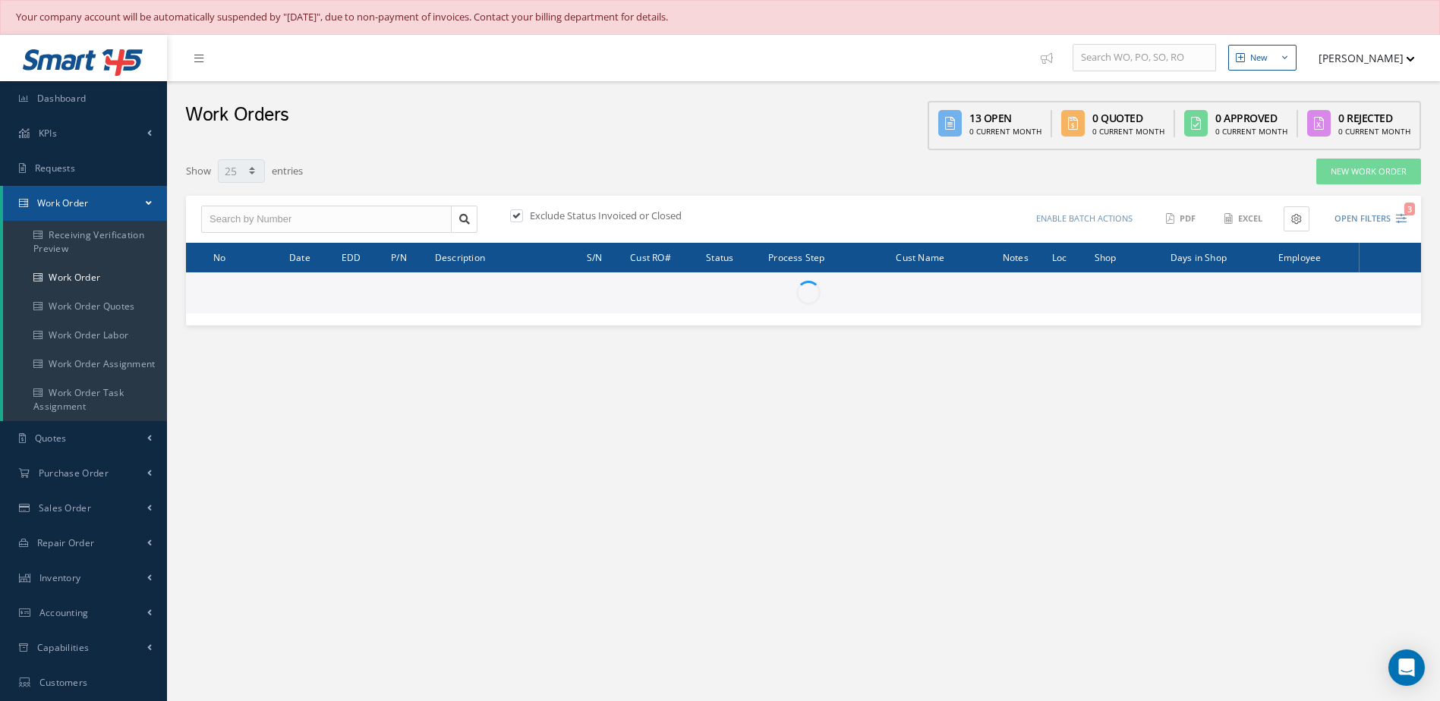
select select "25"
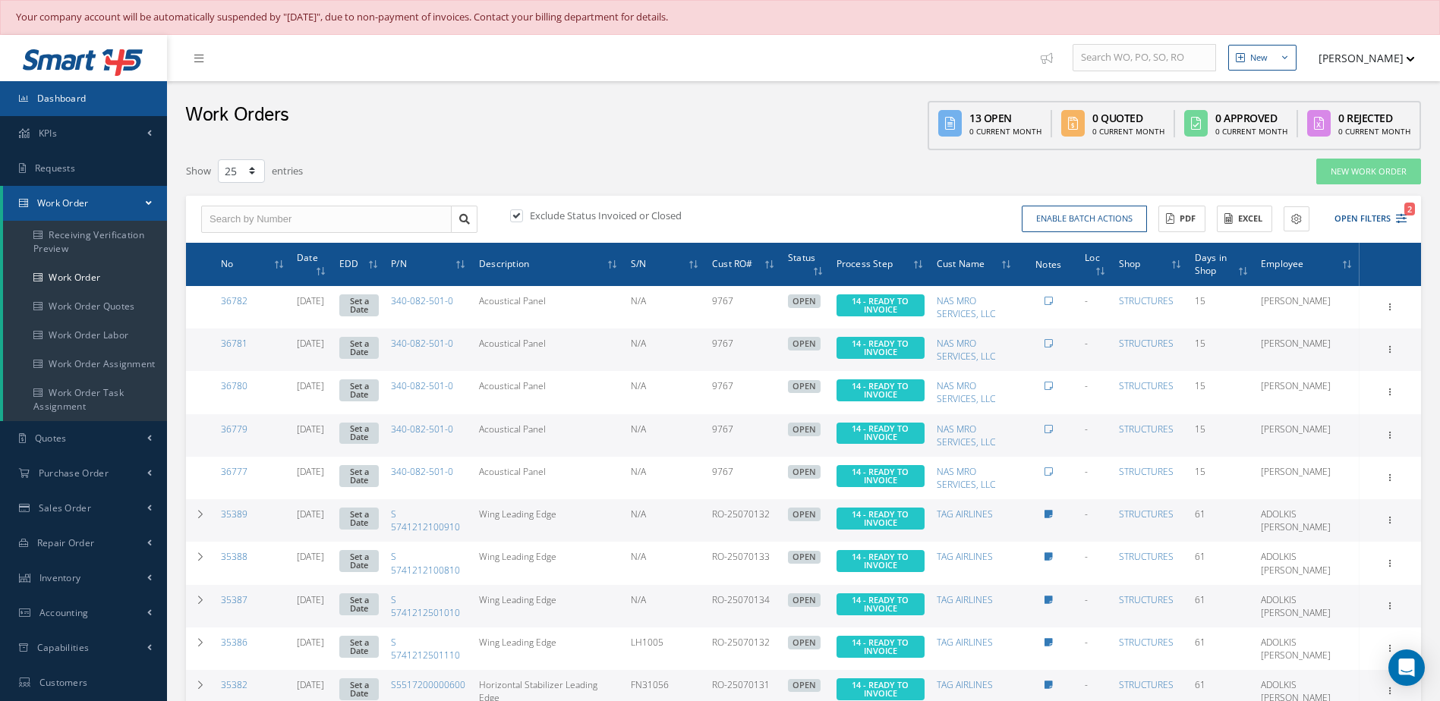
click at [118, 99] on link "Dashboard" at bounding box center [83, 98] width 167 height 35
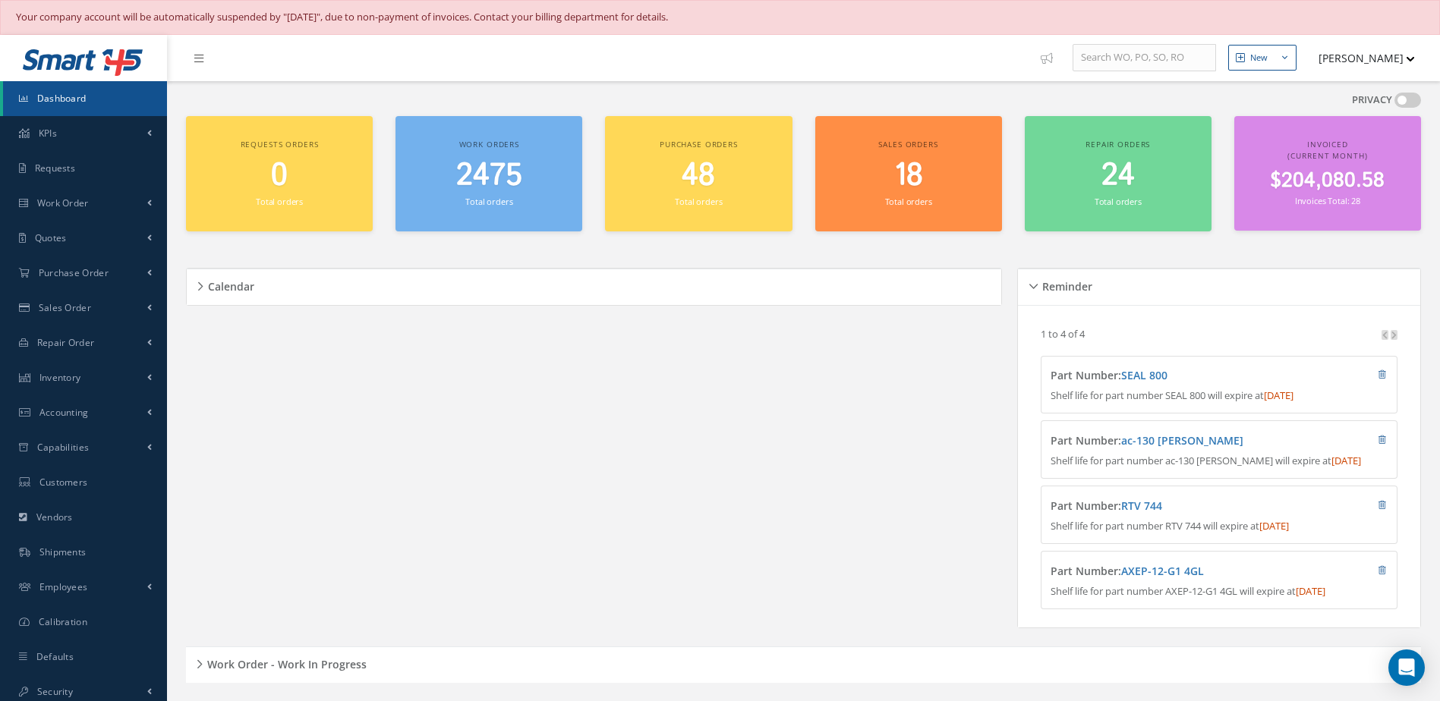
click at [87, 99] on link "Dashboard" at bounding box center [85, 98] width 164 height 35
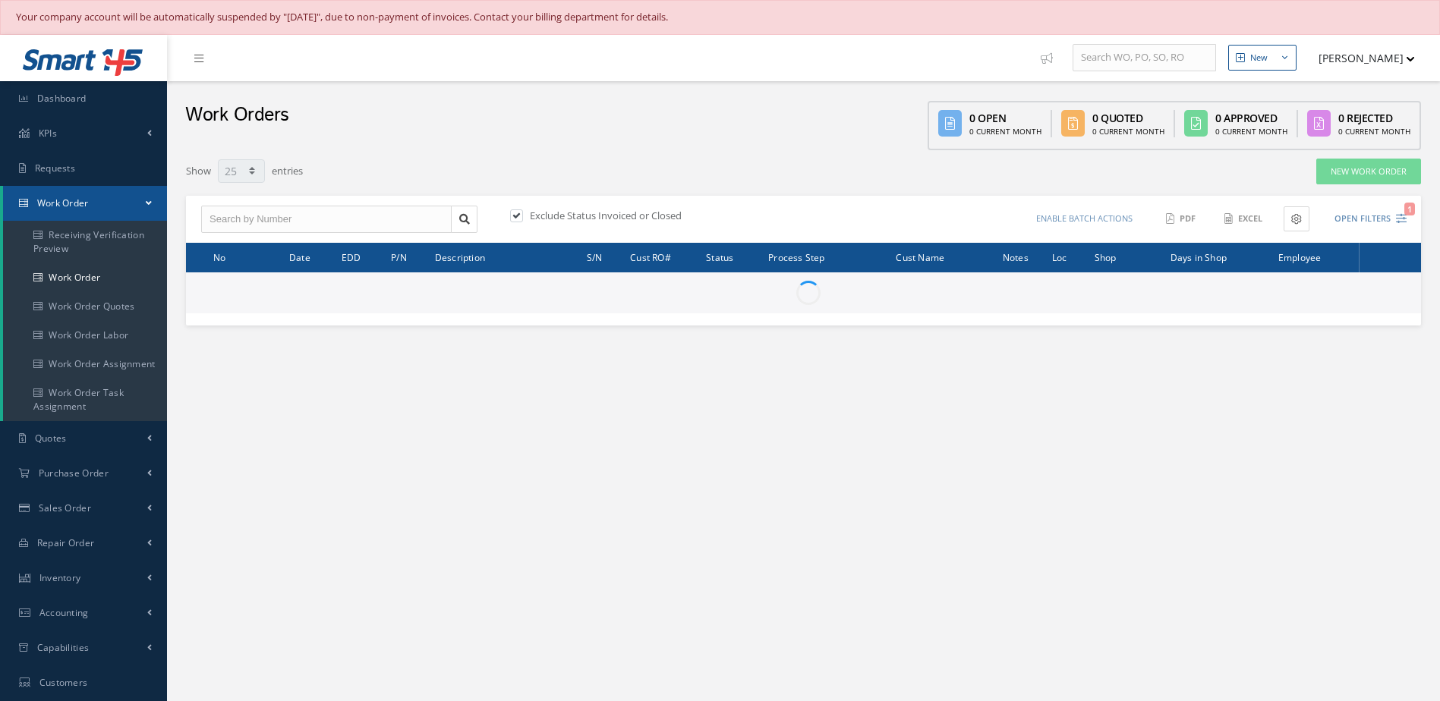
select select "25"
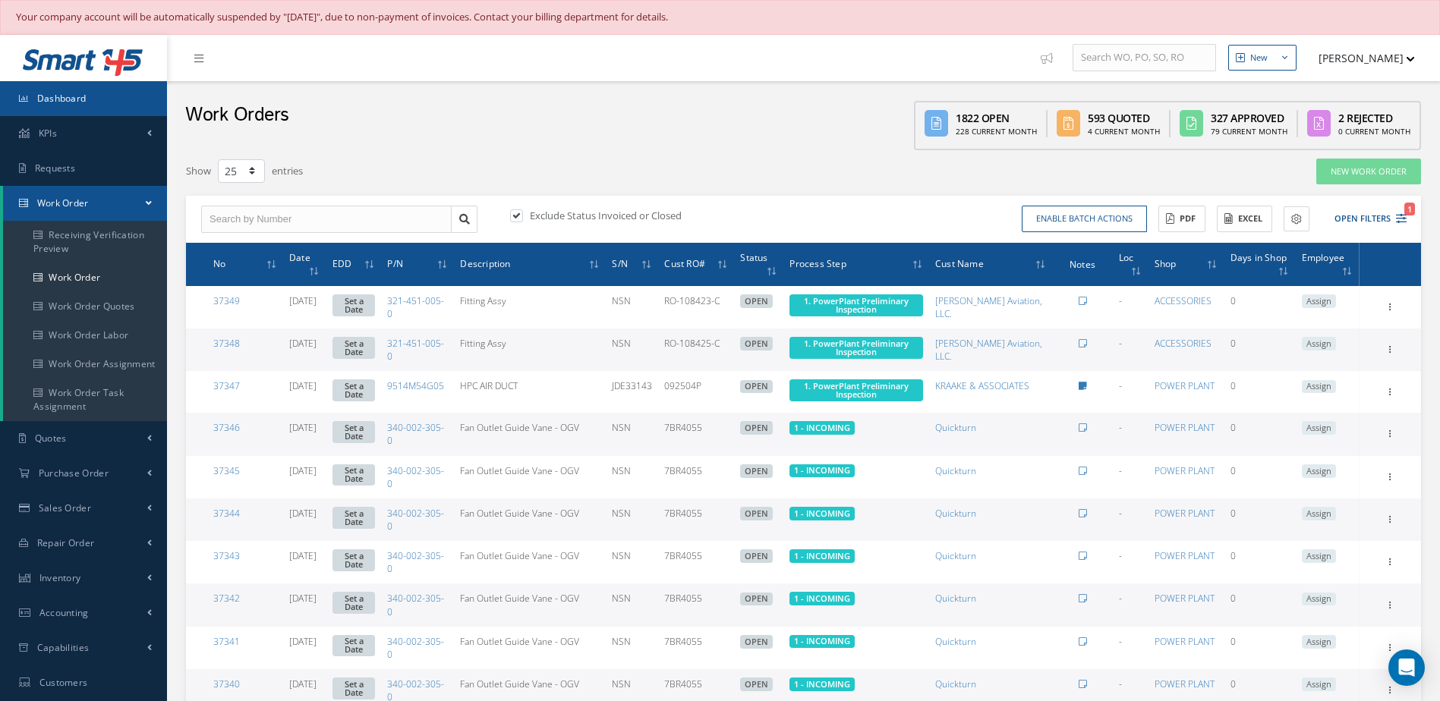
click at [143, 91] on link "Dashboard" at bounding box center [83, 98] width 167 height 35
